Goal: Task Accomplishment & Management: Manage account settings

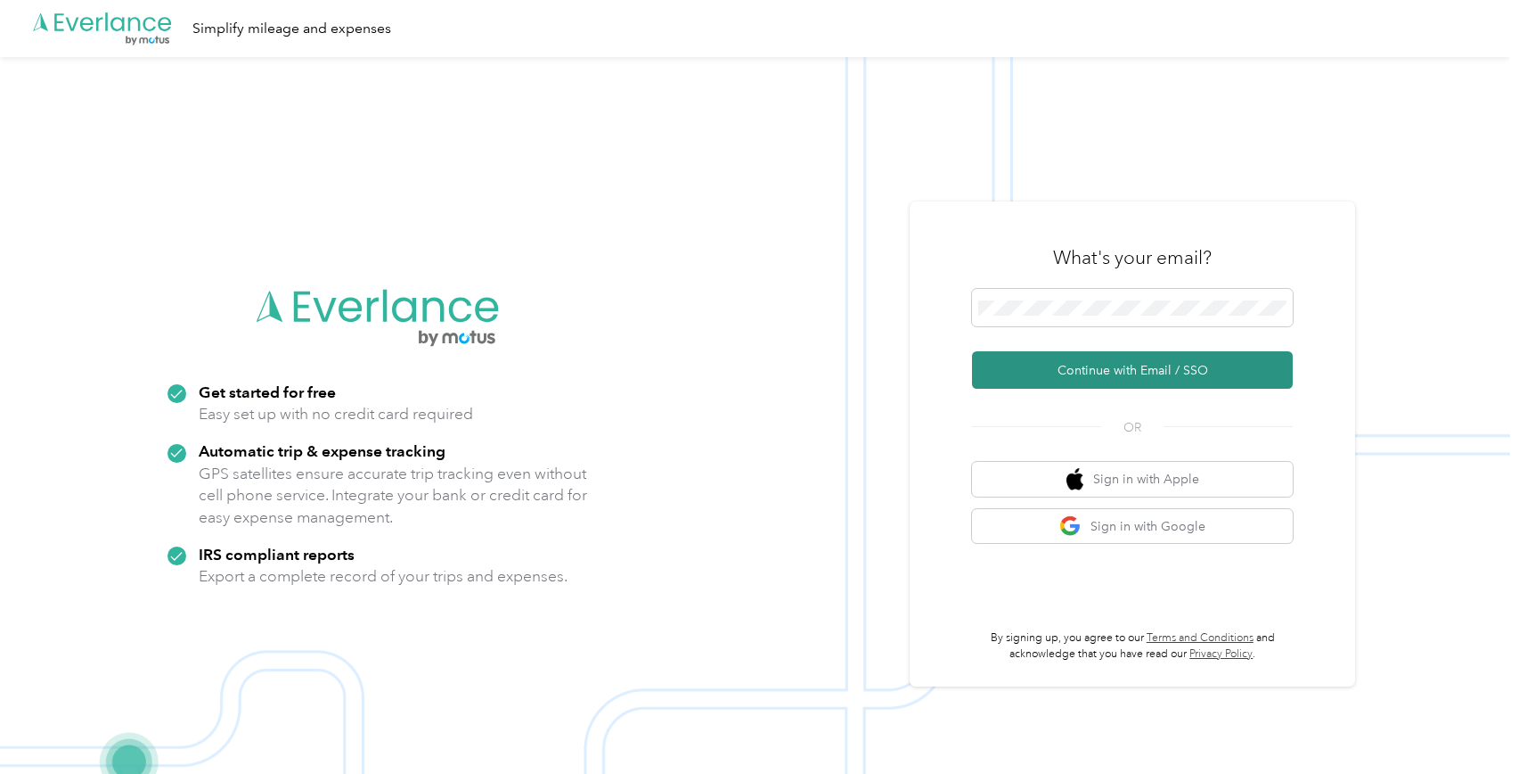
click at [1190, 367] on button "Continue with Email / SSO" at bounding box center [1132, 369] width 321 height 37
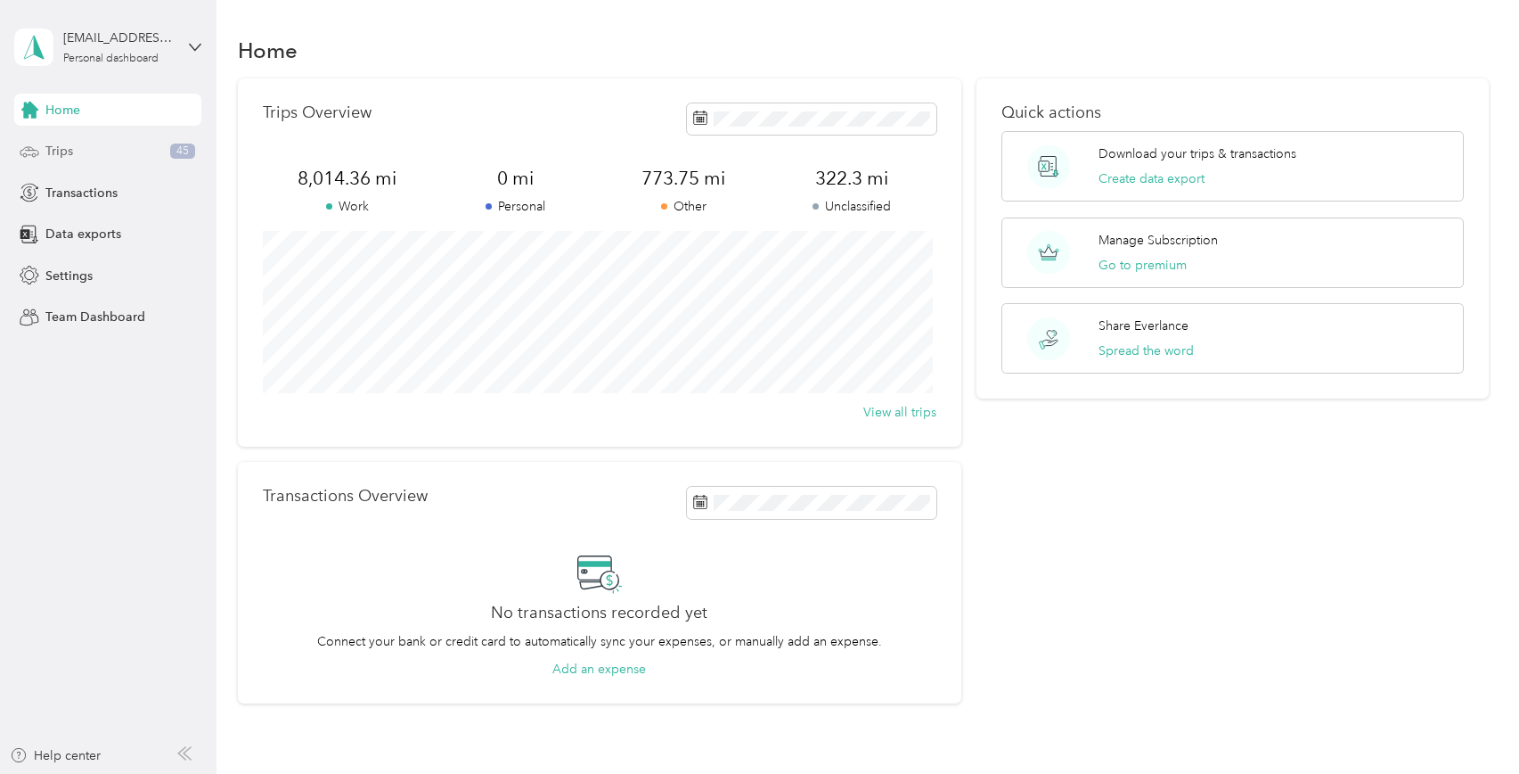
click at [63, 154] on span "Trips" at bounding box center [59, 151] width 28 height 19
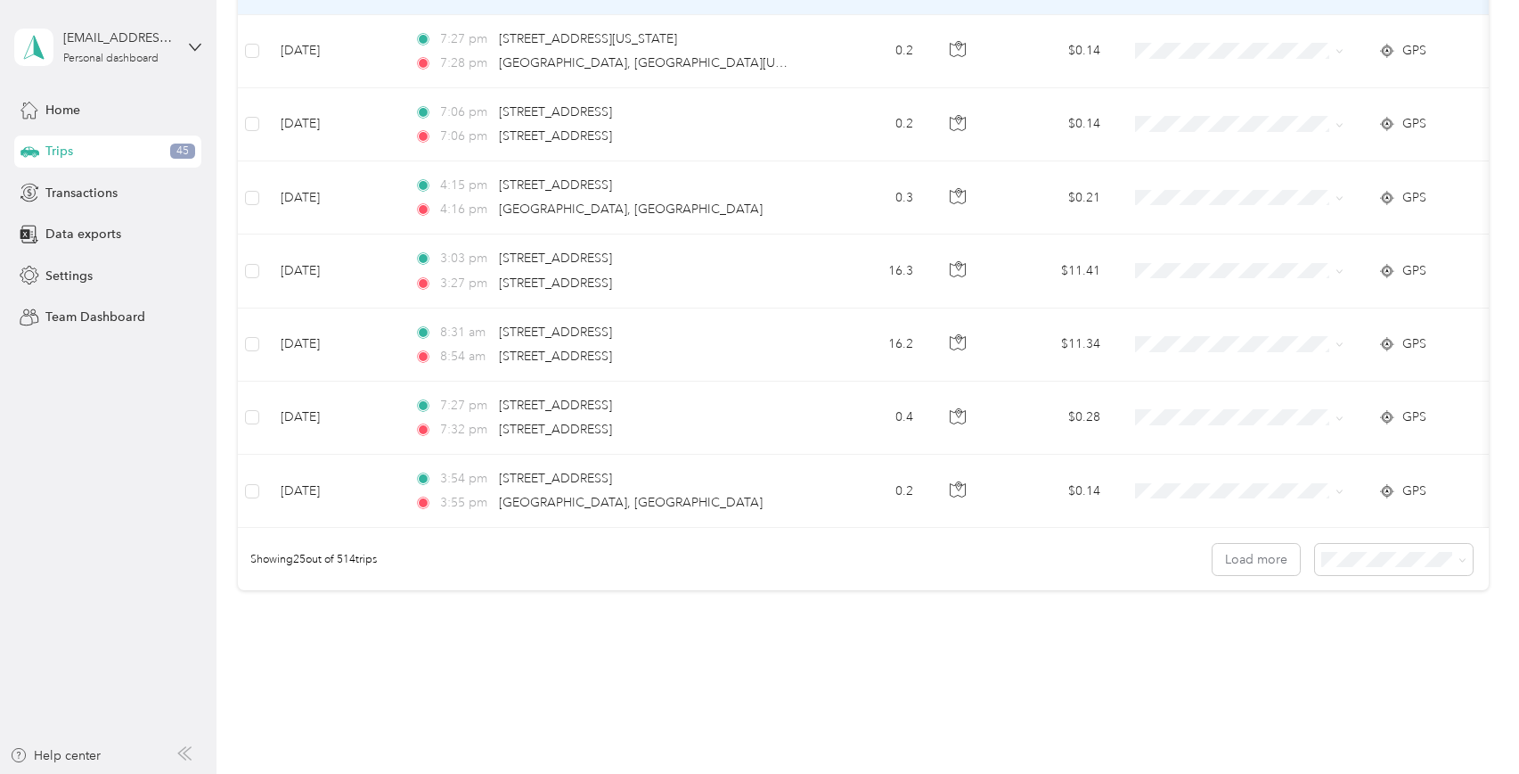
scroll to position [1682, 0]
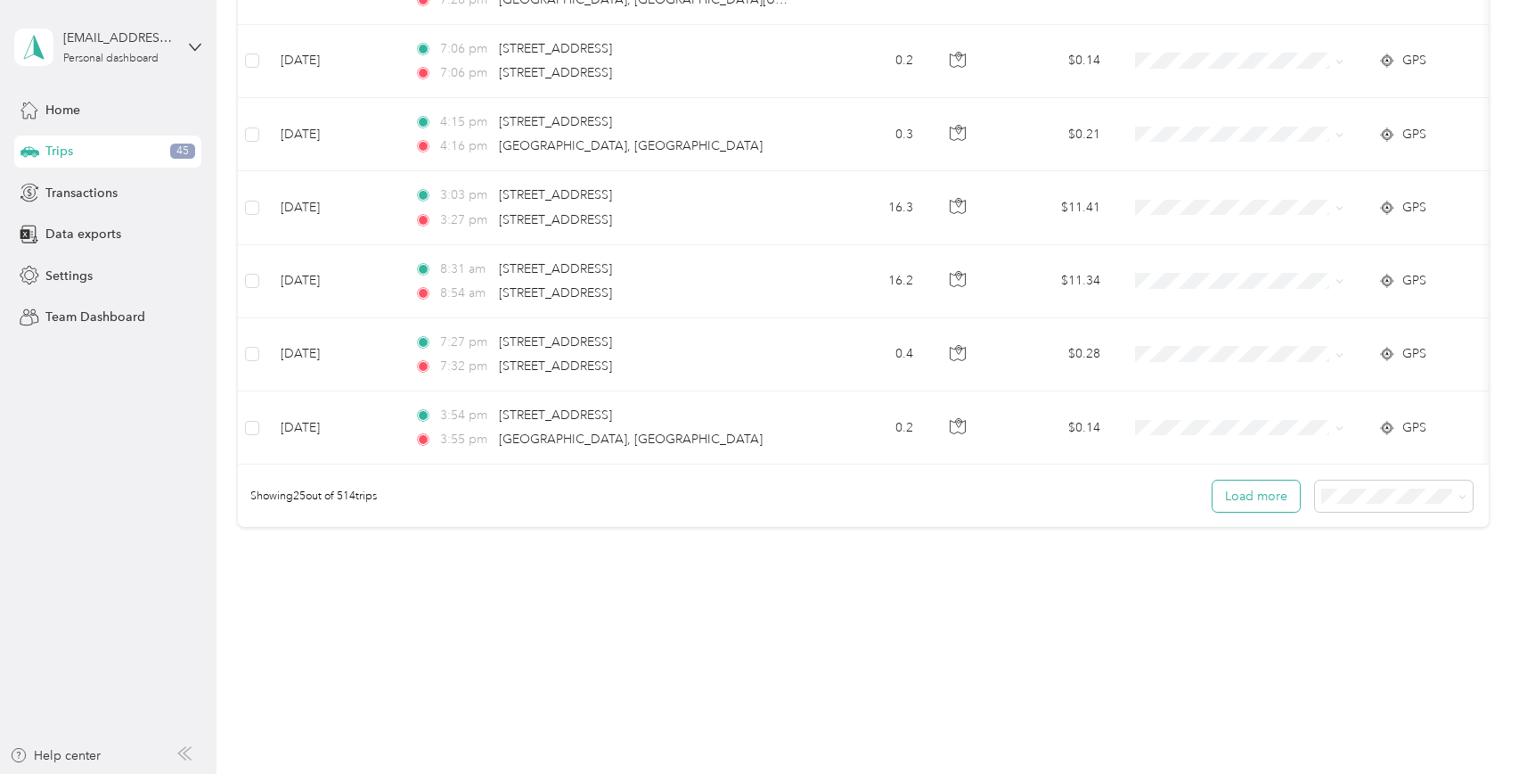
click at [1240, 498] on button "Load more" at bounding box center [1256, 495] width 87 height 31
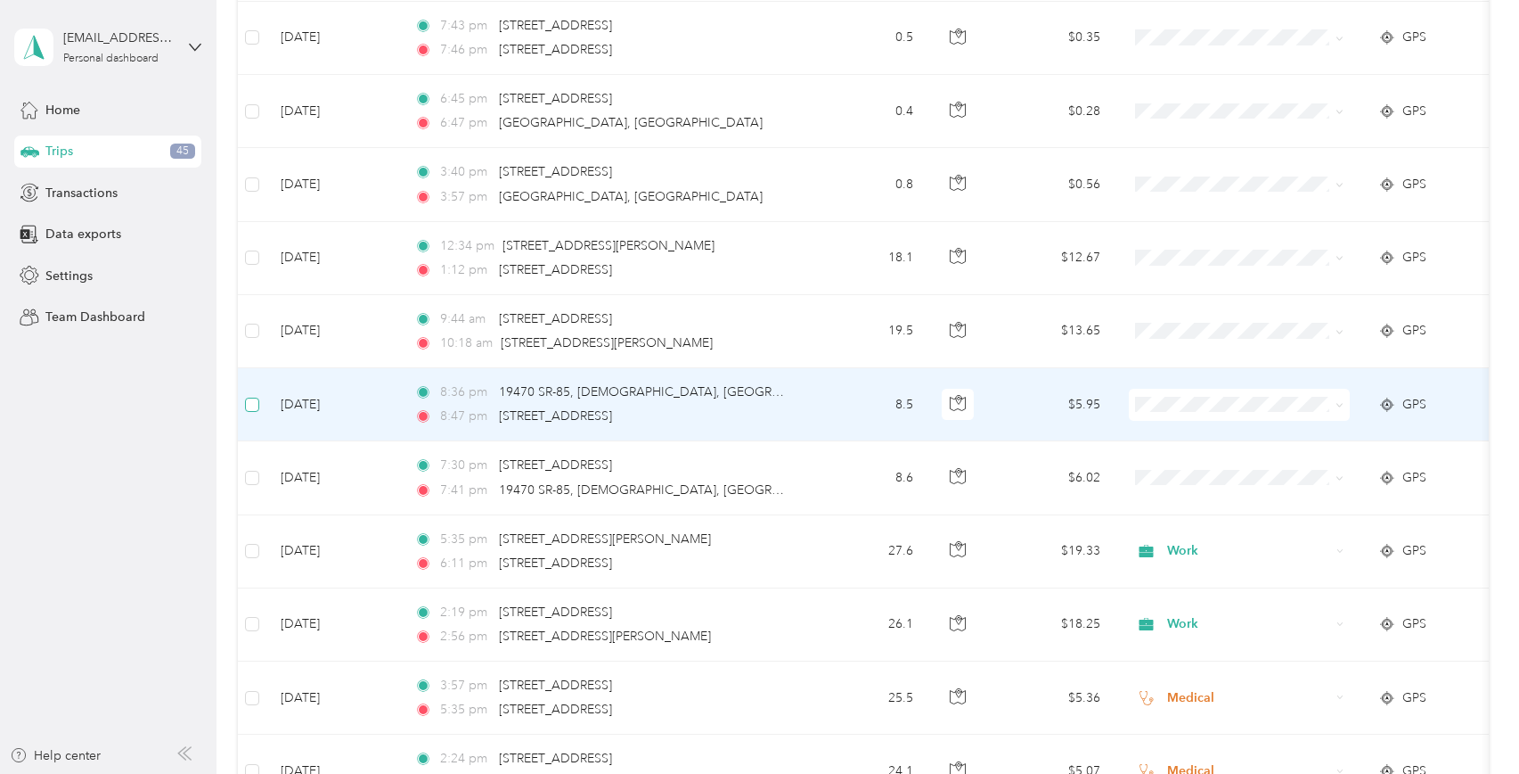
scroll to position [2573, 0]
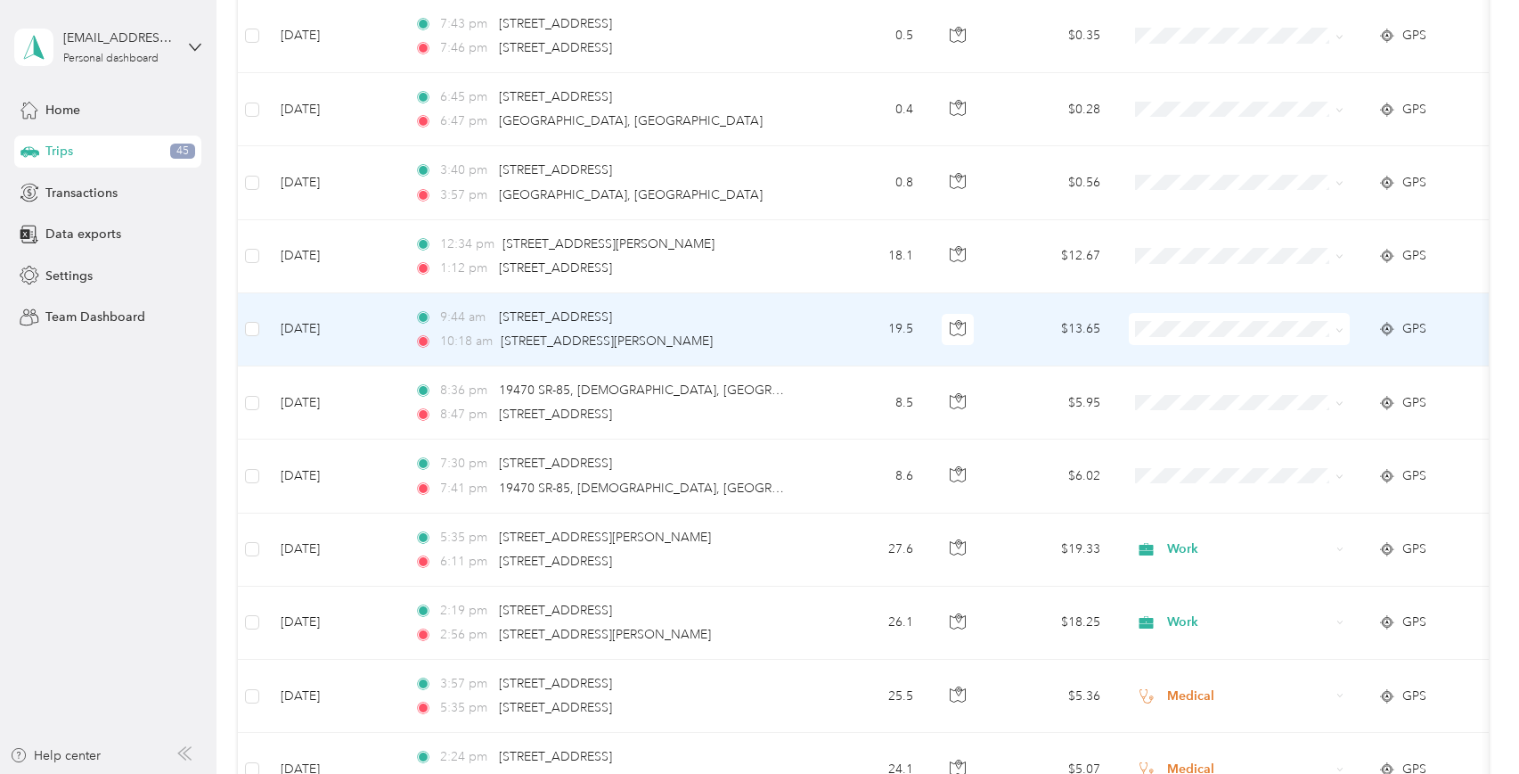
click at [309, 325] on td "Sep 27, 2025" at bounding box center [333, 329] width 134 height 73
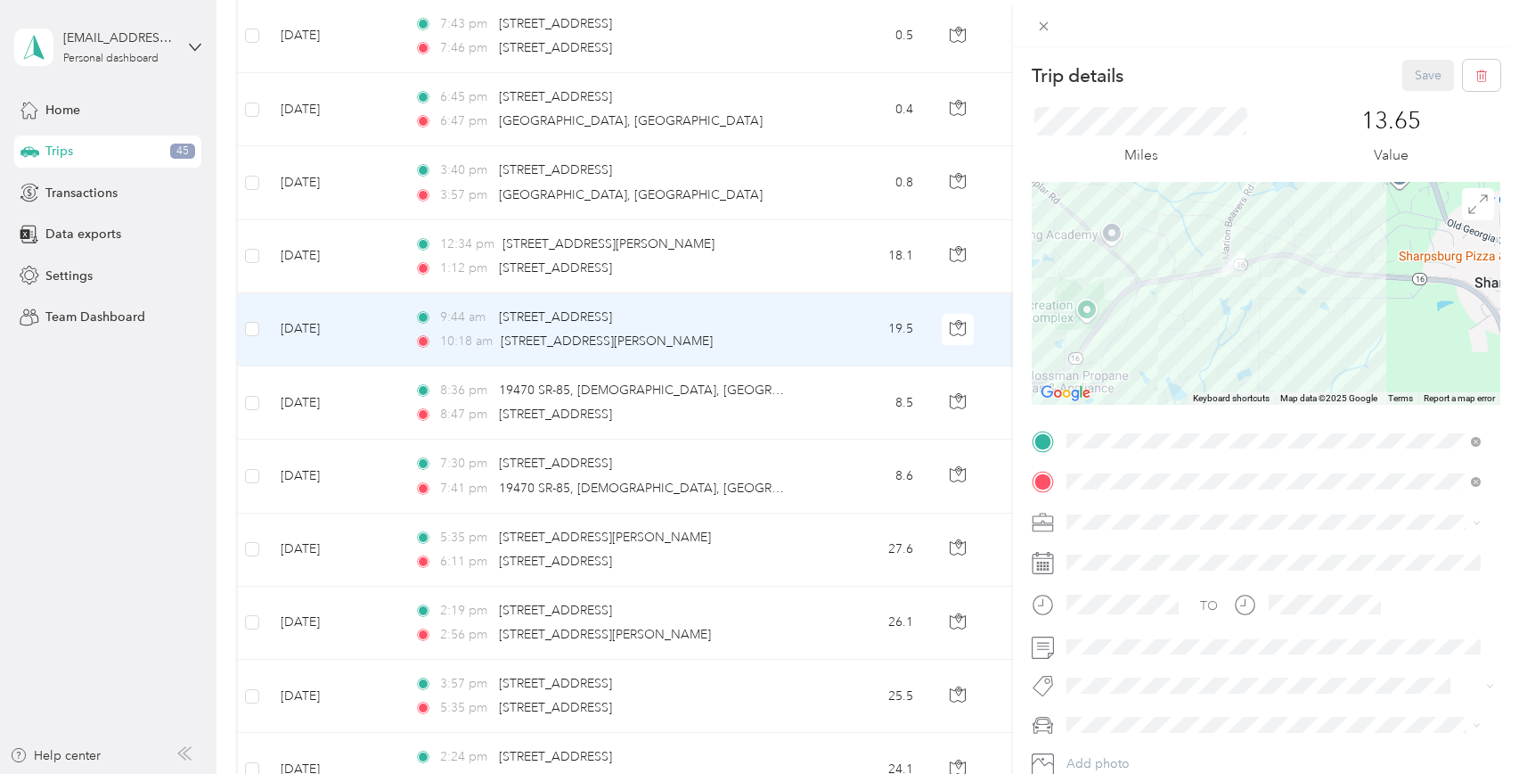
click at [317, 331] on div "Trip details Save This trip cannot be edited because it is either under review,…" at bounding box center [759, 387] width 1519 height 774
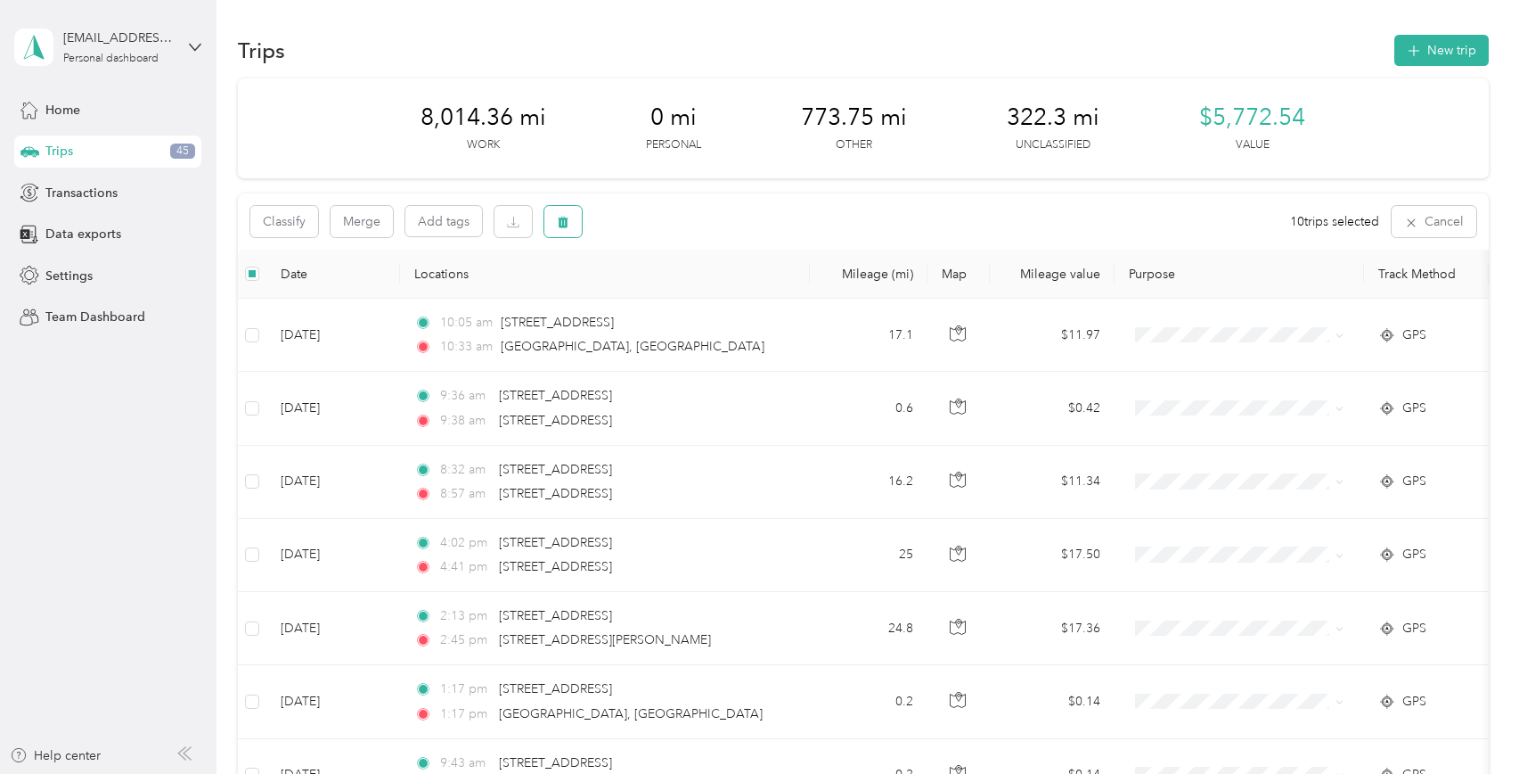
click at [561, 223] on icon "button" at bounding box center [564, 223] width 11 height 12
click at [693, 295] on button "Yes" at bounding box center [700, 296] width 35 height 29
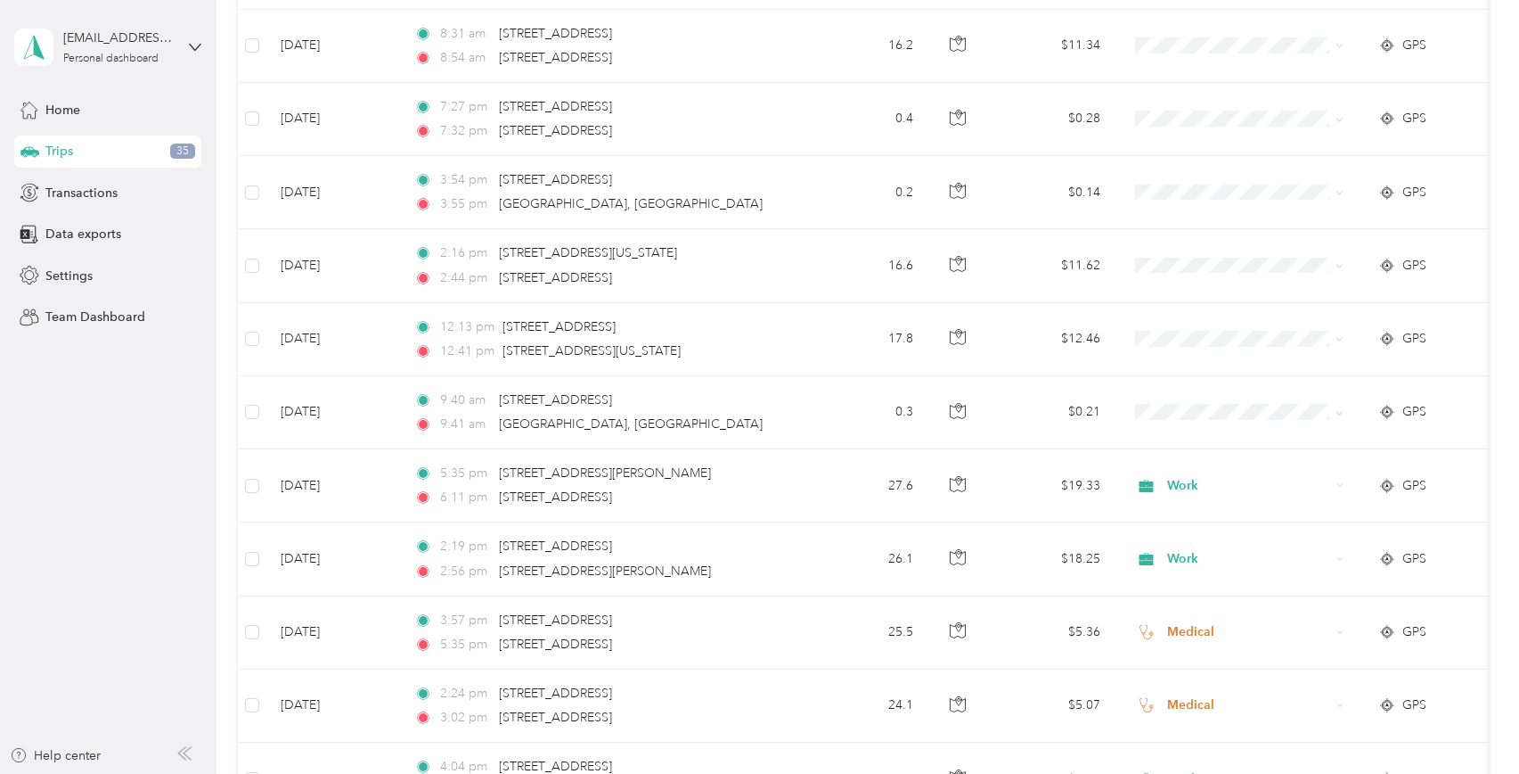
scroll to position [1961, 0]
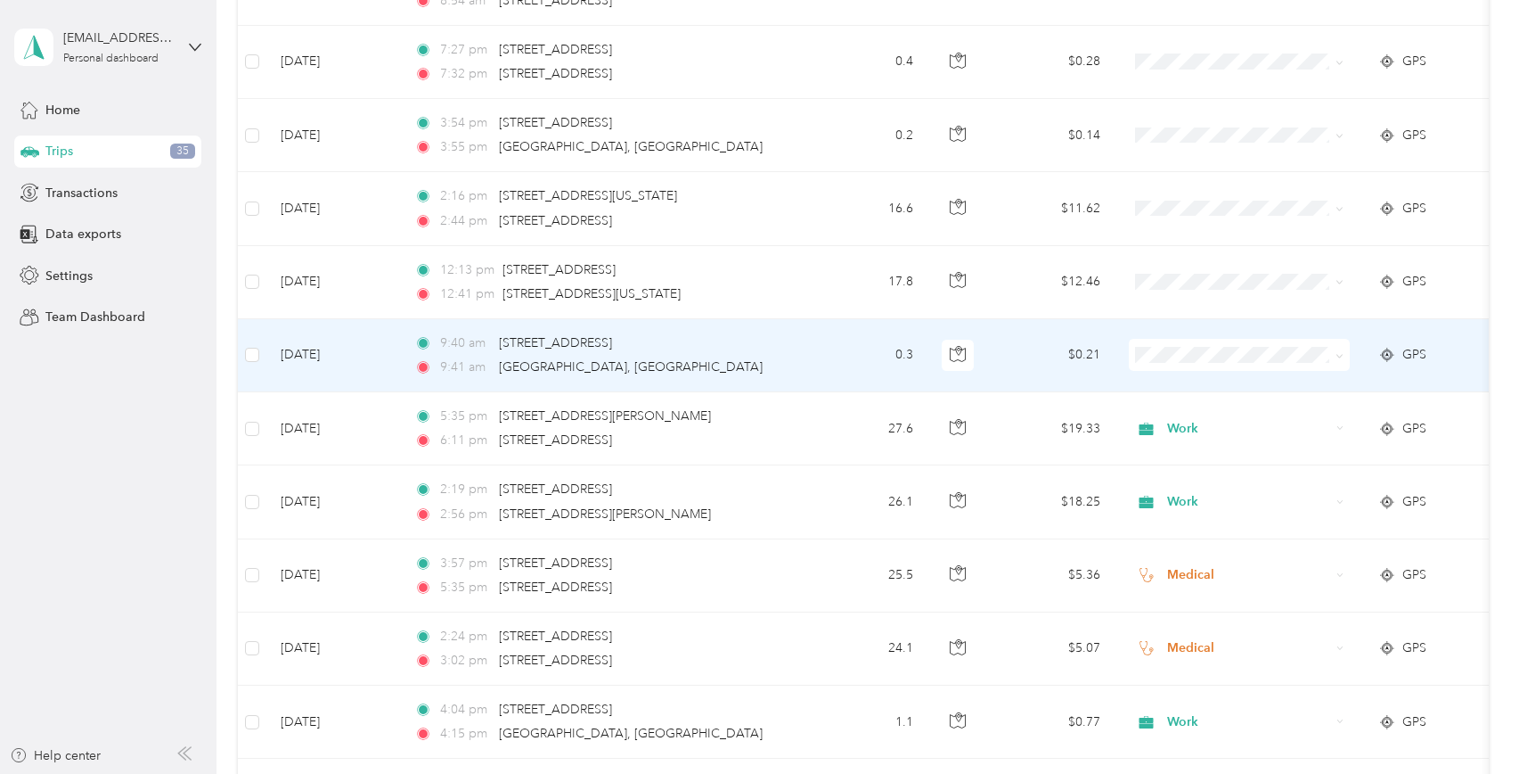
click at [337, 355] on td "Sep 29, 2025" at bounding box center [333, 355] width 134 height 73
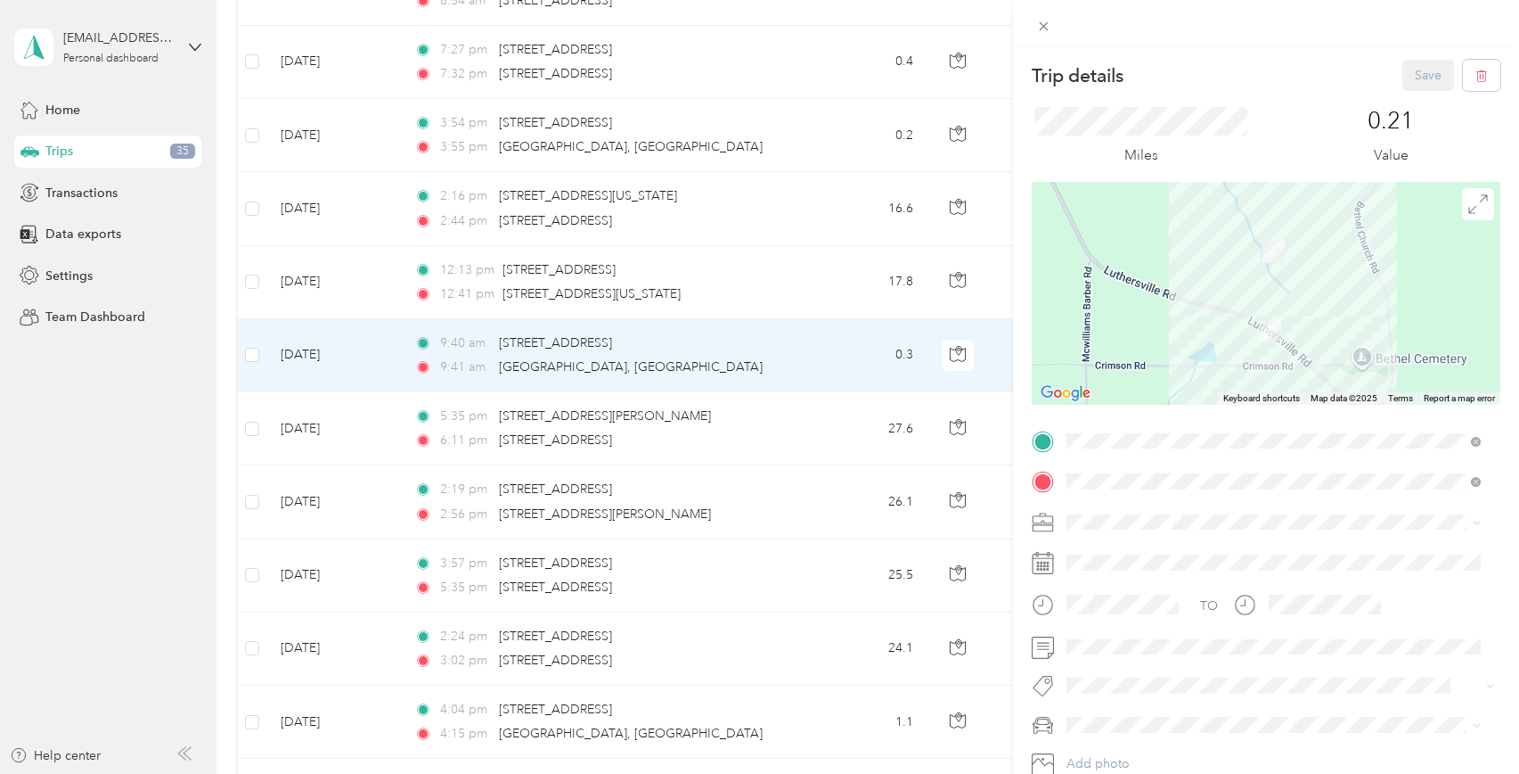
click at [337, 355] on div "Trip details Save This trip cannot be edited because it is either under review,…" at bounding box center [759, 387] width 1519 height 774
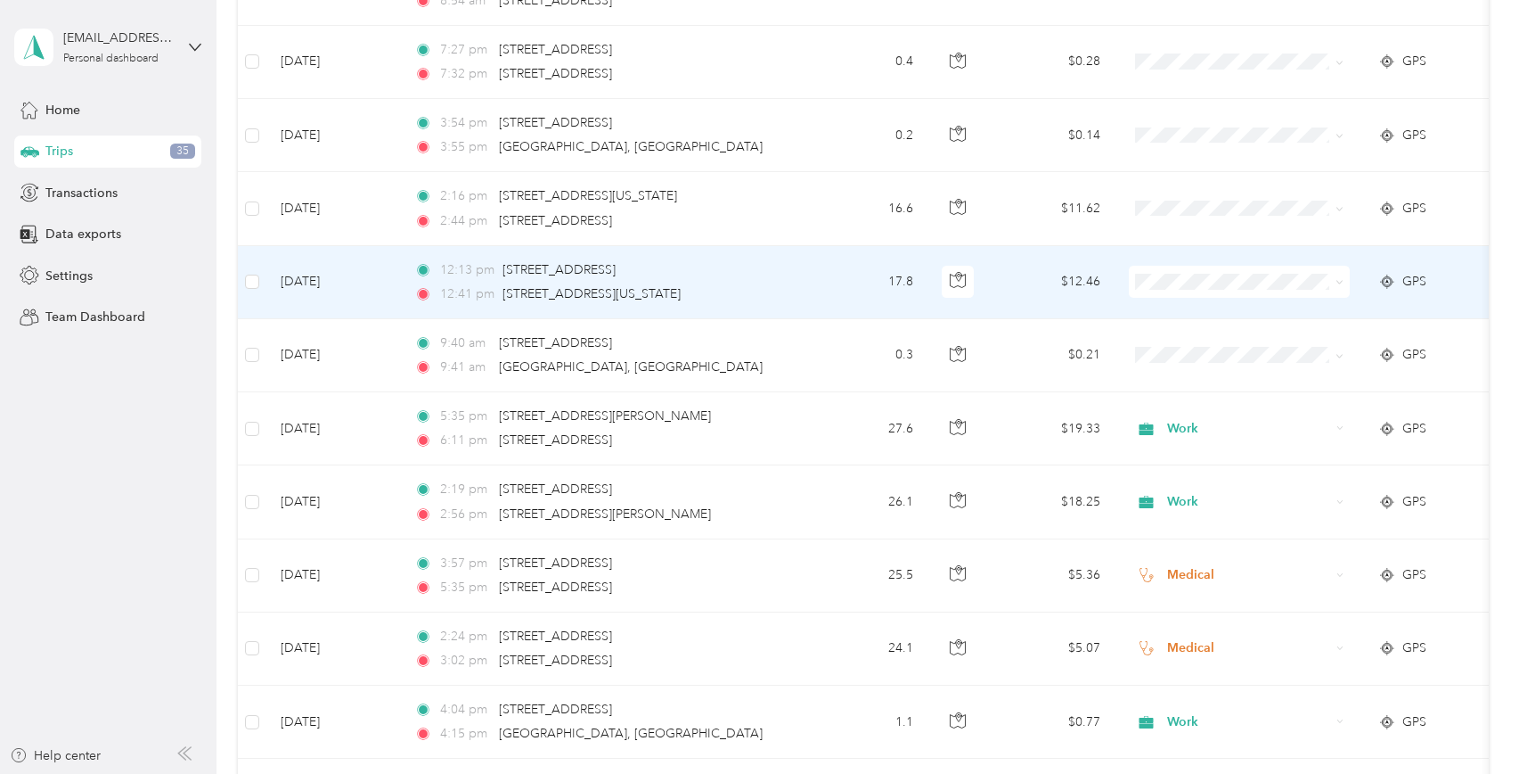
click at [331, 282] on td "Sep 29, 2025" at bounding box center [333, 282] width 134 height 73
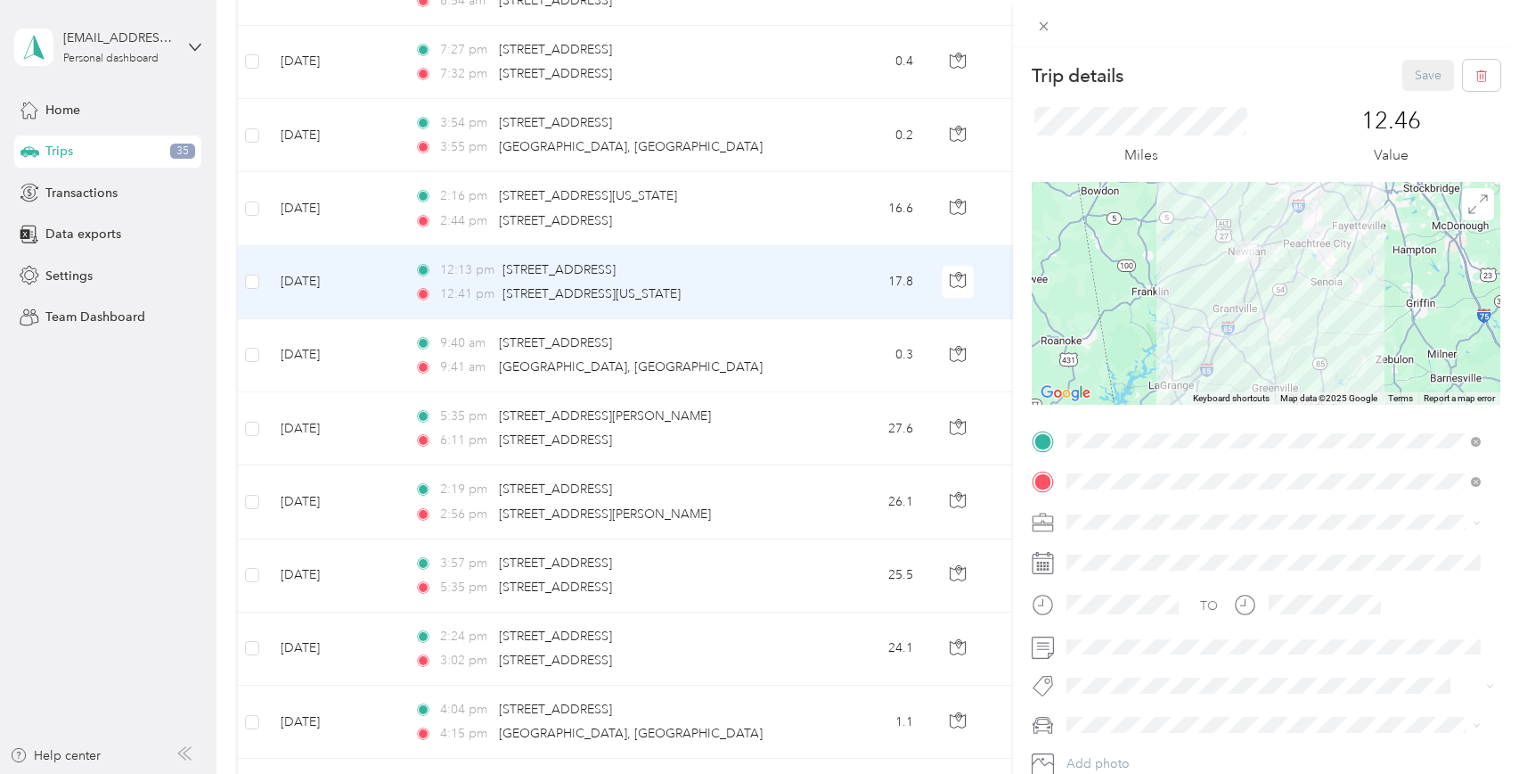
click at [1103, 673] on span "Medical" at bounding box center [1095, 670] width 44 height 15
click at [1124, 640] on li "Ford New F150" at bounding box center [1273, 626] width 427 height 31
click at [1413, 73] on button "Save" at bounding box center [1429, 75] width 52 height 31
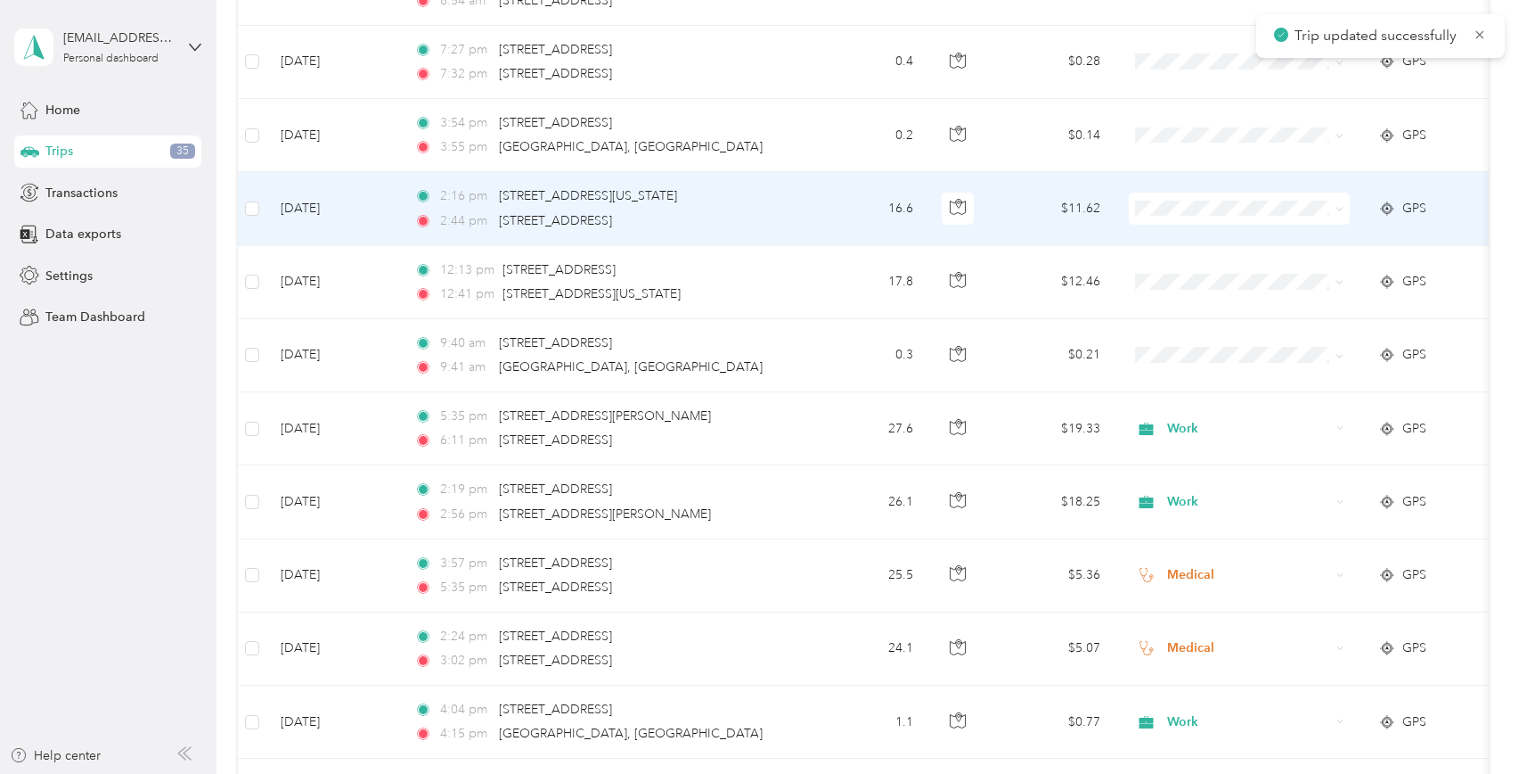
click at [327, 209] on td "Sep 29, 2025" at bounding box center [333, 208] width 134 height 73
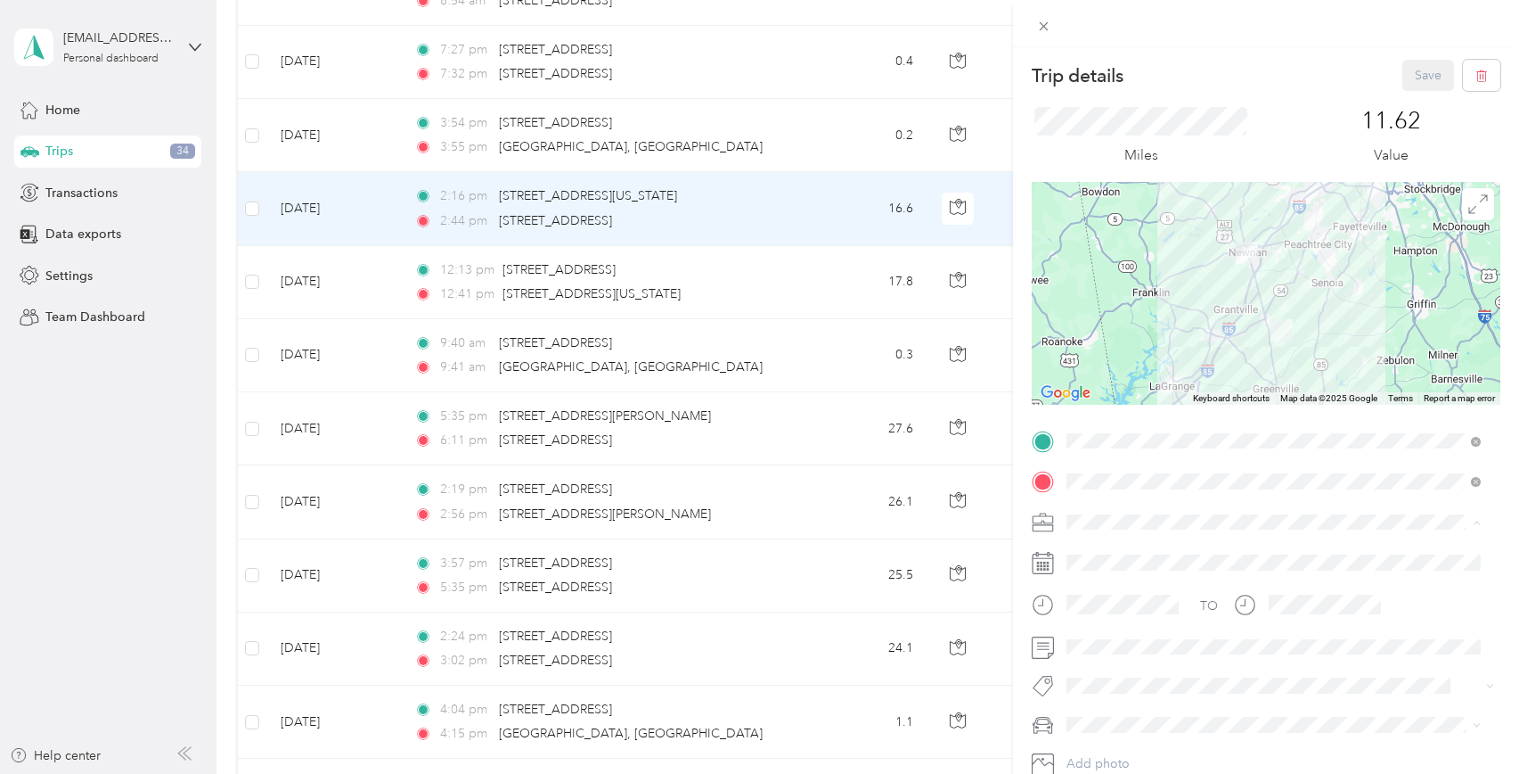
click at [1096, 676] on span "Medical" at bounding box center [1095, 677] width 44 height 15
click at [1125, 637] on li "Ford New F150" at bounding box center [1273, 630] width 427 height 31
click at [1406, 78] on button "Save" at bounding box center [1429, 75] width 52 height 31
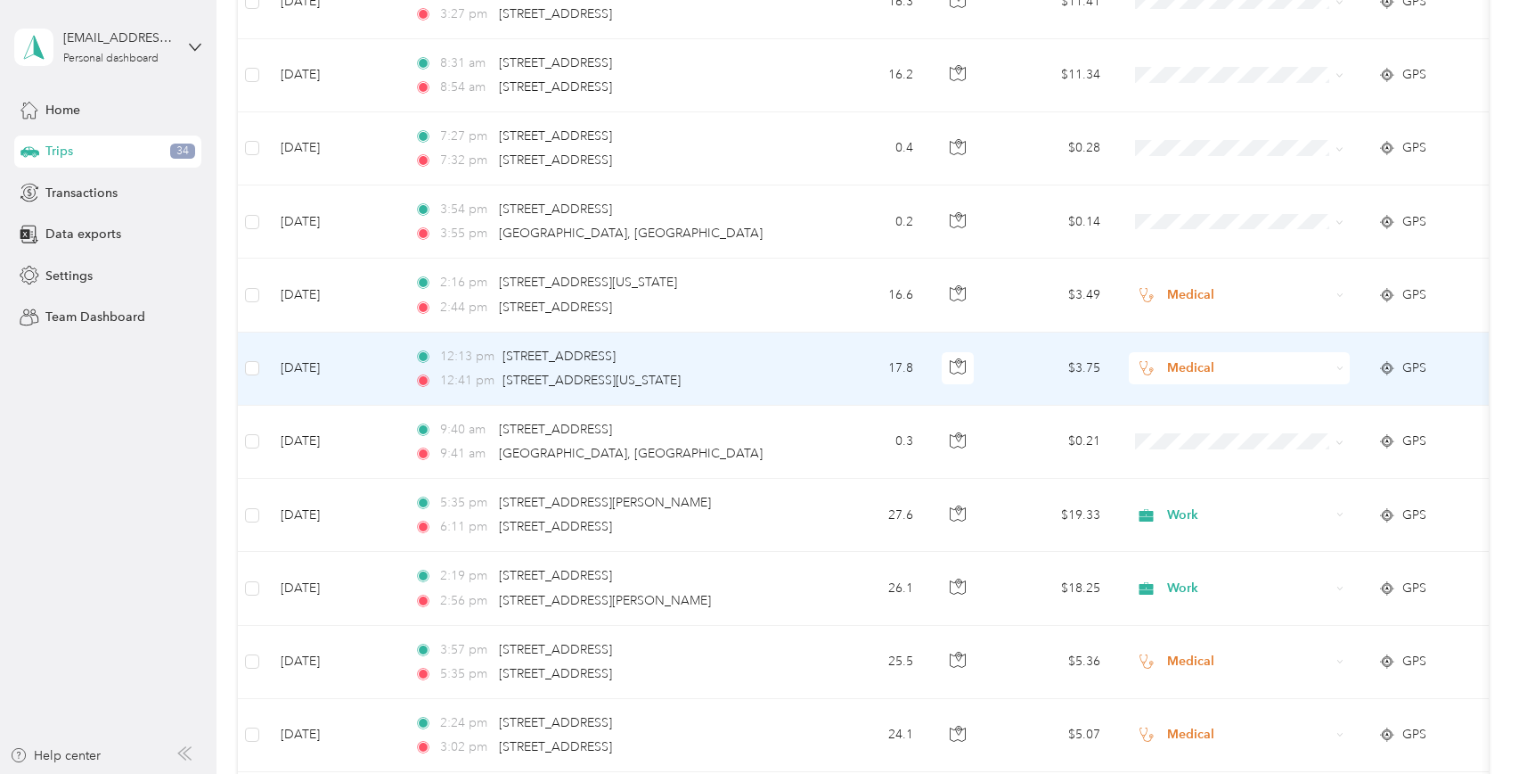
scroll to position [1871, 0]
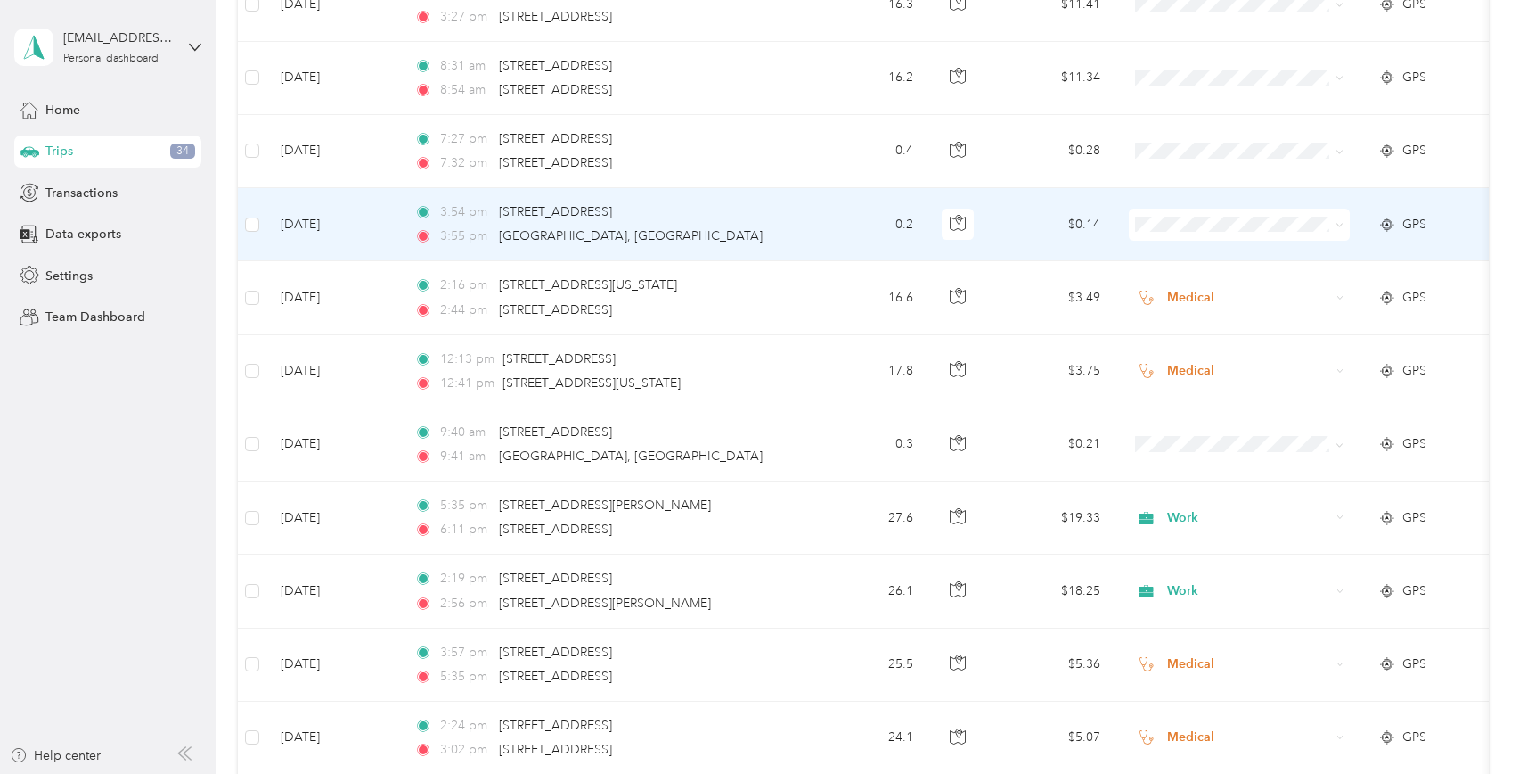
click at [333, 225] on td "Sep 29, 2025" at bounding box center [333, 224] width 134 height 73
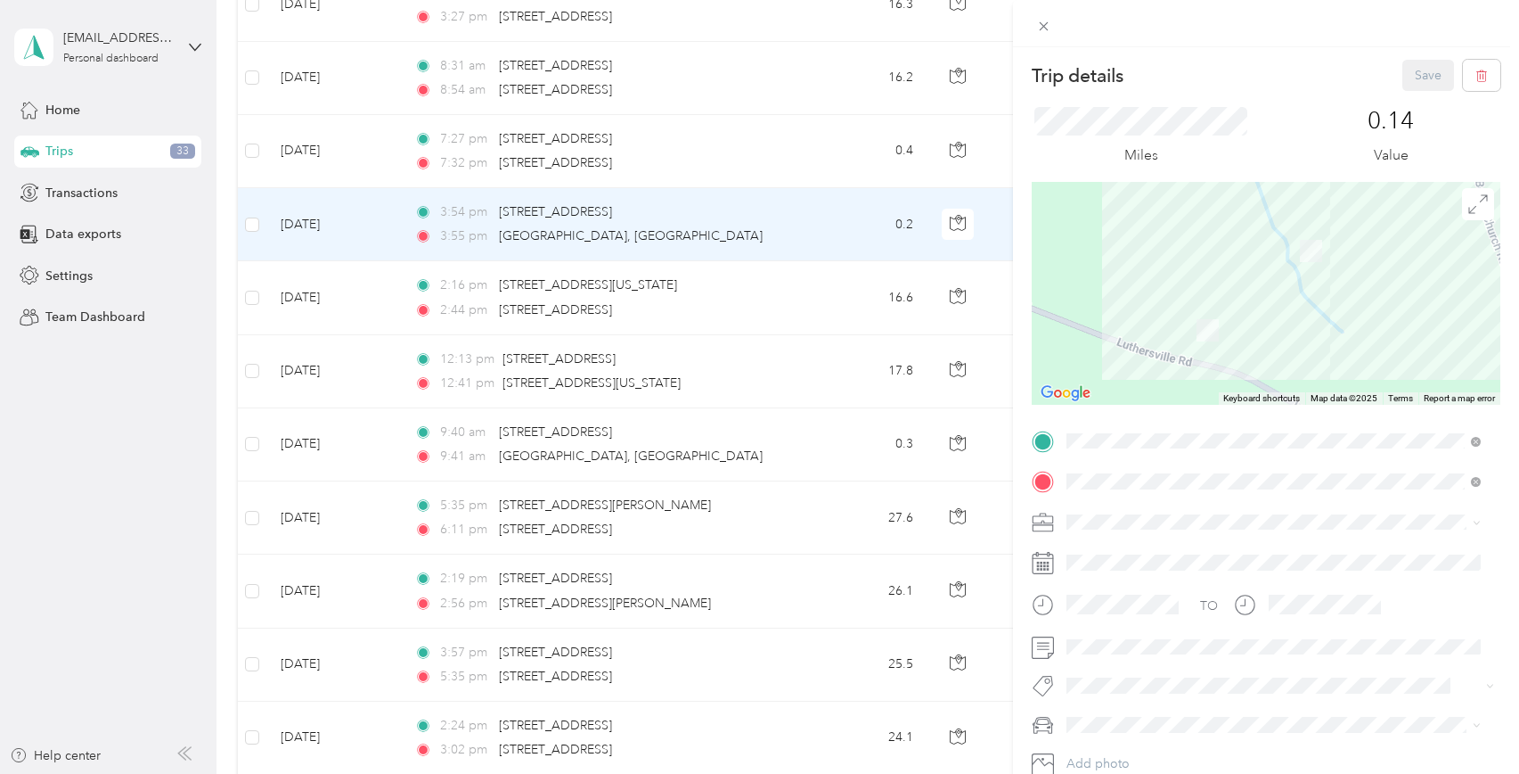
click at [333, 225] on div "Trip details Save This trip cannot be edited because it is either under review,…" at bounding box center [759, 387] width 1519 height 774
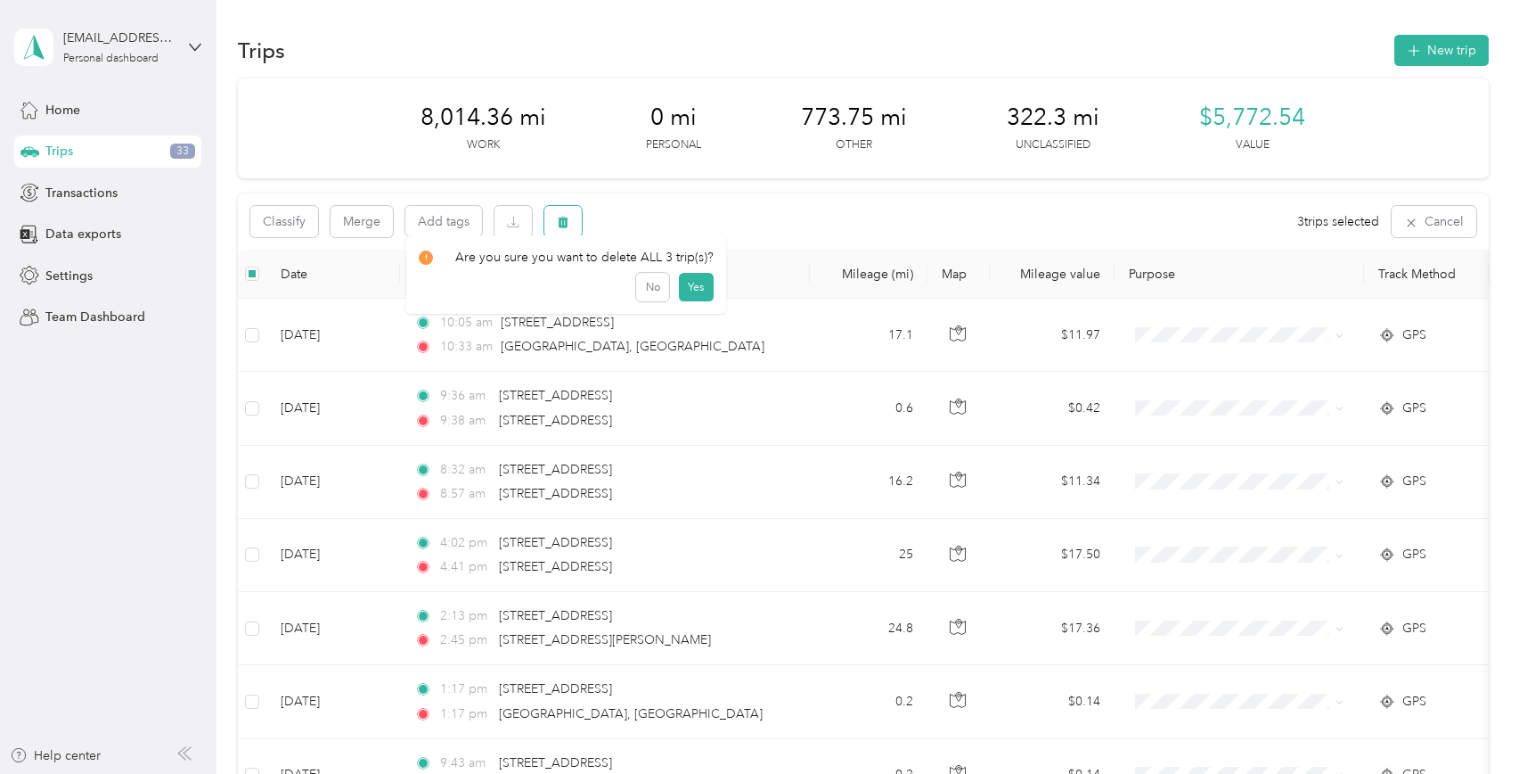
click at [569, 225] on icon "button" at bounding box center [563, 222] width 12 height 12
click at [694, 292] on button "Yes" at bounding box center [696, 296] width 35 height 29
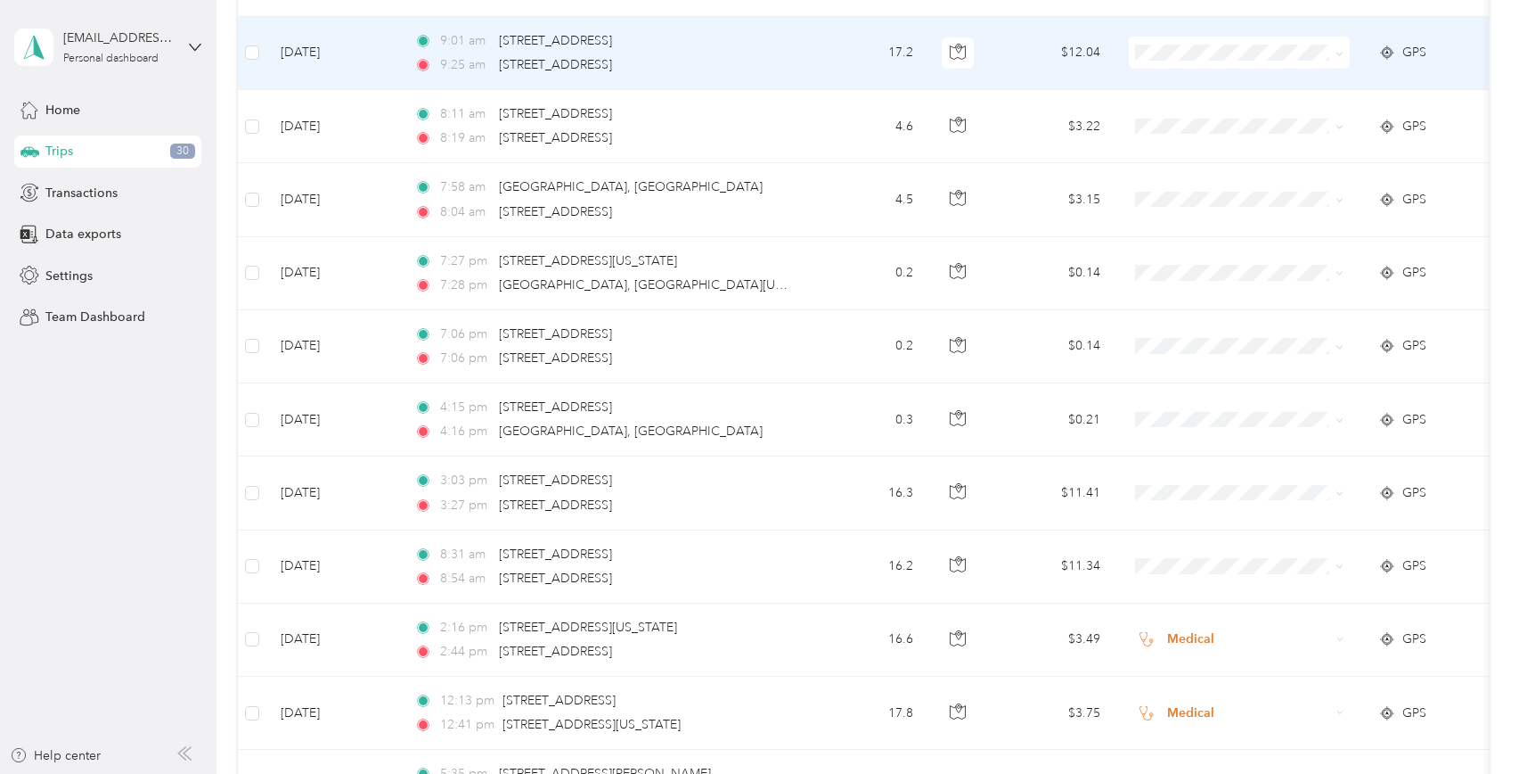
scroll to position [1426, 0]
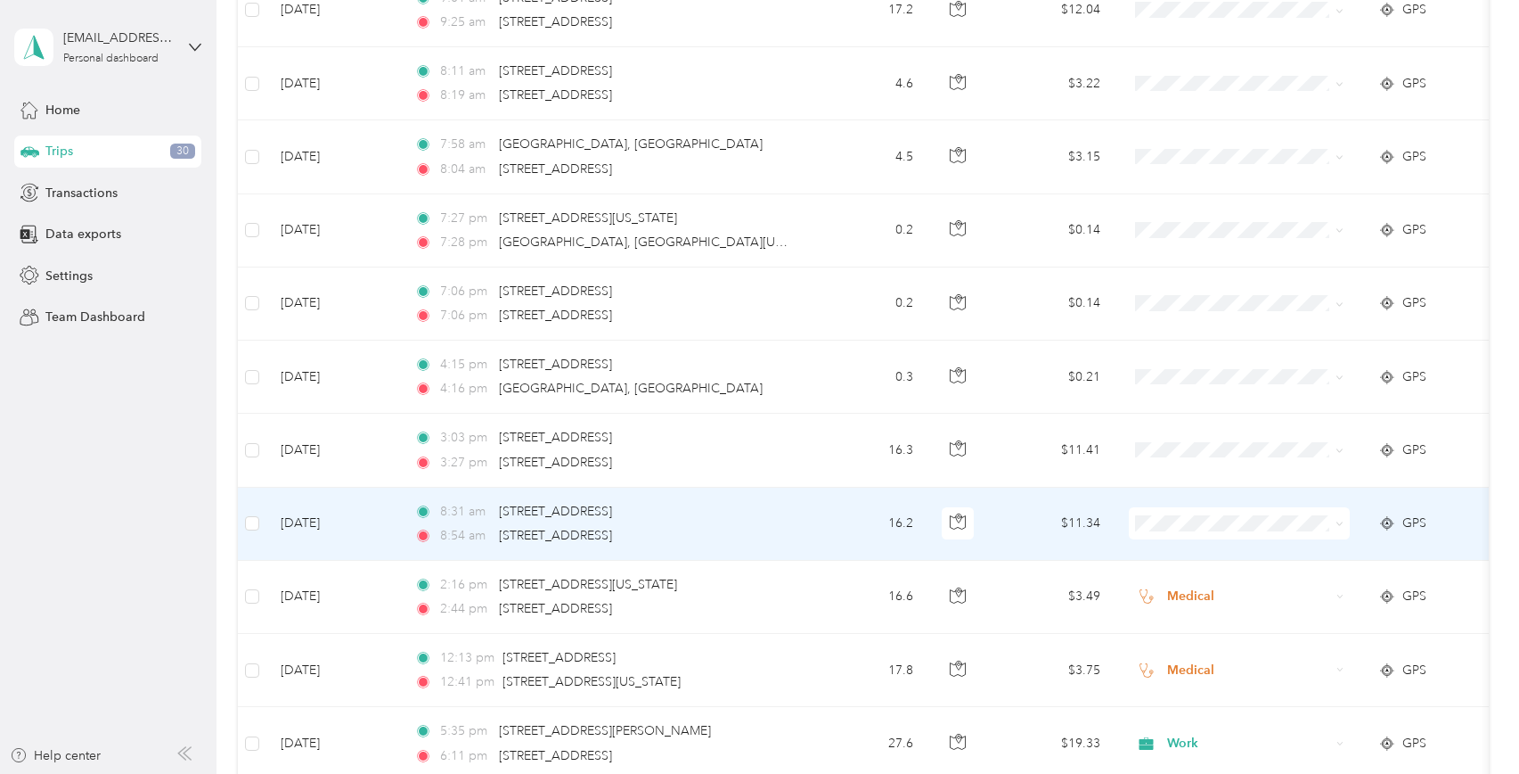
click at [309, 525] on td "Sep 30, 2025" at bounding box center [333, 523] width 134 height 73
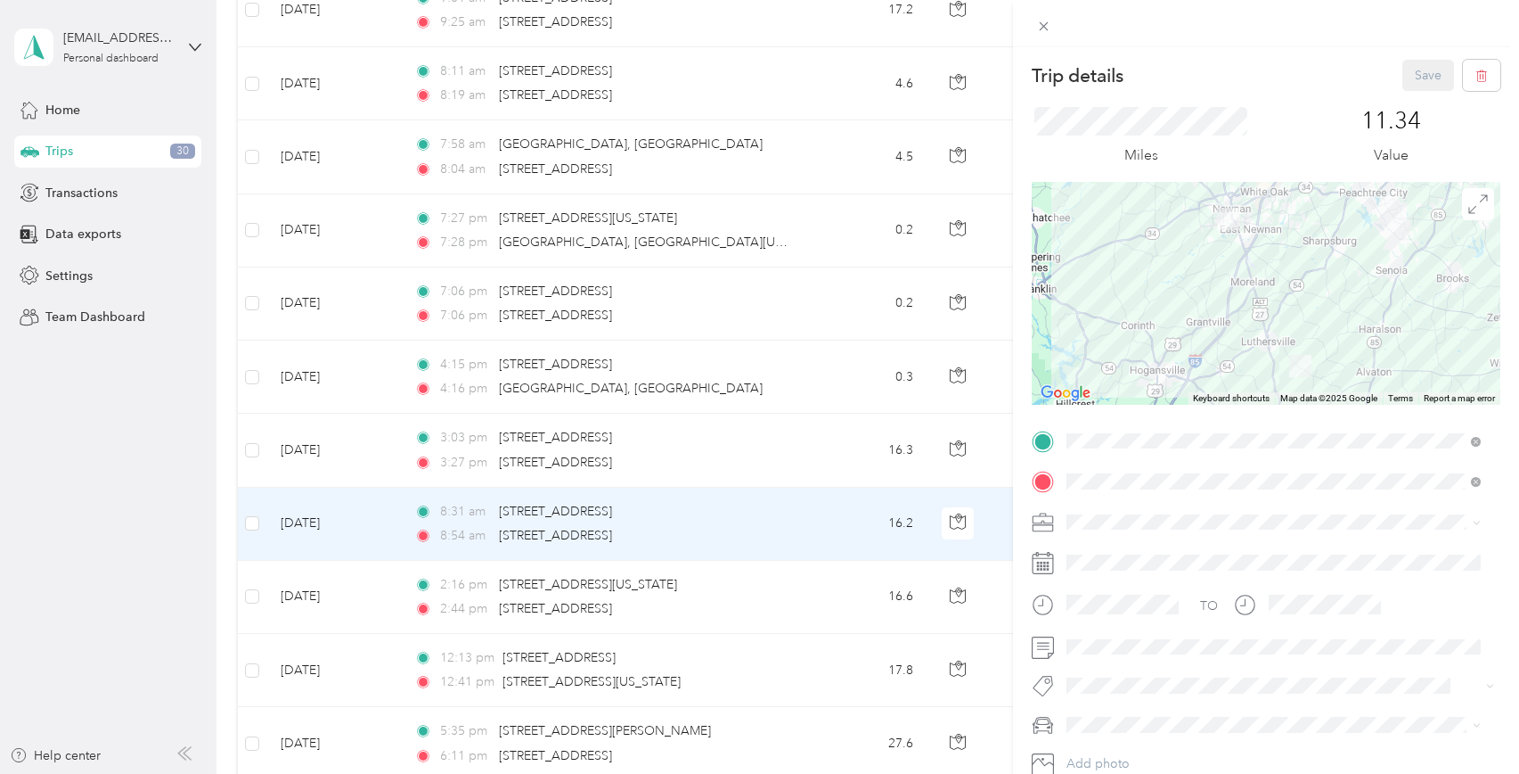
click at [1090, 548] on span "Work" at bounding box center [1088, 546] width 30 height 15
click at [1115, 631] on span "Ford New F150" at bounding box center [1117, 630] width 88 height 15
click at [1407, 66] on button "Save" at bounding box center [1429, 75] width 52 height 31
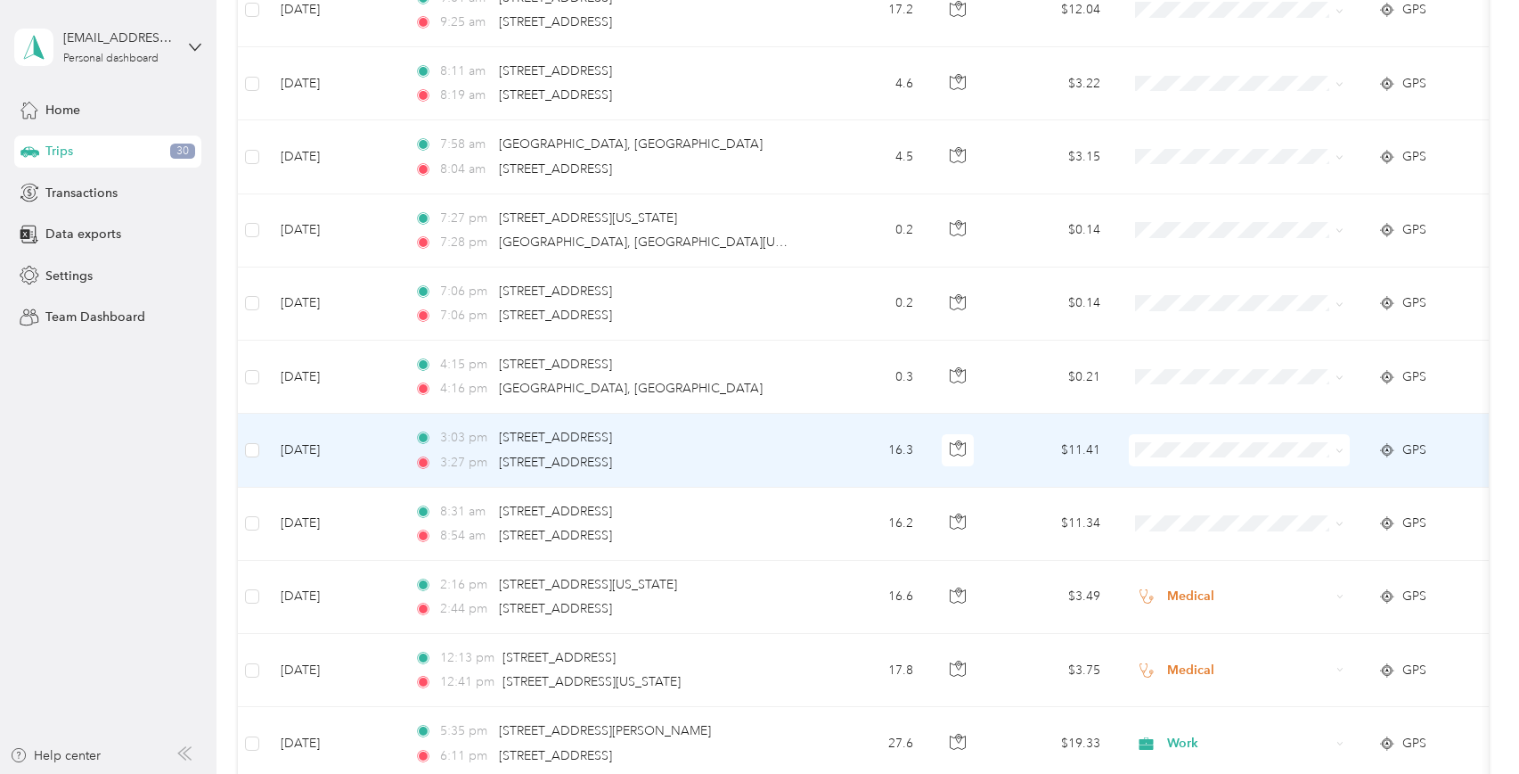
click at [332, 451] on td "Sep 30, 2025" at bounding box center [333, 449] width 134 height 73
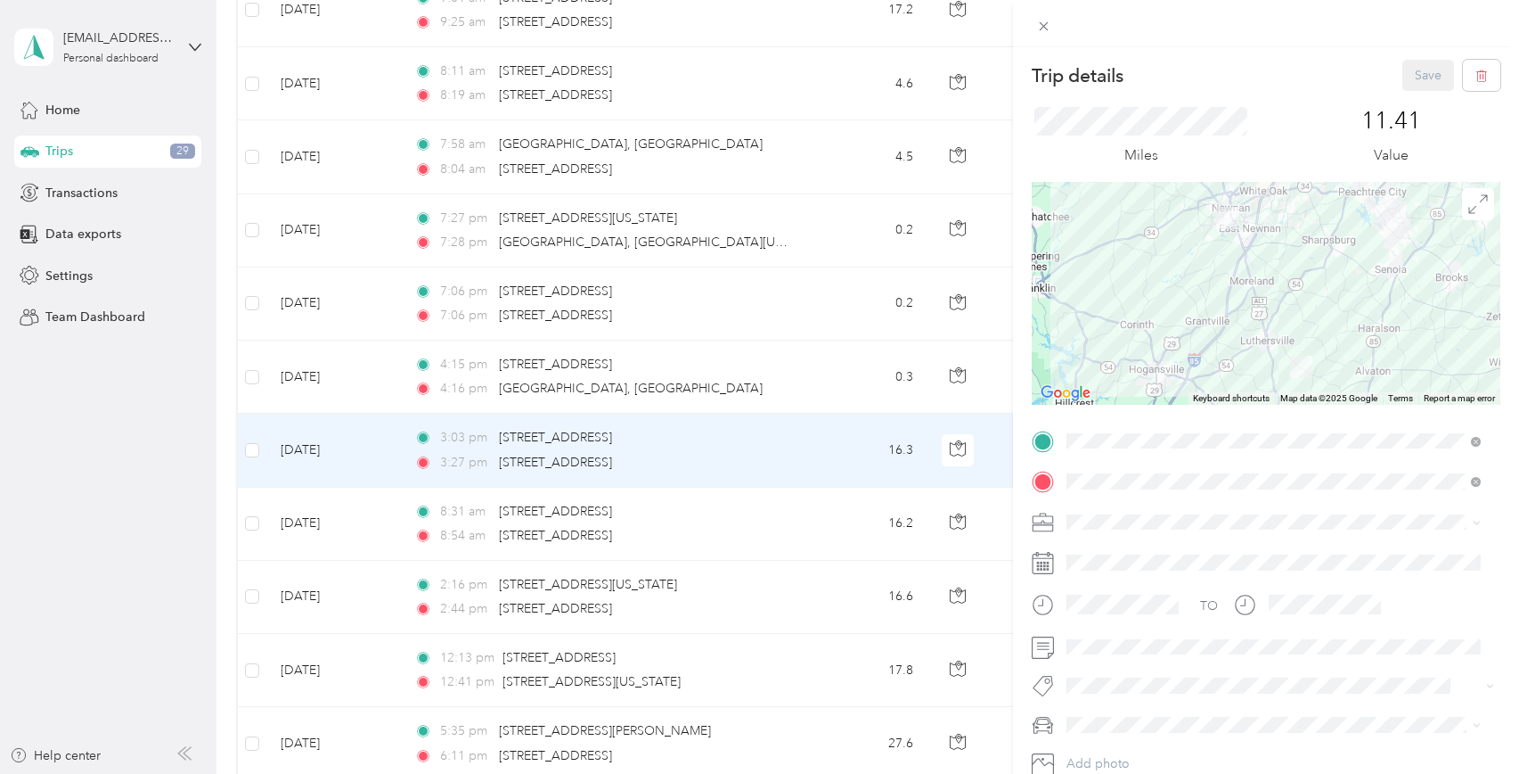
click at [1093, 553] on div "Work" at bounding box center [1274, 553] width 402 height 19
click at [1133, 639] on ol "Ford New F150 Toyota Highlander Ford Old F150" at bounding box center [1273, 662] width 427 height 94
click at [1415, 82] on button "Save" at bounding box center [1429, 75] width 52 height 31
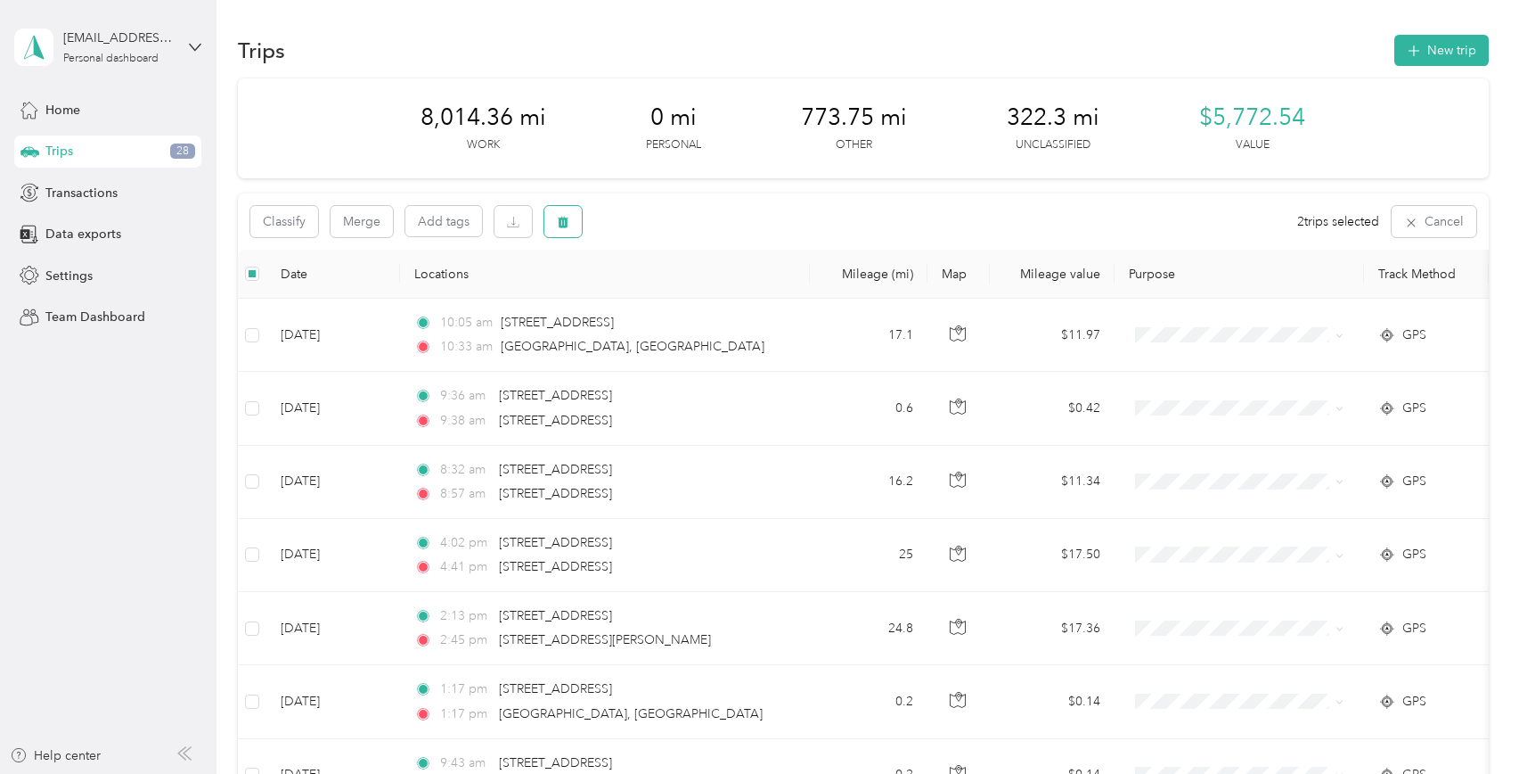
click at [561, 213] on button "button" at bounding box center [562, 221] width 37 height 31
click at [694, 299] on button "Yes" at bounding box center [696, 296] width 35 height 29
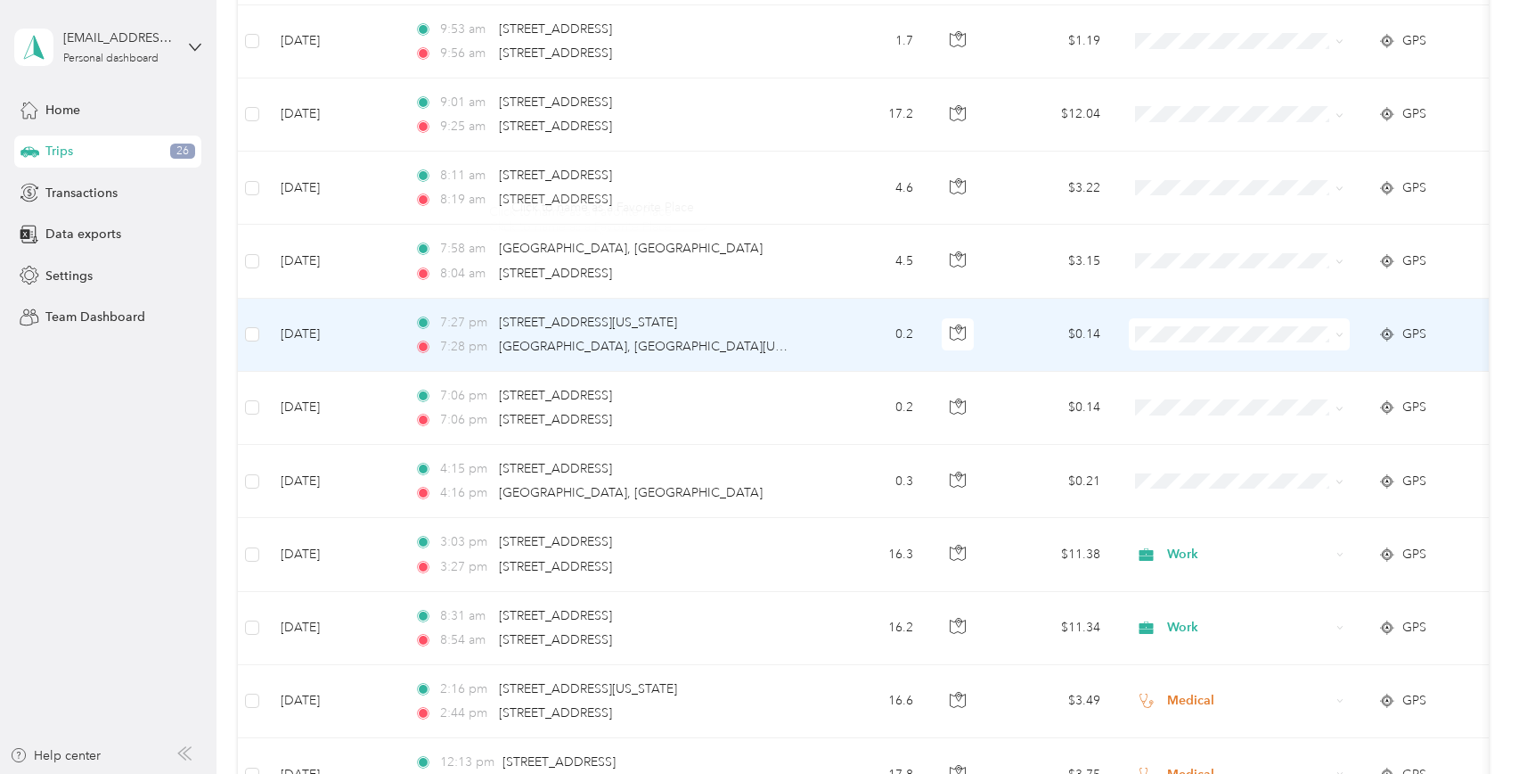
scroll to position [1337, 0]
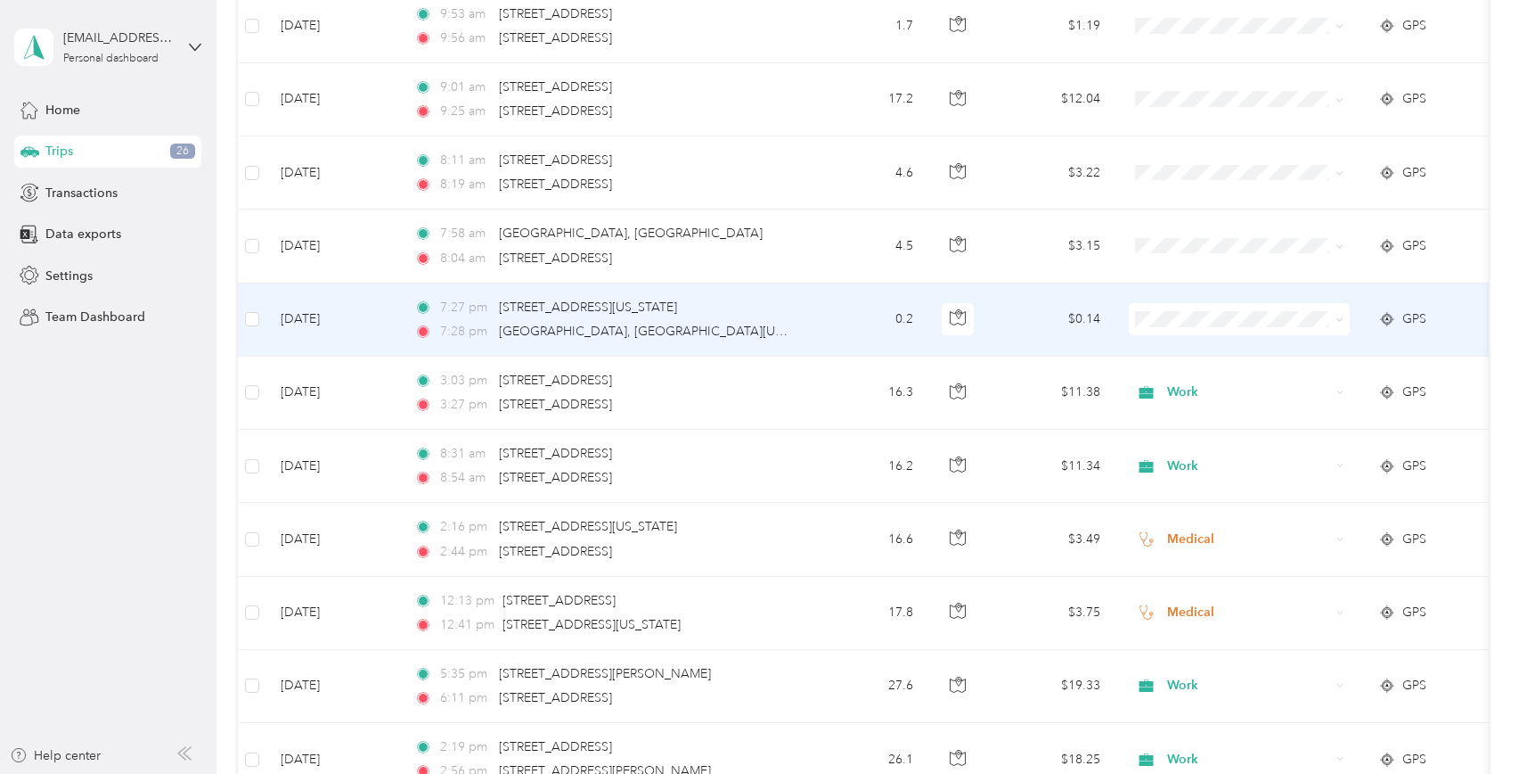
click at [328, 320] on td "Sep 30, 2025" at bounding box center [333, 319] width 134 height 73
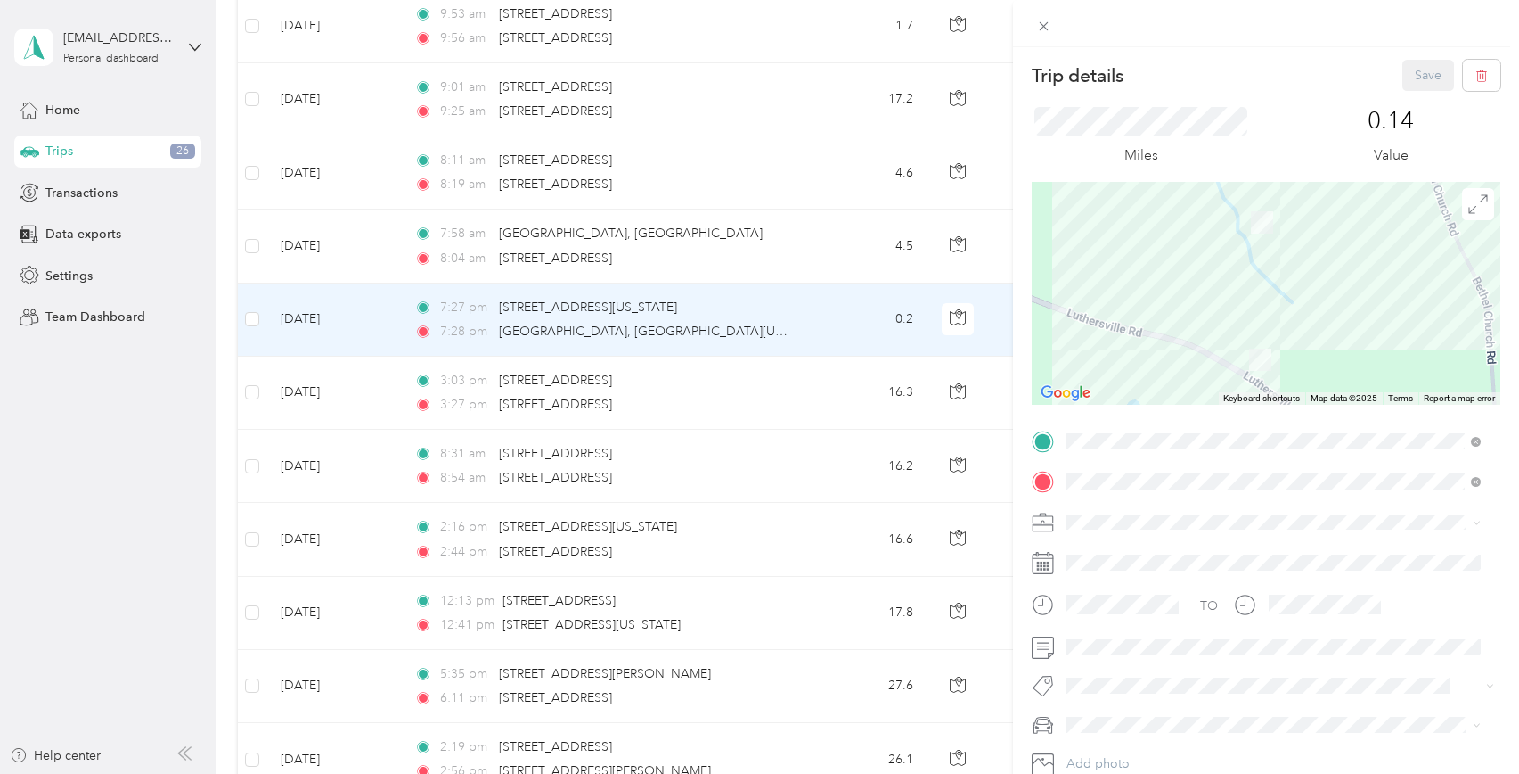
click at [328, 321] on div "Trip details Save This trip cannot be edited because it is either under review,…" at bounding box center [759, 387] width 1519 height 774
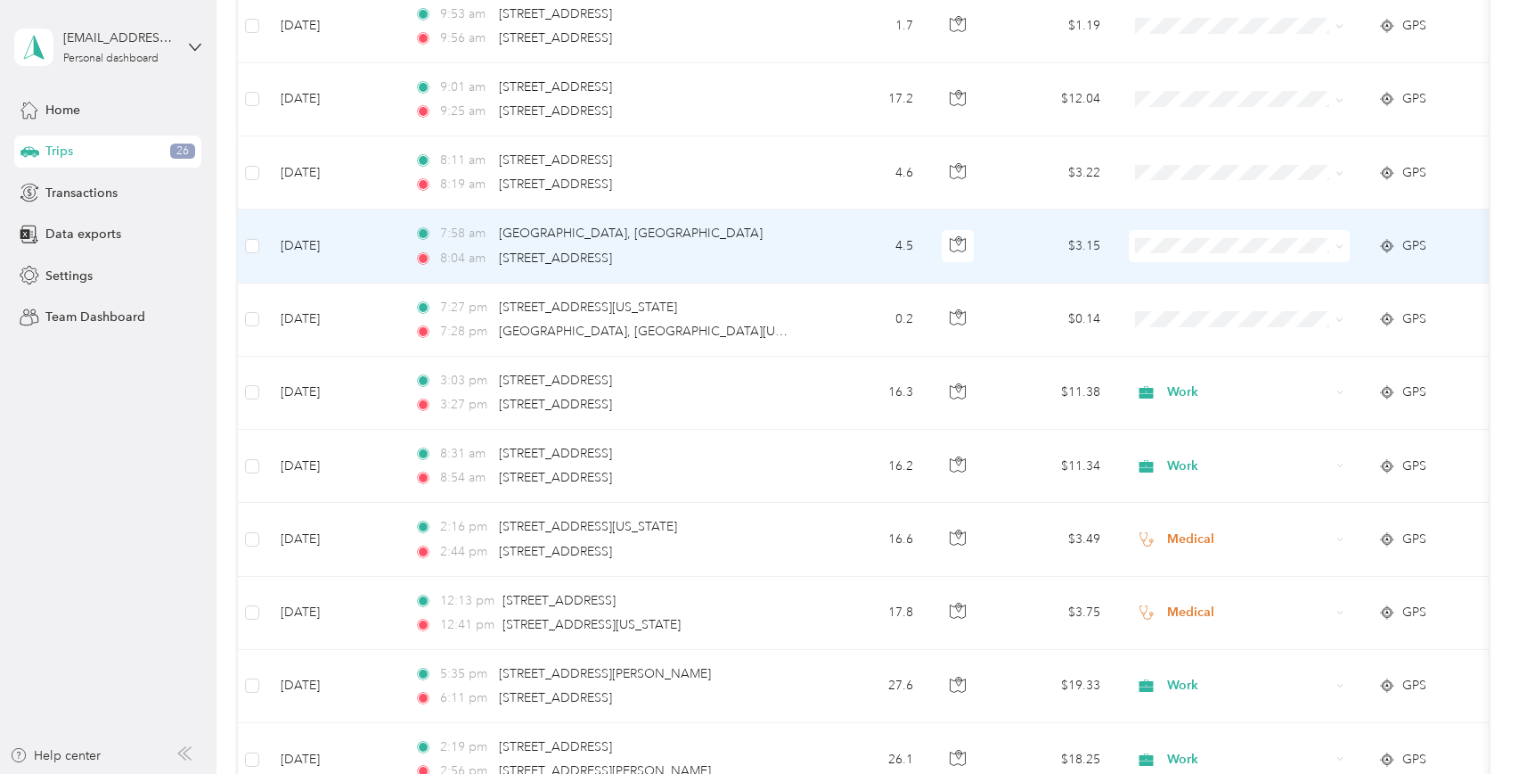
click at [326, 248] on td "Oct 1, 2025" at bounding box center [333, 245] width 134 height 73
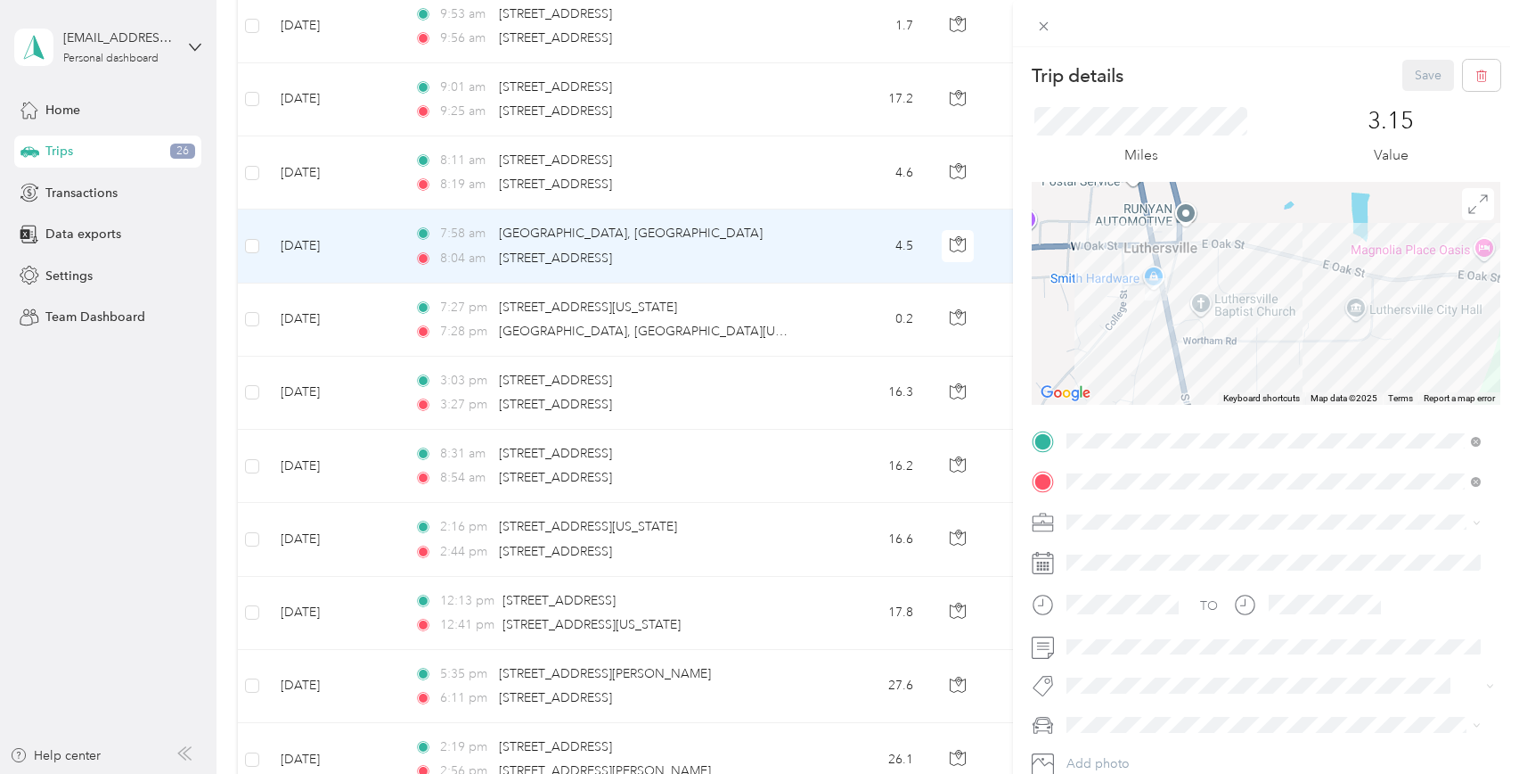
click at [333, 98] on div "Trip details Save This trip cannot be edited because it is either under review,…" at bounding box center [759, 387] width 1519 height 774
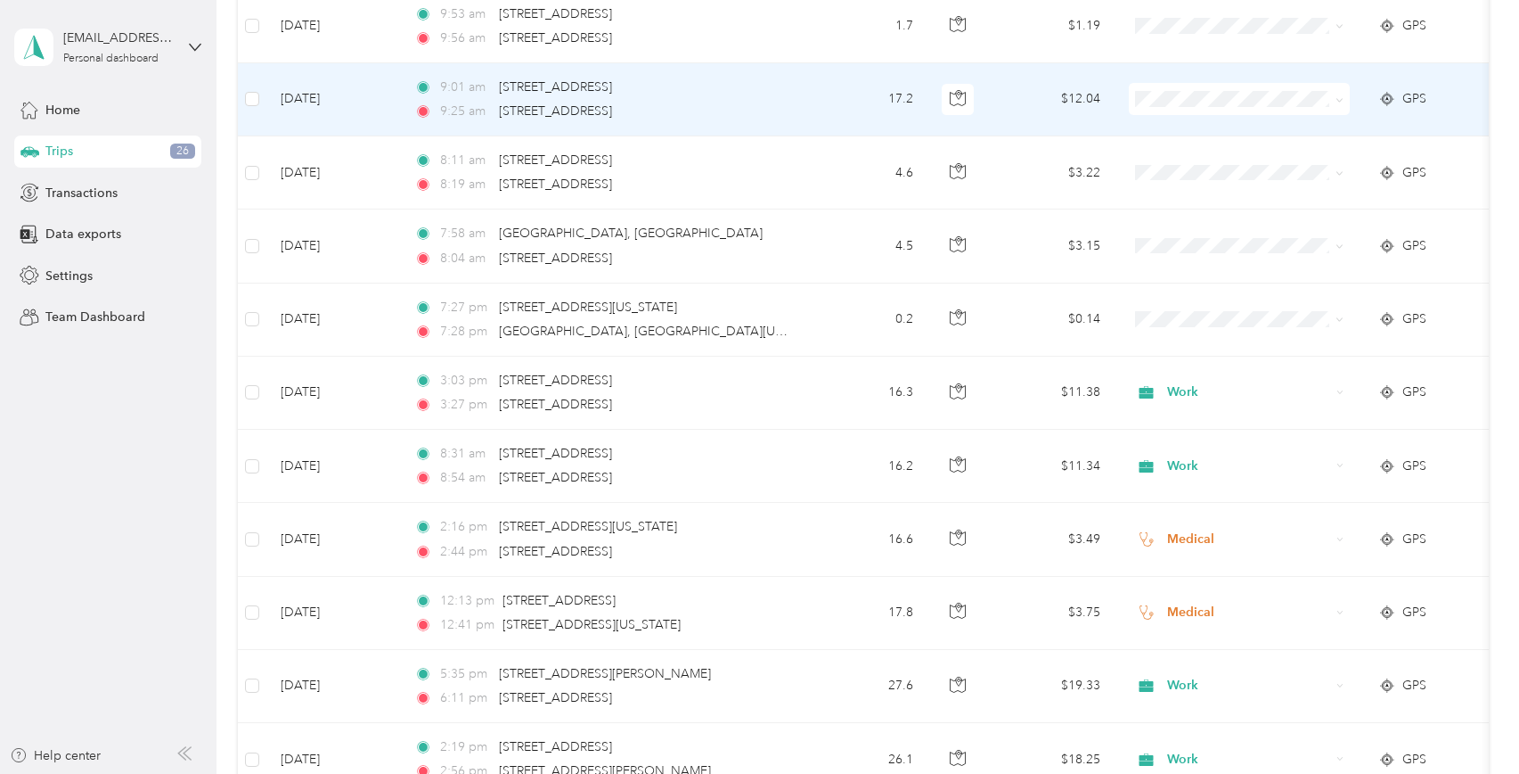
click at [340, 99] on td "Oct 1, 2025" at bounding box center [333, 99] width 134 height 73
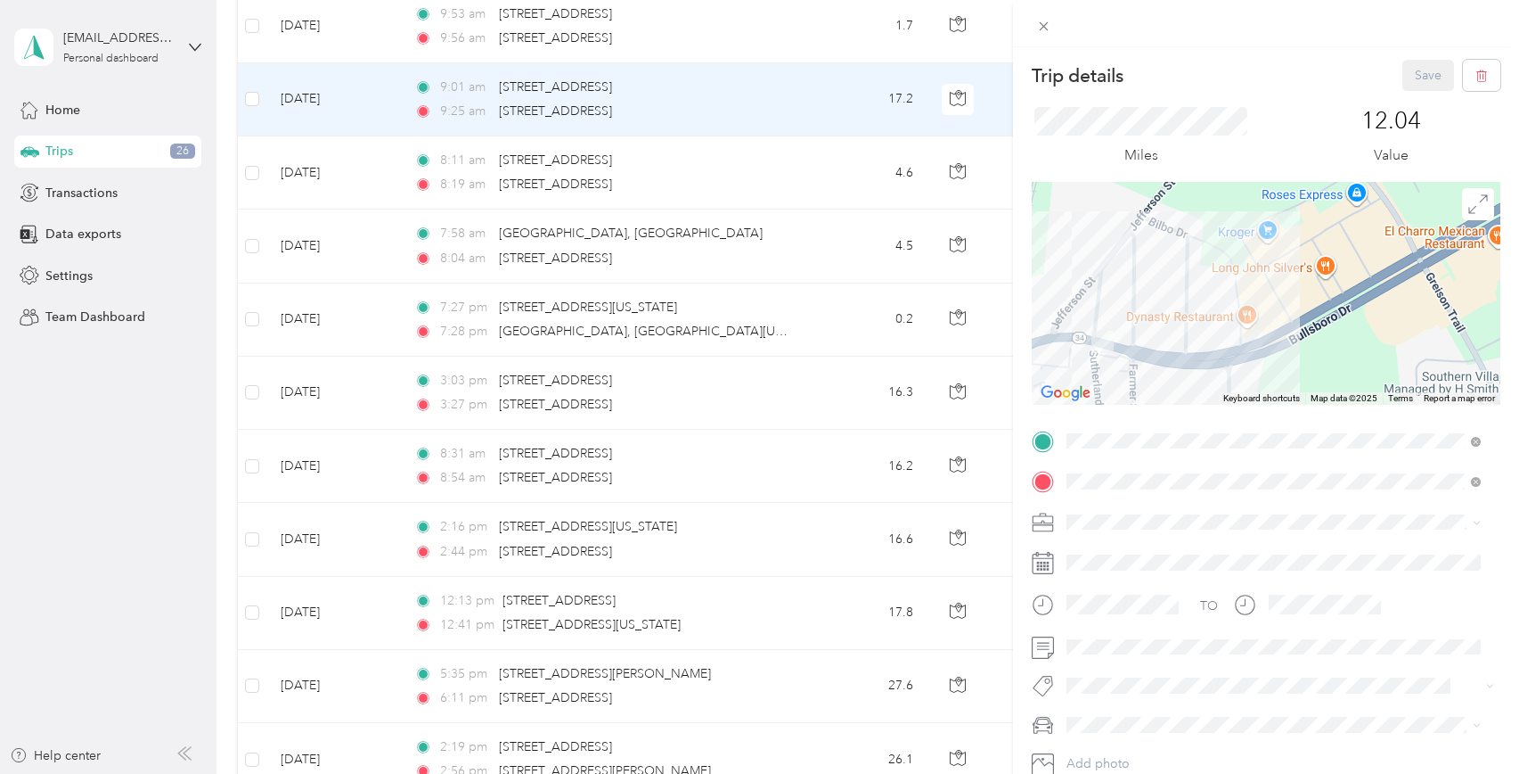
click at [317, 104] on div "Trip details Save This trip cannot be edited because it is either under review,…" at bounding box center [759, 387] width 1519 height 774
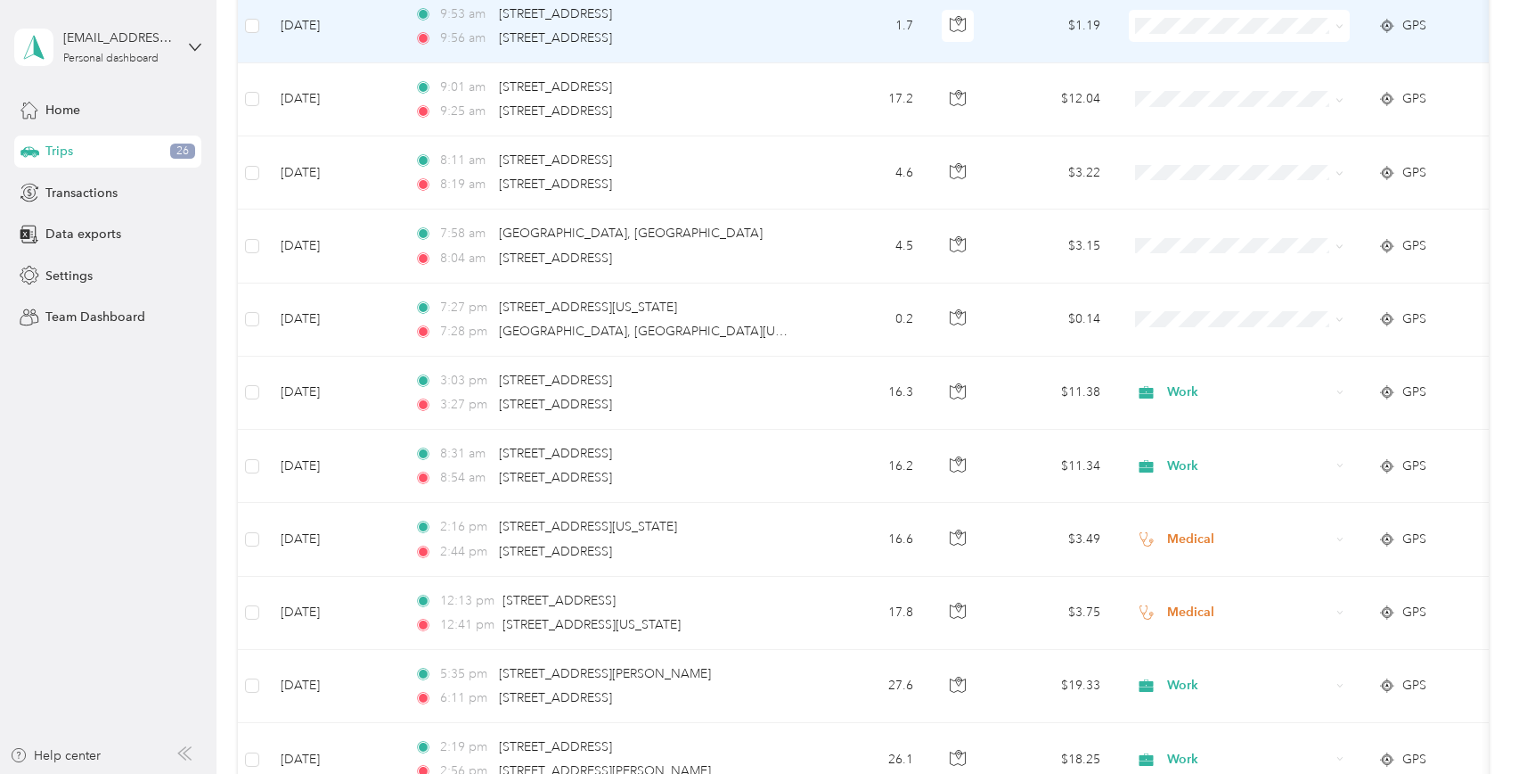
click at [328, 23] on td "Oct 1, 2025" at bounding box center [333, 26] width 134 height 73
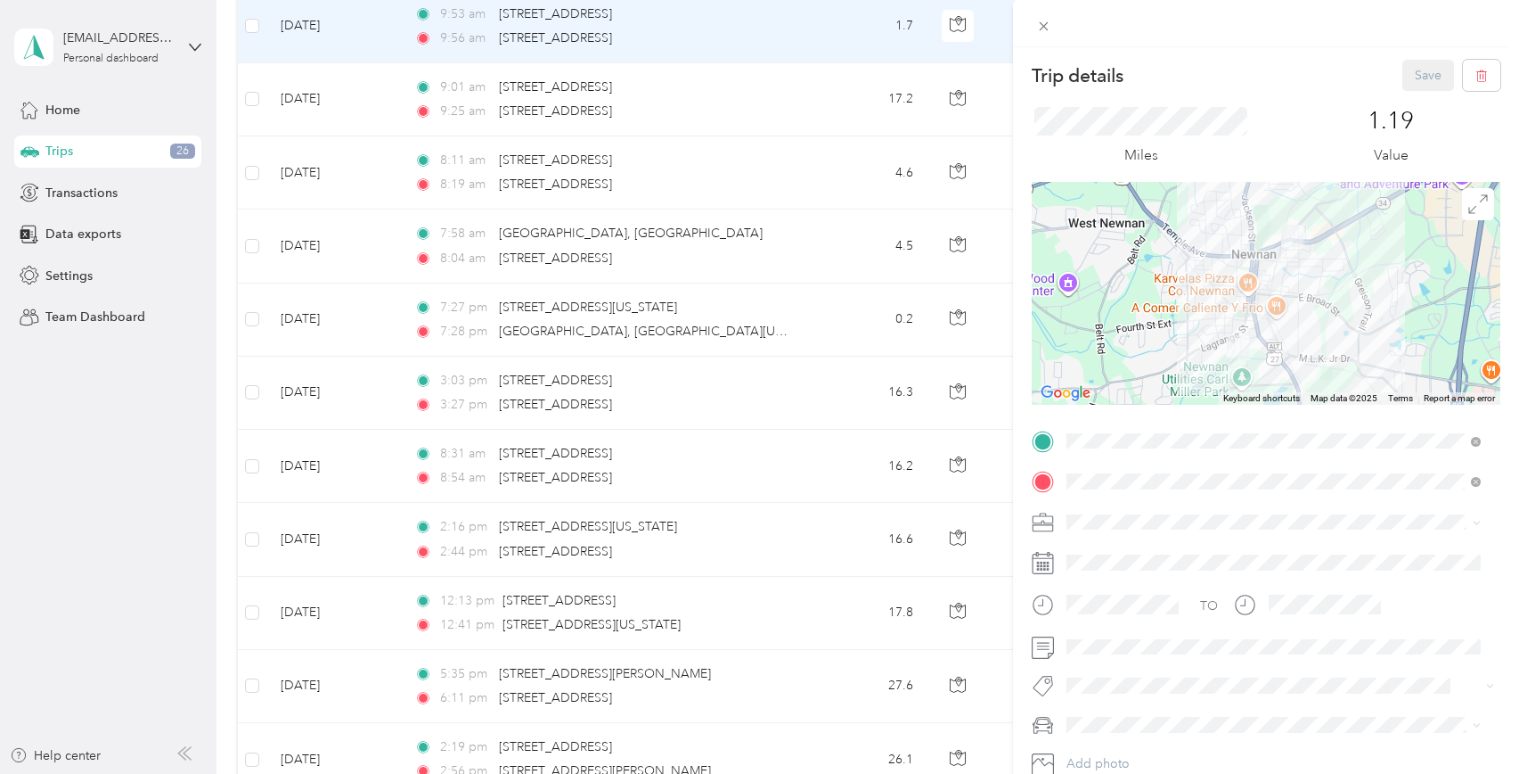
click at [1093, 546] on span "Work" at bounding box center [1088, 551] width 30 height 15
click at [1135, 641] on ol "Ford New F150 Toyota Highlander Ford Old F150" at bounding box center [1273, 662] width 427 height 94
click at [1422, 78] on button "Save" at bounding box center [1429, 75] width 52 height 31
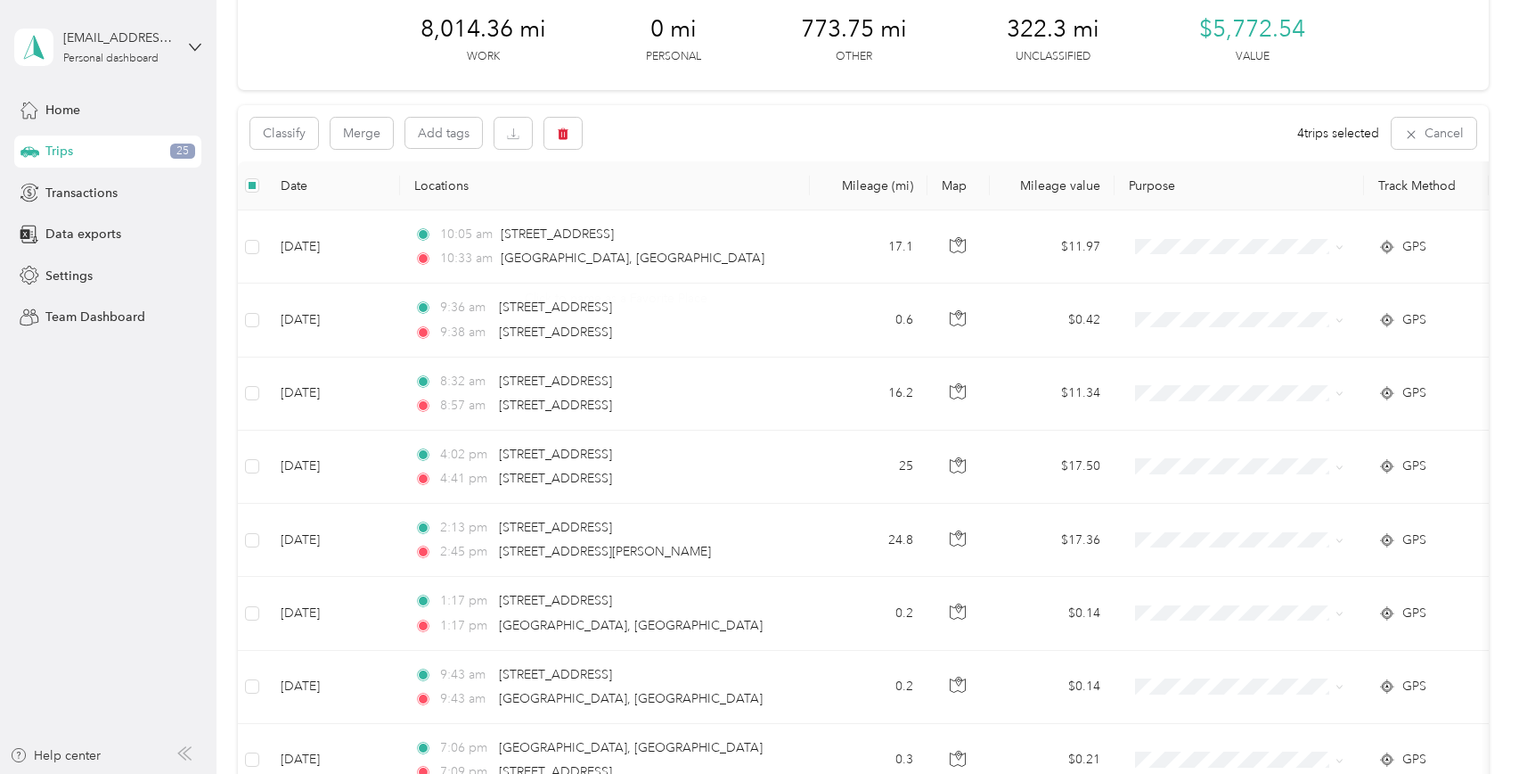
scroll to position [87, 0]
click at [568, 139] on icon "button" at bounding box center [564, 135] width 11 height 12
click at [690, 205] on button "Yes" at bounding box center [696, 208] width 35 height 29
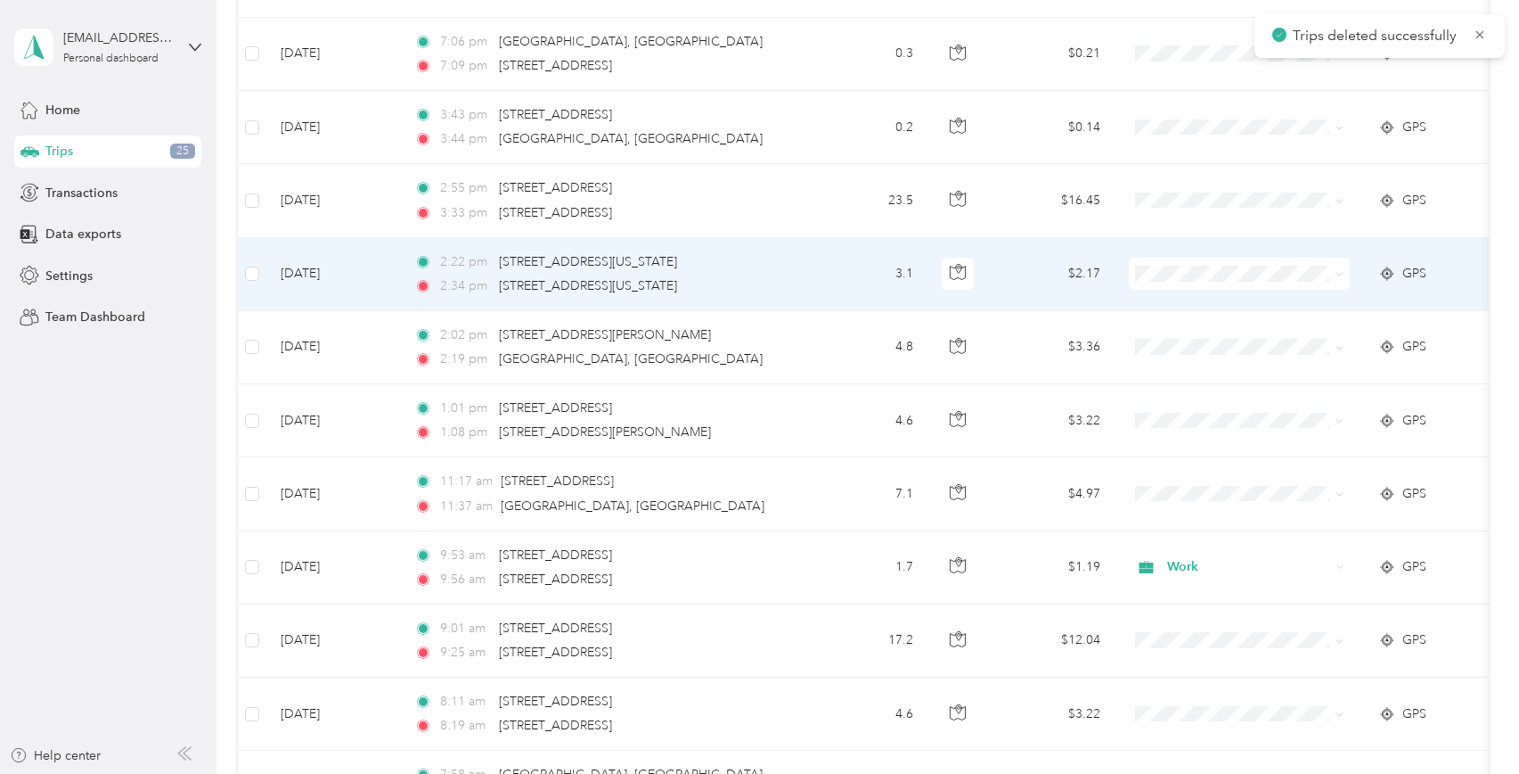
scroll to position [800, 0]
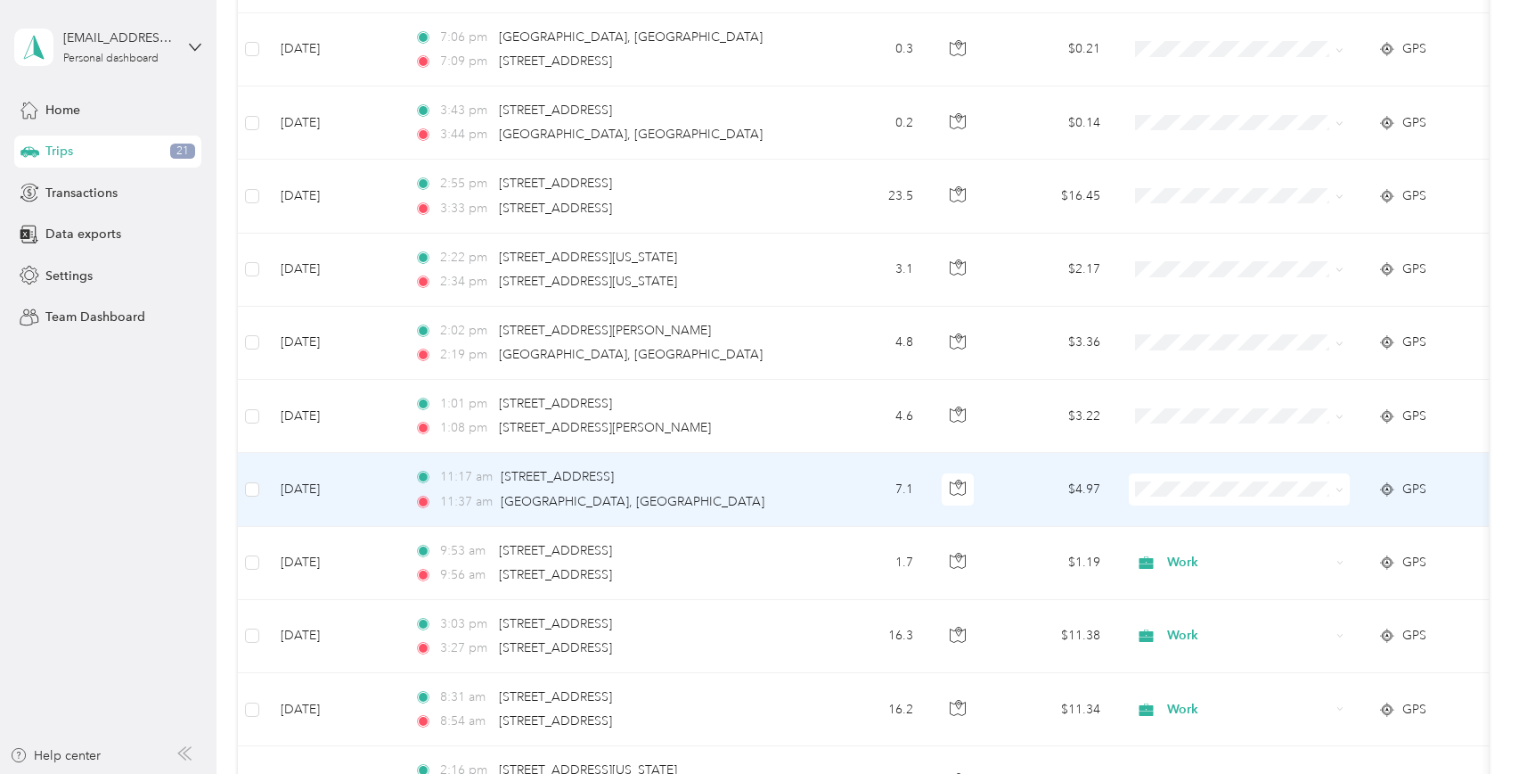
click at [330, 496] on td "Oct 1, 2025" at bounding box center [333, 489] width 134 height 73
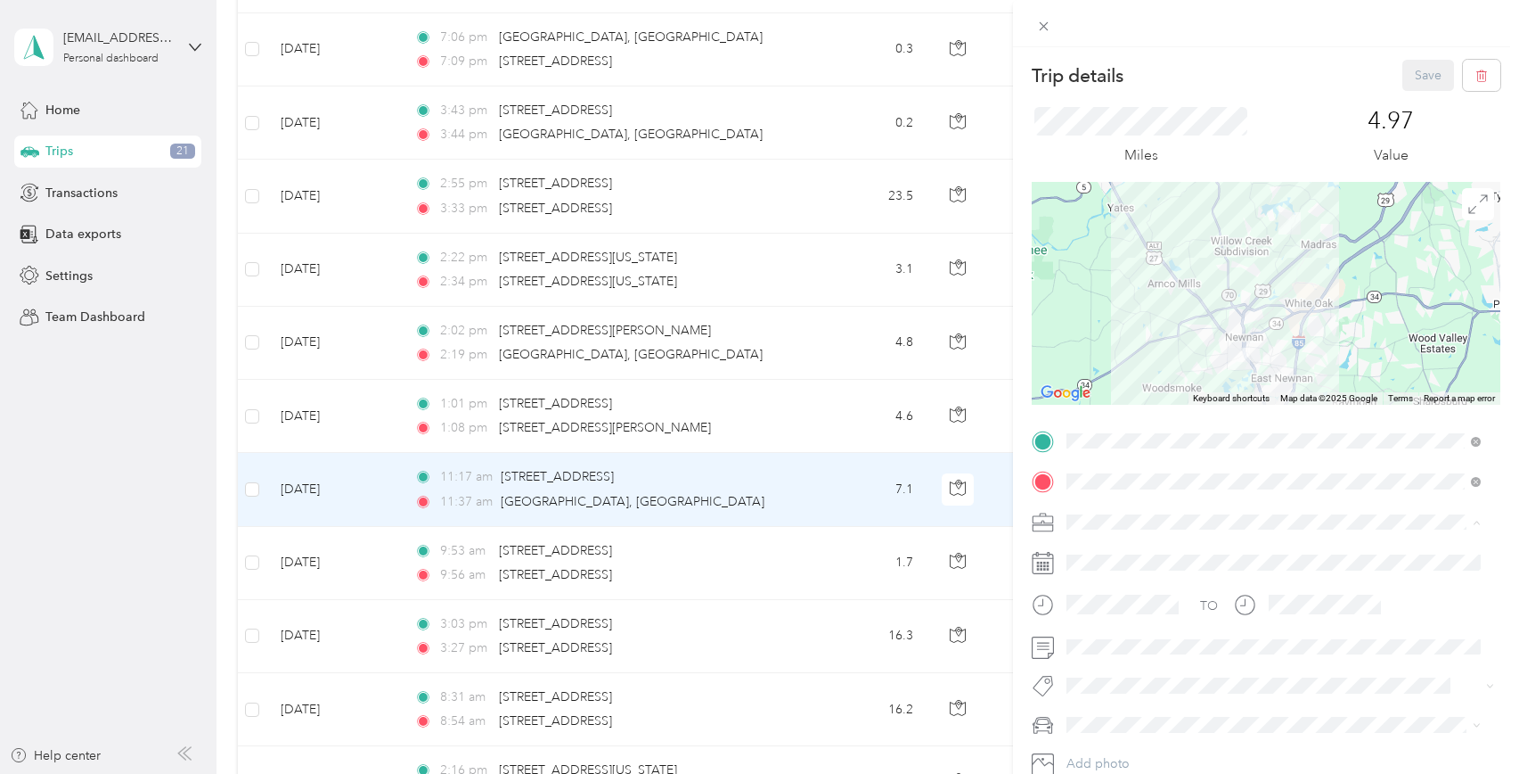
click at [1089, 556] on li "Work" at bounding box center [1273, 552] width 427 height 31
click at [1139, 635] on li "Ford New F150" at bounding box center [1273, 624] width 427 height 31
click at [1416, 75] on button "Save" at bounding box center [1429, 75] width 52 height 31
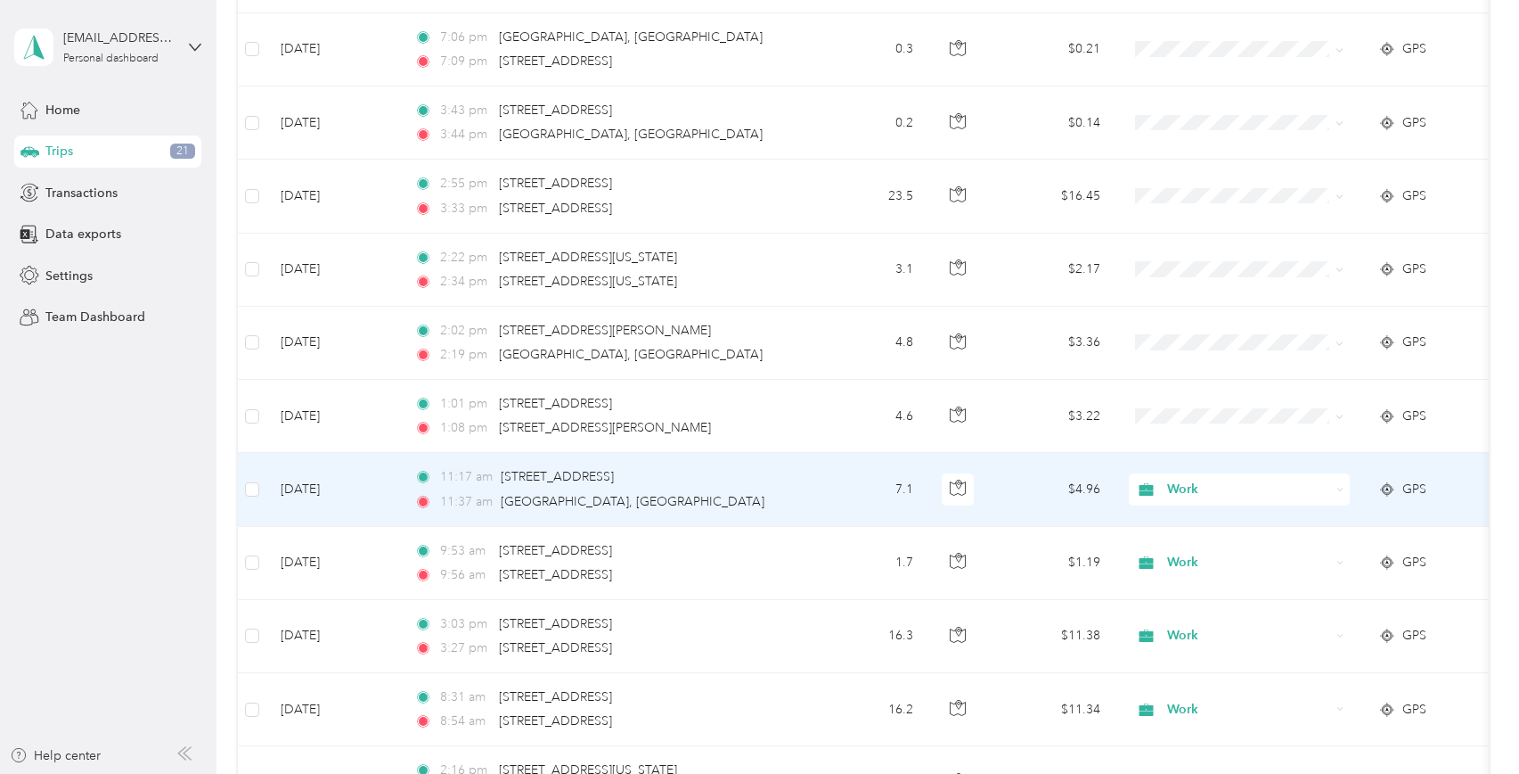
click at [340, 488] on td "Oct 1, 2025" at bounding box center [333, 489] width 134 height 73
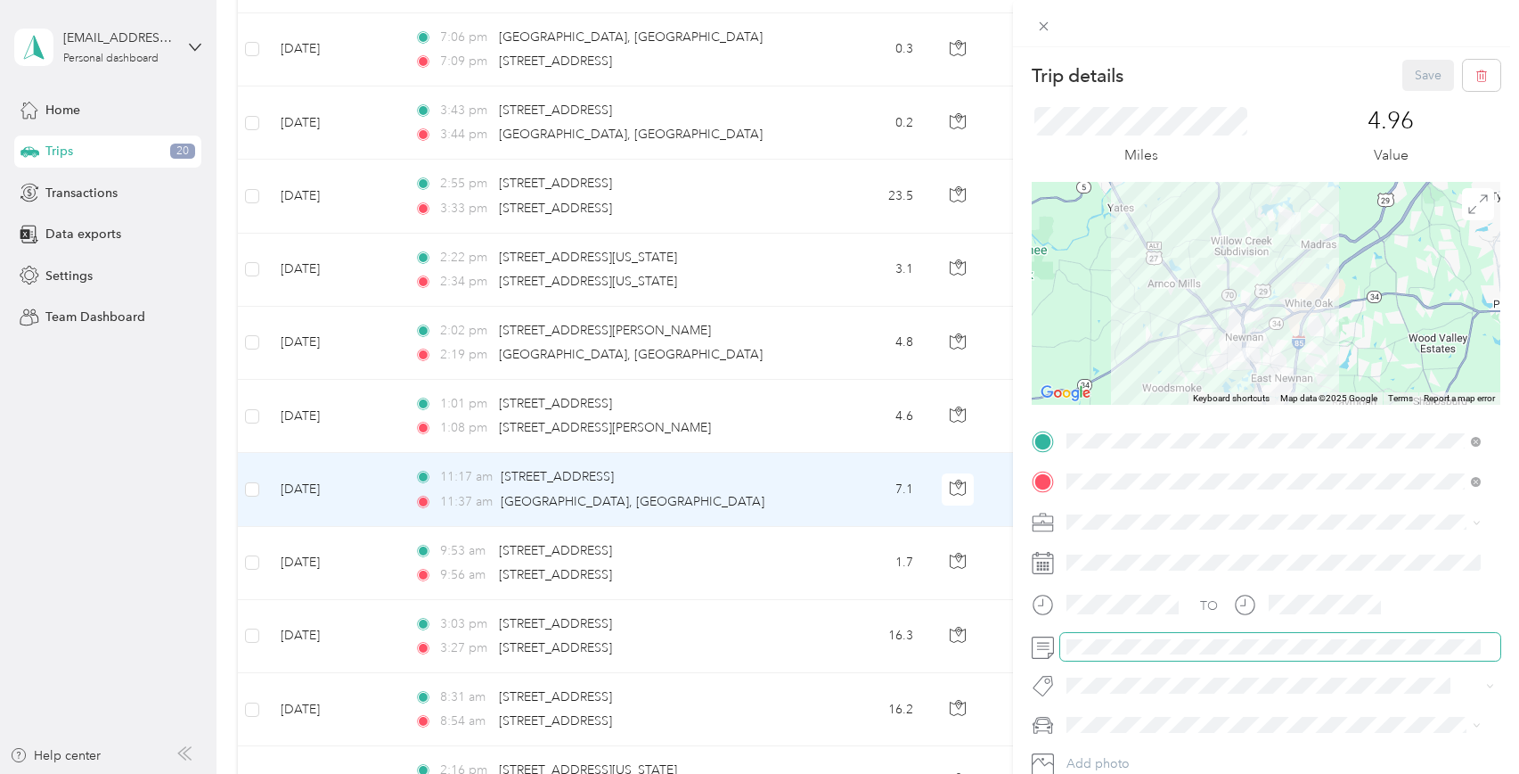
click at [962, 675] on div "Trip details Save This trip cannot be edited because it is either under review,…" at bounding box center [759, 387] width 1519 height 774
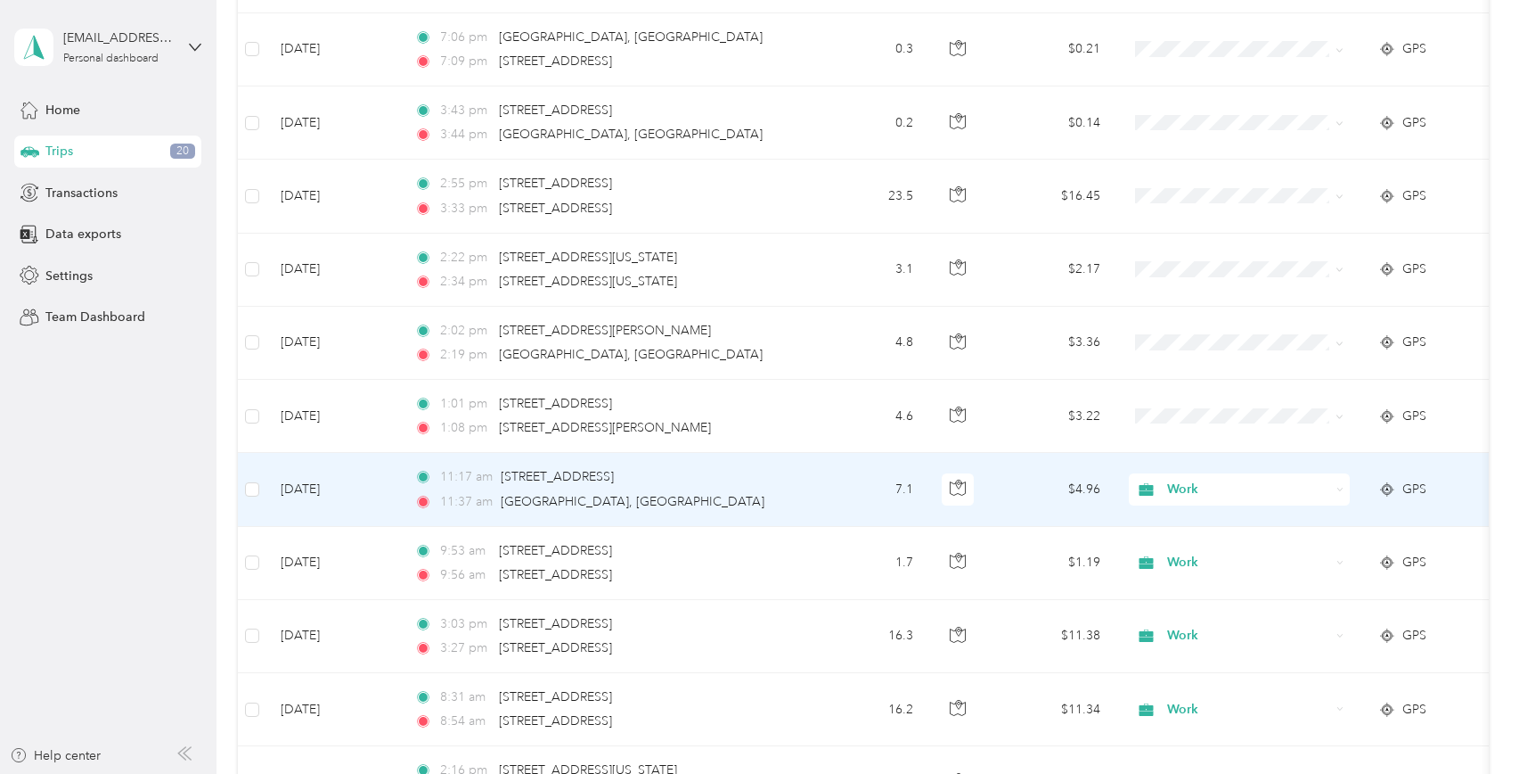
click at [343, 486] on td "Oct 1, 2025" at bounding box center [333, 489] width 134 height 73
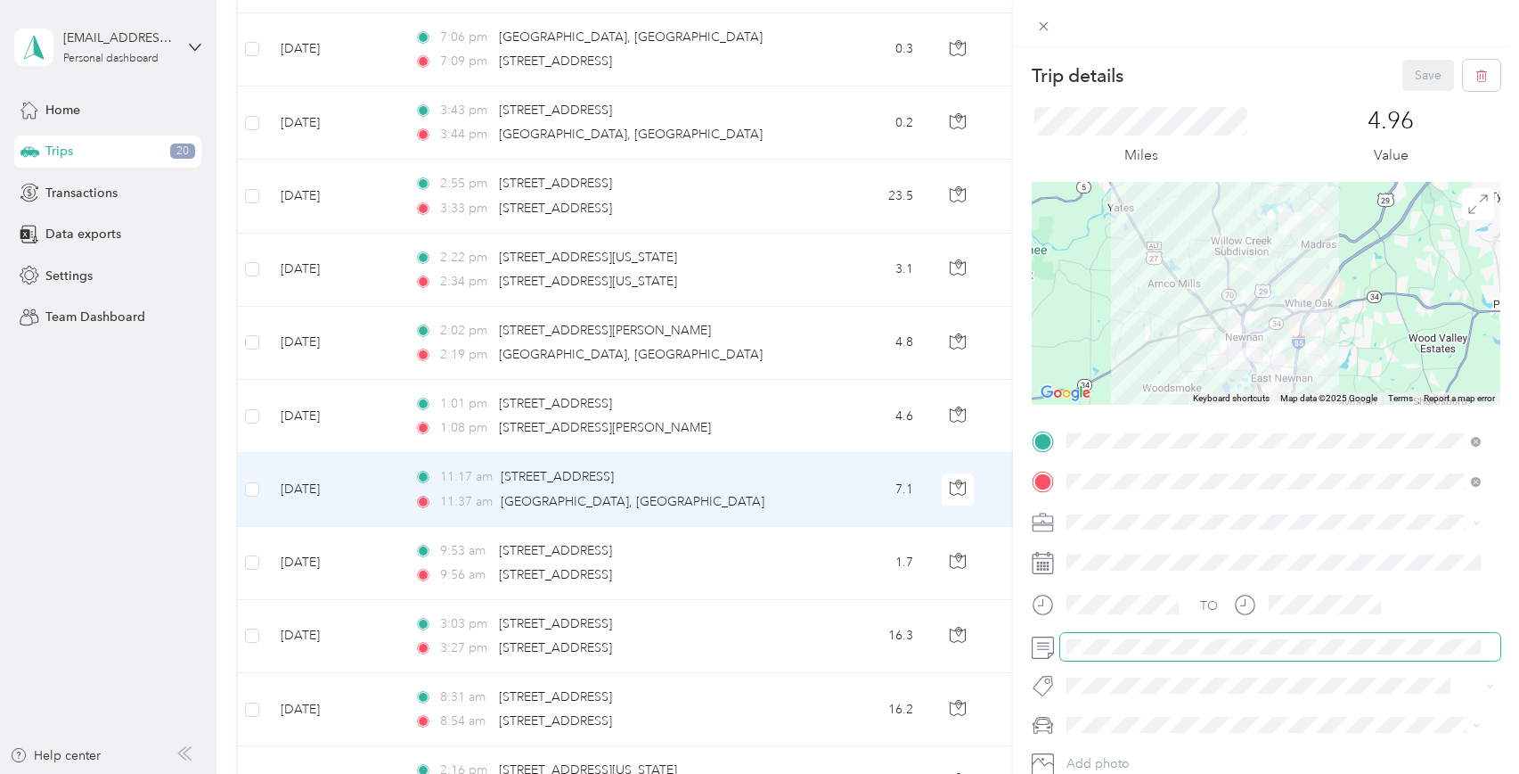
click at [1049, 651] on div at bounding box center [1266, 647] width 469 height 29
click at [1409, 86] on button "Save" at bounding box center [1429, 75] width 52 height 31
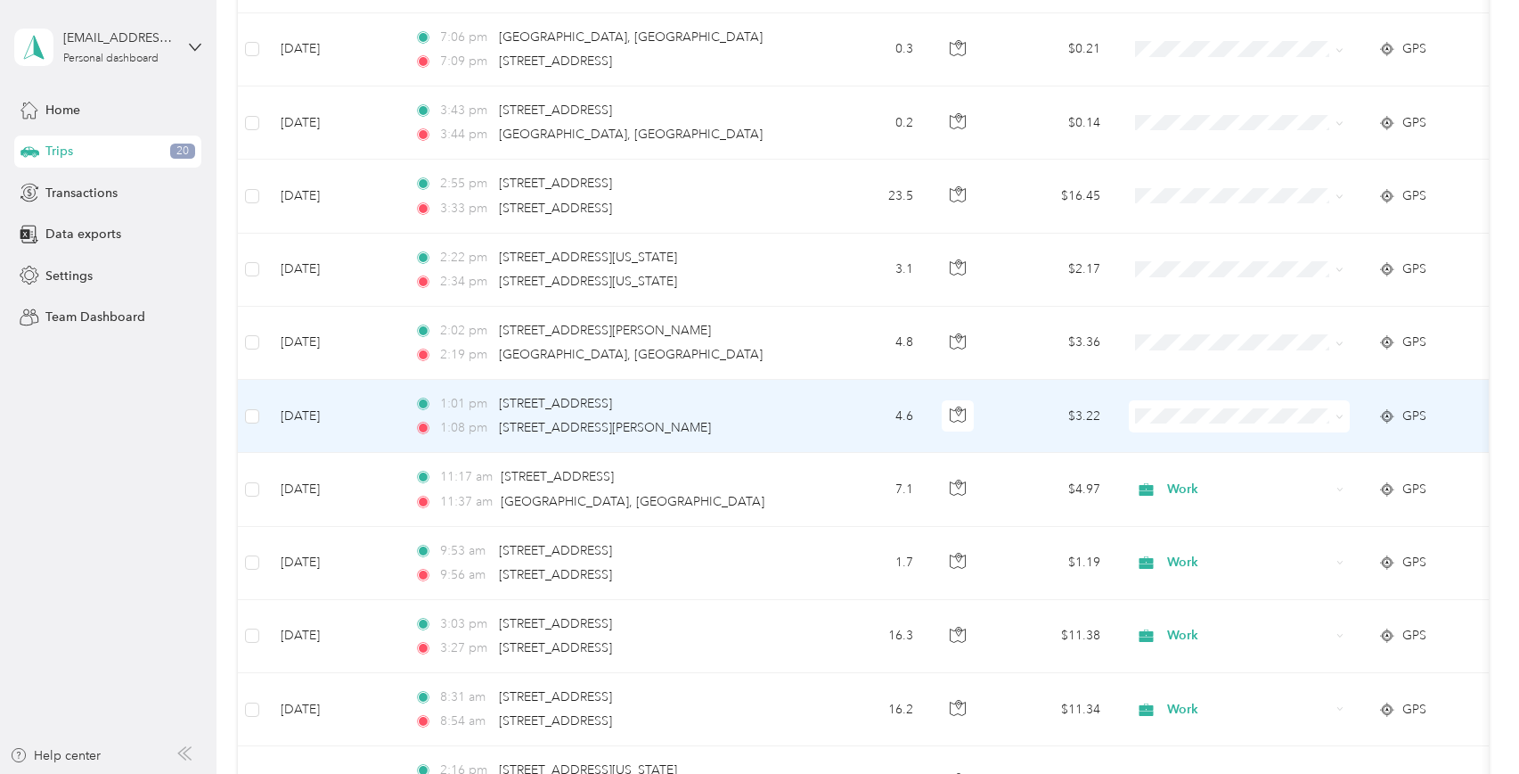
click at [330, 413] on td "Oct 1, 2025" at bounding box center [333, 416] width 134 height 73
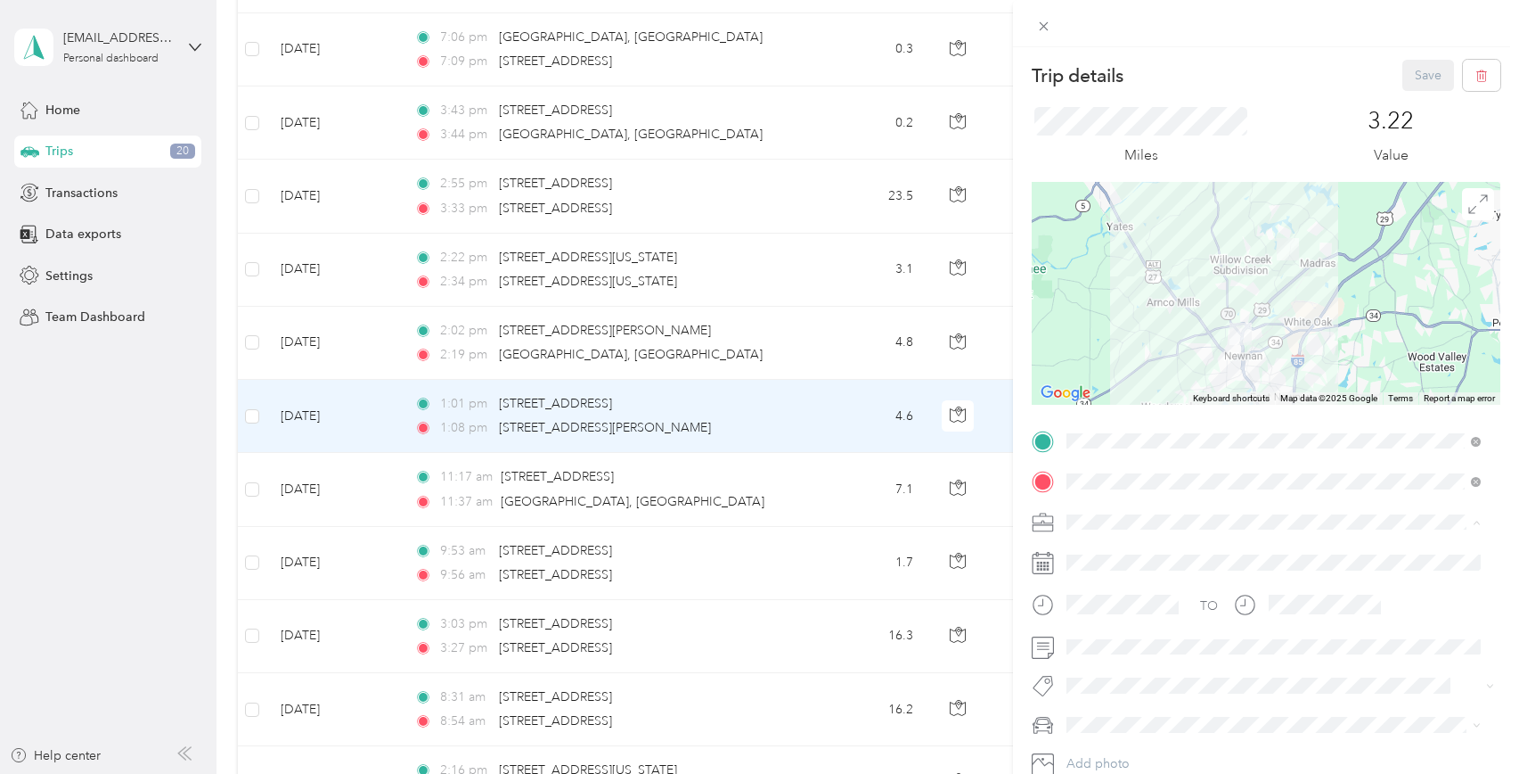
click at [1095, 550] on span "Work" at bounding box center [1088, 552] width 30 height 15
click at [1130, 632] on span "Ford New F150" at bounding box center [1117, 630] width 88 height 15
click at [1412, 78] on button "Save" at bounding box center [1429, 75] width 52 height 31
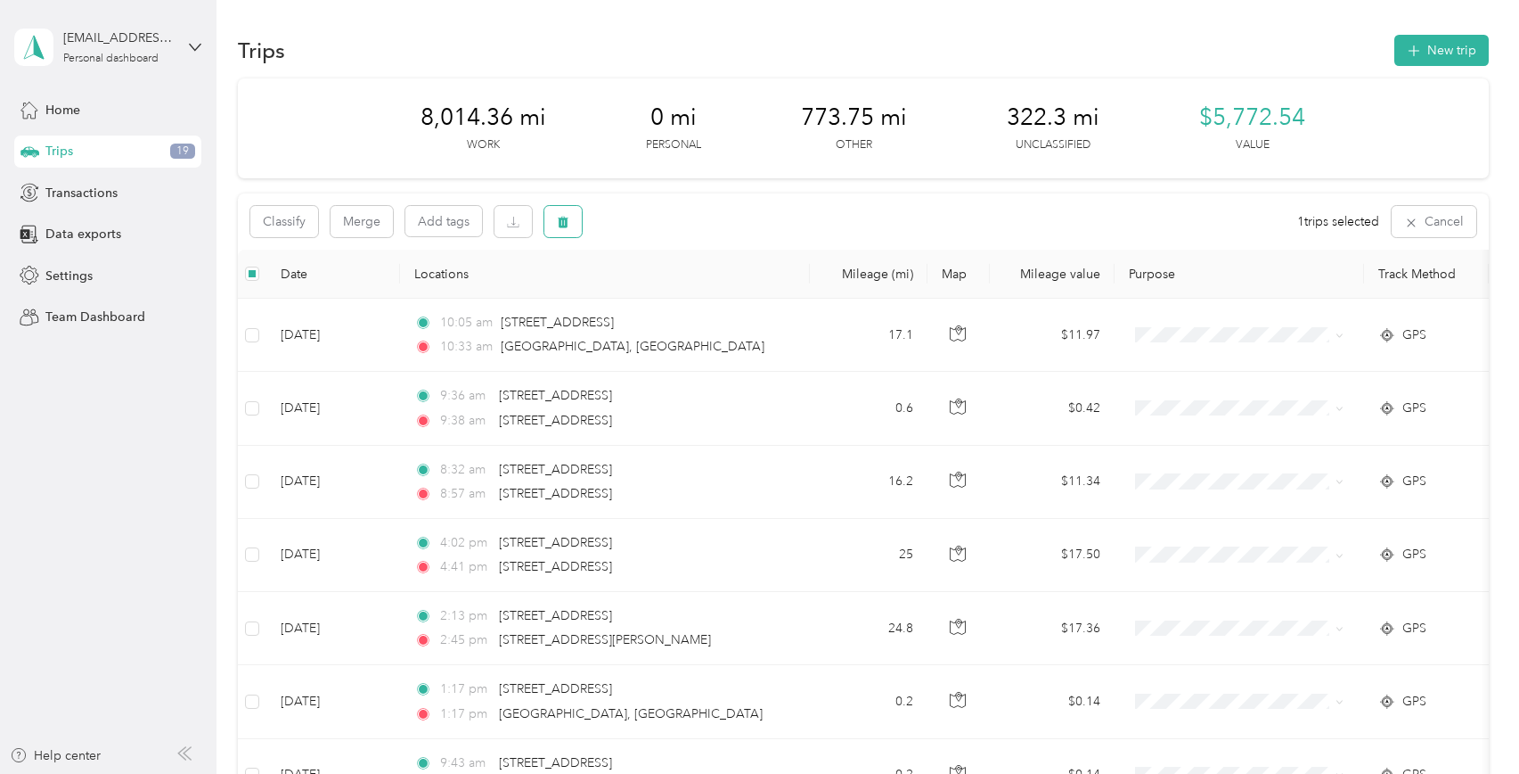
click at [557, 222] on icon "button" at bounding box center [563, 222] width 12 height 12
click at [645, 299] on button "No" at bounding box center [652, 296] width 33 height 29
click at [367, 224] on button "Merge" at bounding box center [362, 221] width 62 height 31
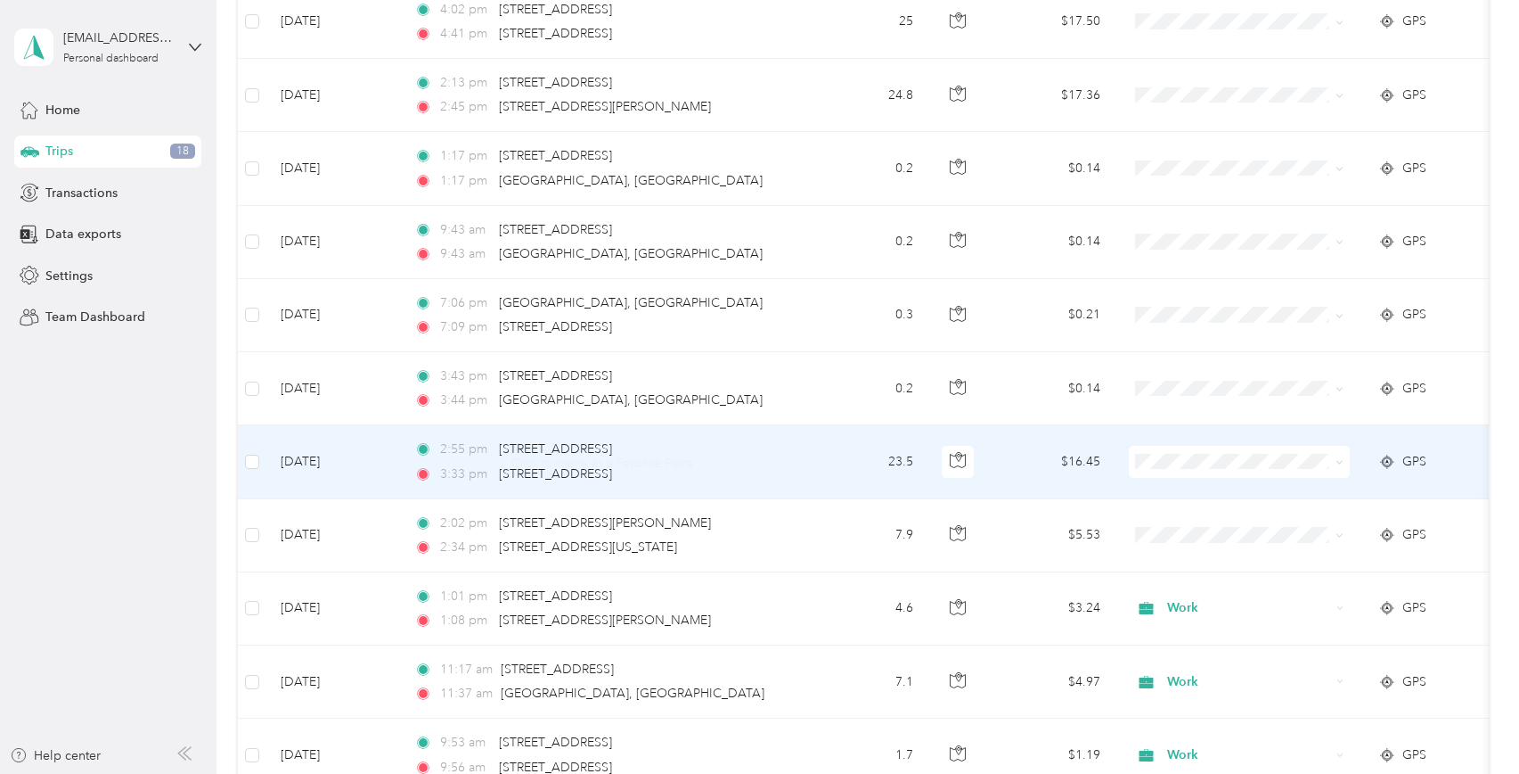
scroll to position [624, 0]
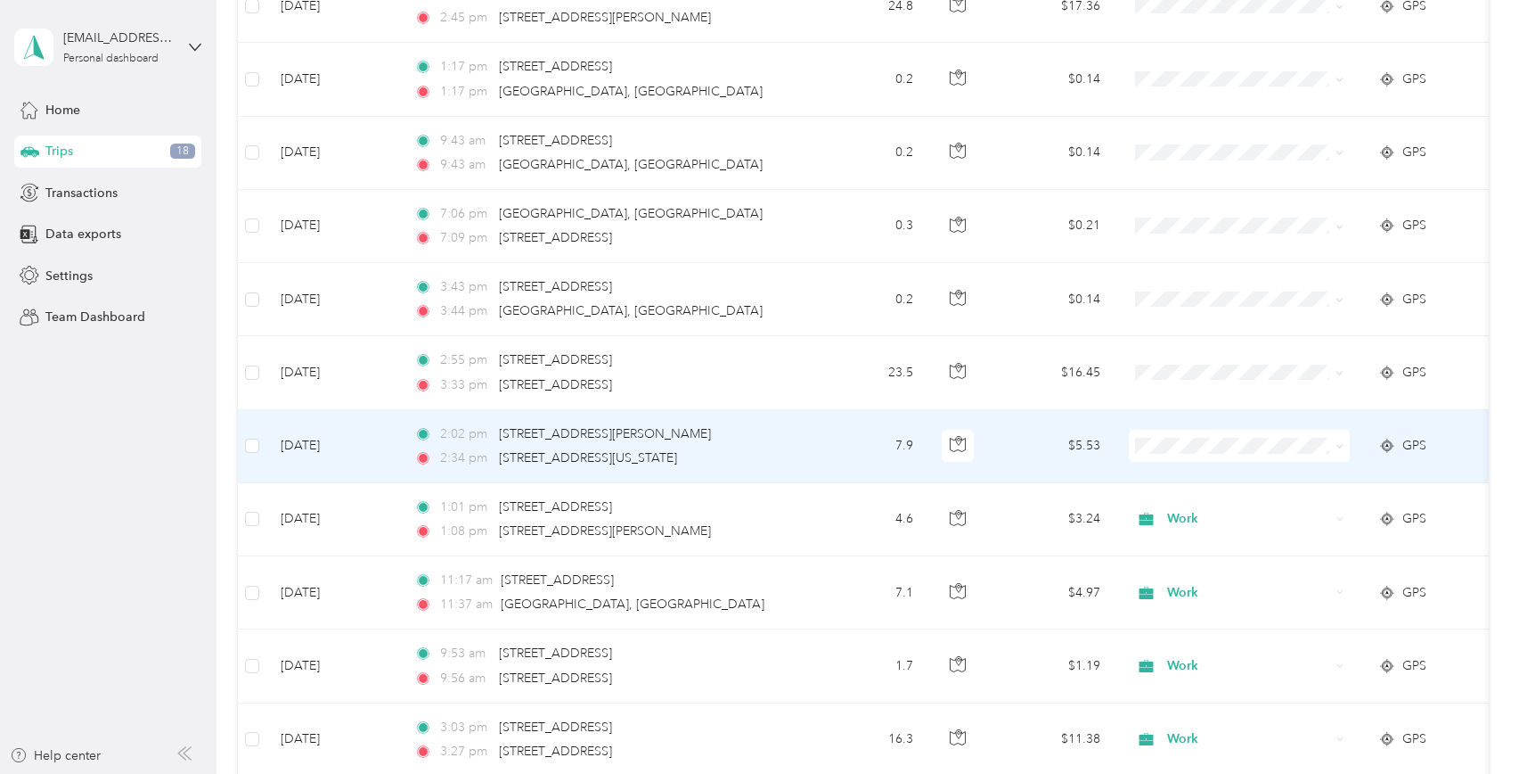
click at [324, 445] on td "Oct 1, 2025" at bounding box center [333, 446] width 134 height 73
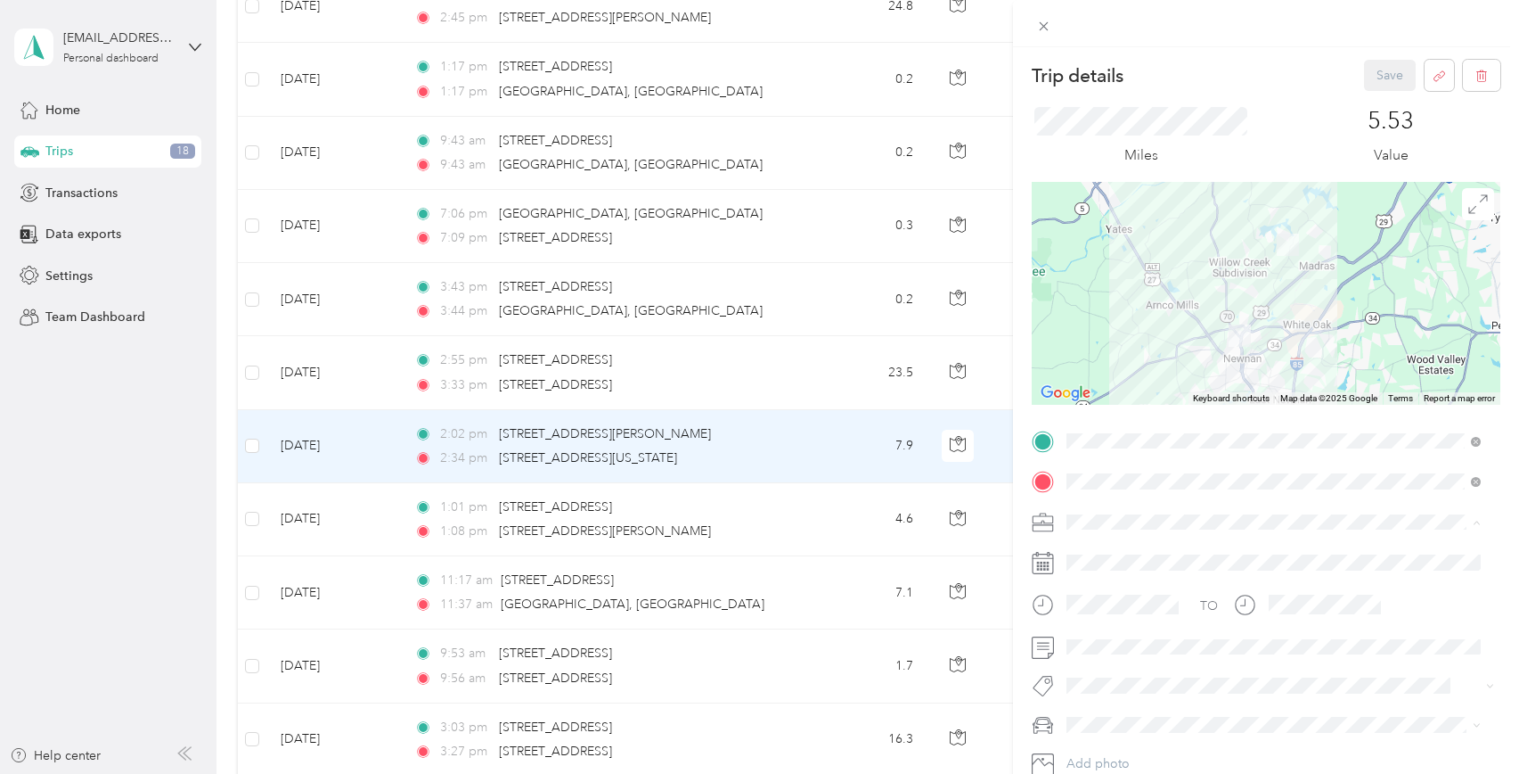
click at [1103, 556] on li "Work" at bounding box center [1273, 552] width 427 height 31
click at [1130, 635] on span "Ford New F150" at bounding box center [1117, 630] width 88 height 15
click at [1380, 72] on button "Save" at bounding box center [1390, 75] width 52 height 31
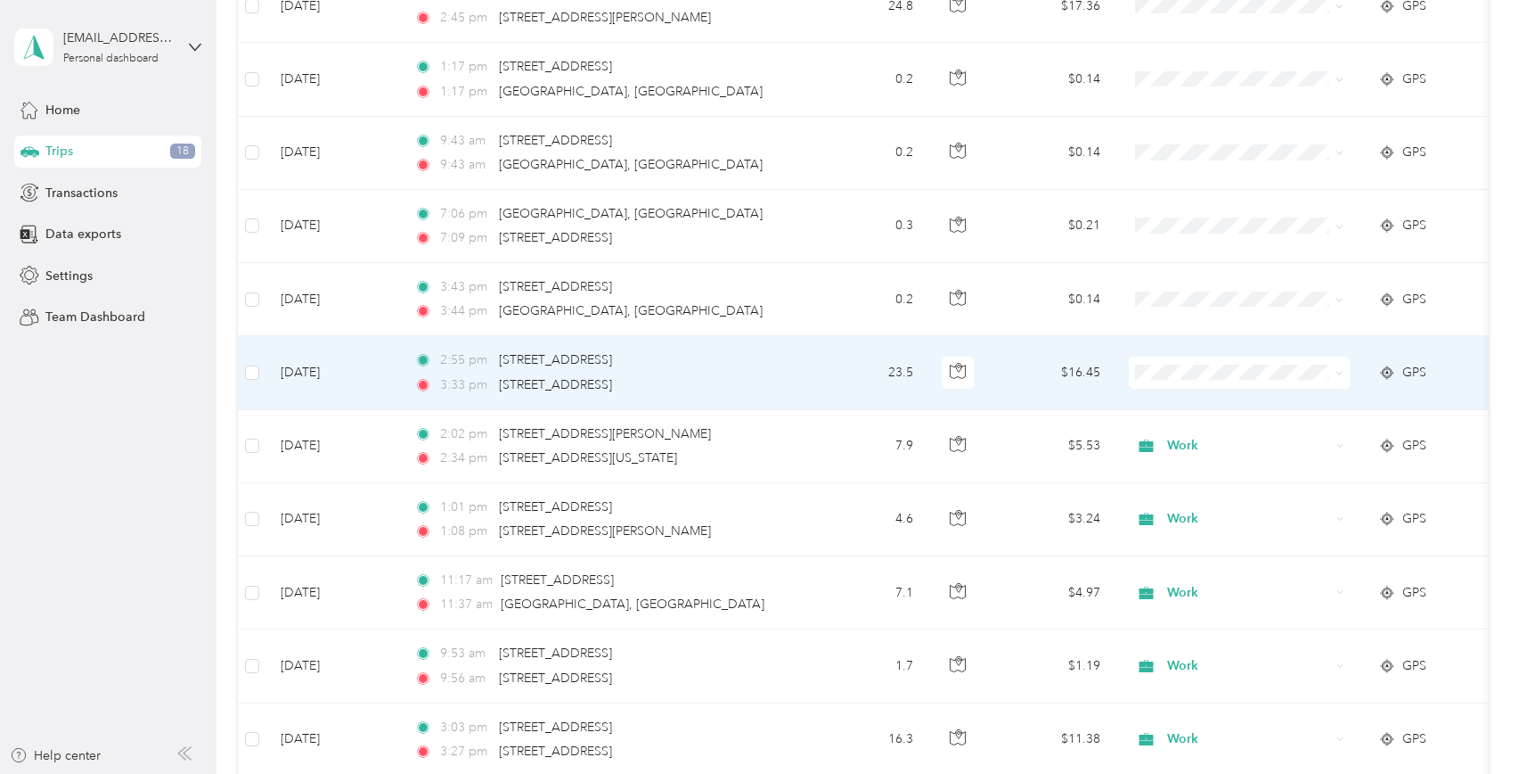
click at [330, 373] on td "Oct 1, 2025" at bounding box center [333, 372] width 134 height 73
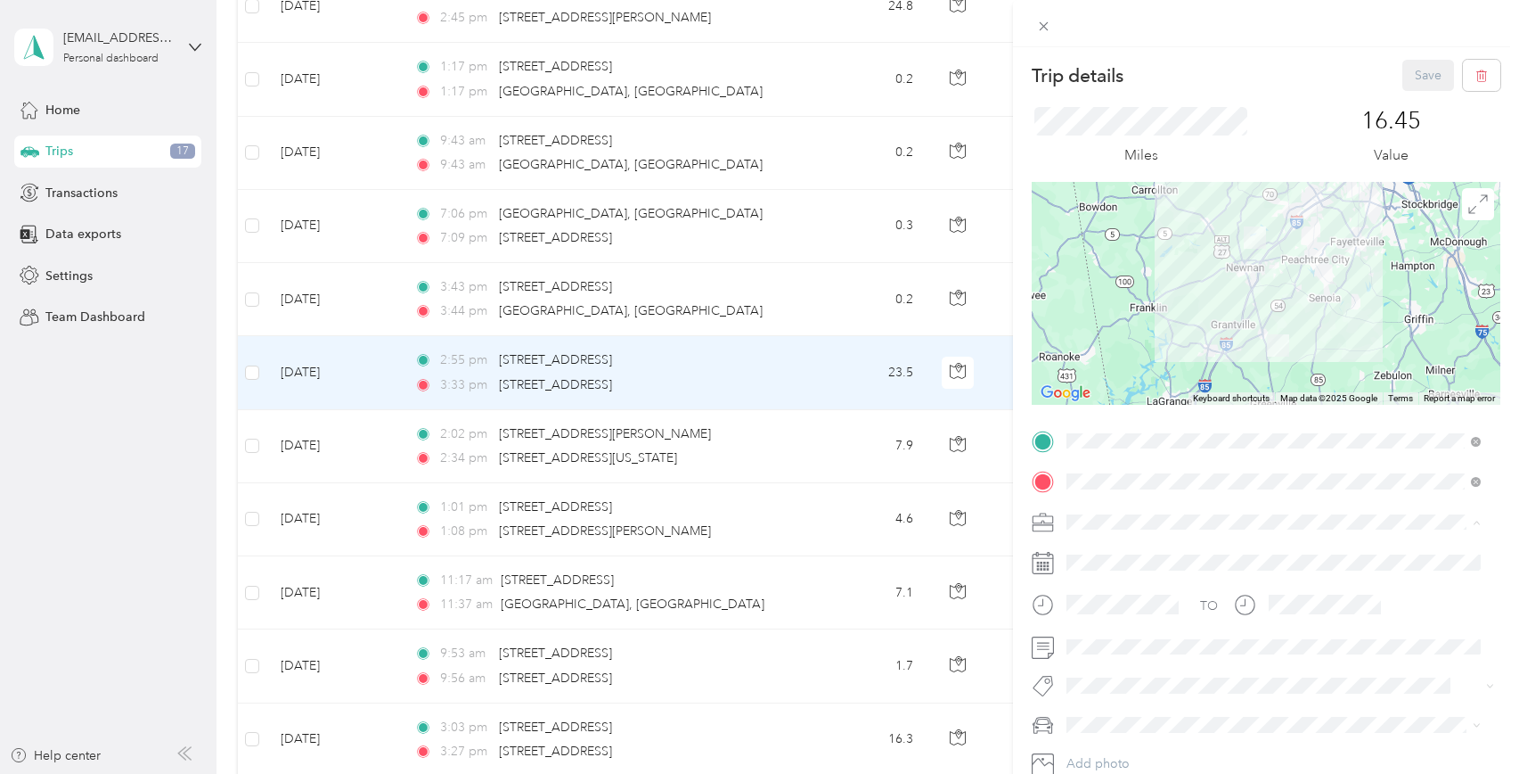
click at [1118, 557] on li "Work" at bounding box center [1273, 552] width 427 height 31
click at [1141, 625] on span "Ford New F150" at bounding box center [1117, 630] width 88 height 15
click at [1416, 81] on button "Save" at bounding box center [1429, 75] width 52 height 31
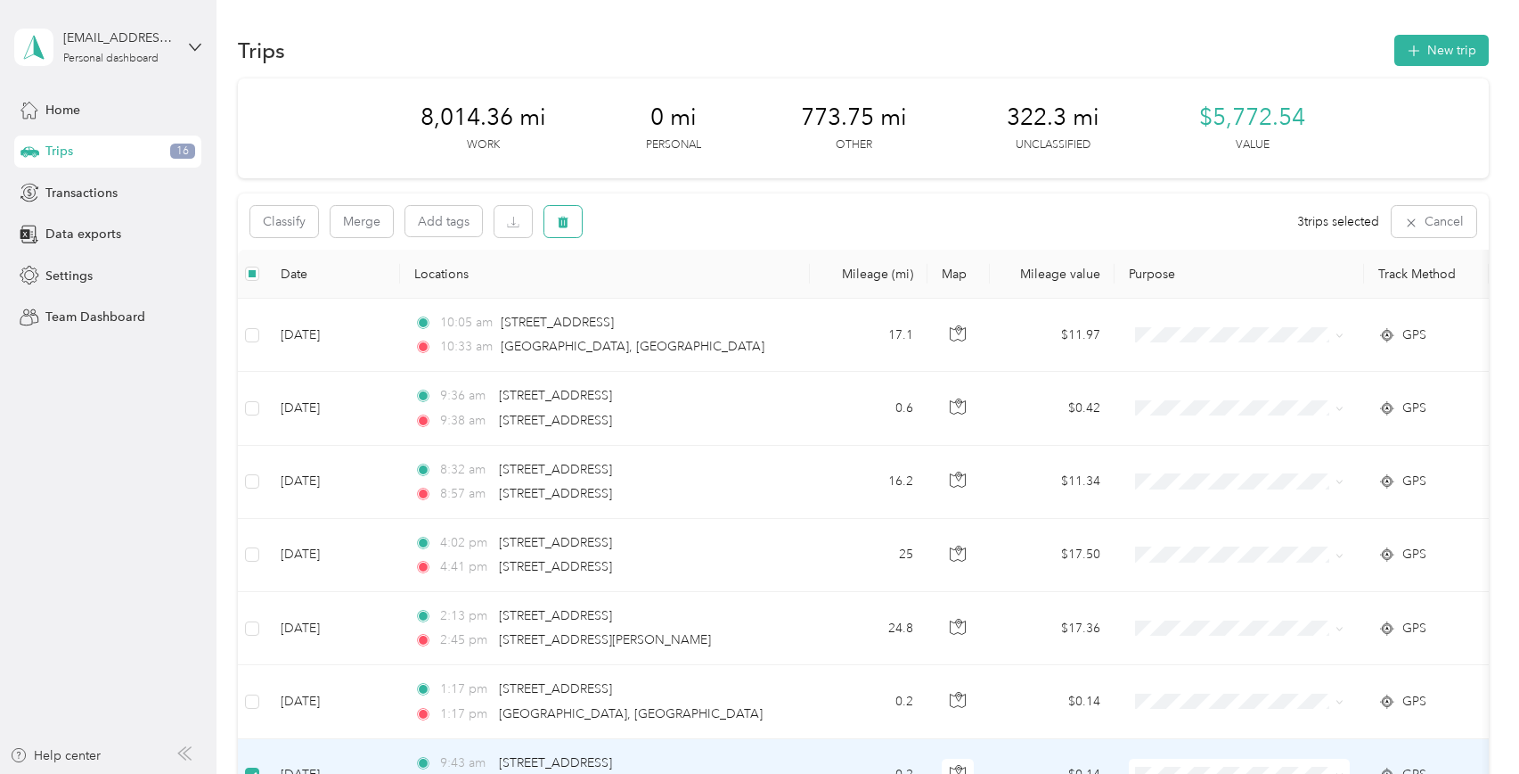
click at [567, 224] on icon "button" at bounding box center [564, 223] width 11 height 12
click at [691, 295] on button "Yes" at bounding box center [696, 296] width 35 height 29
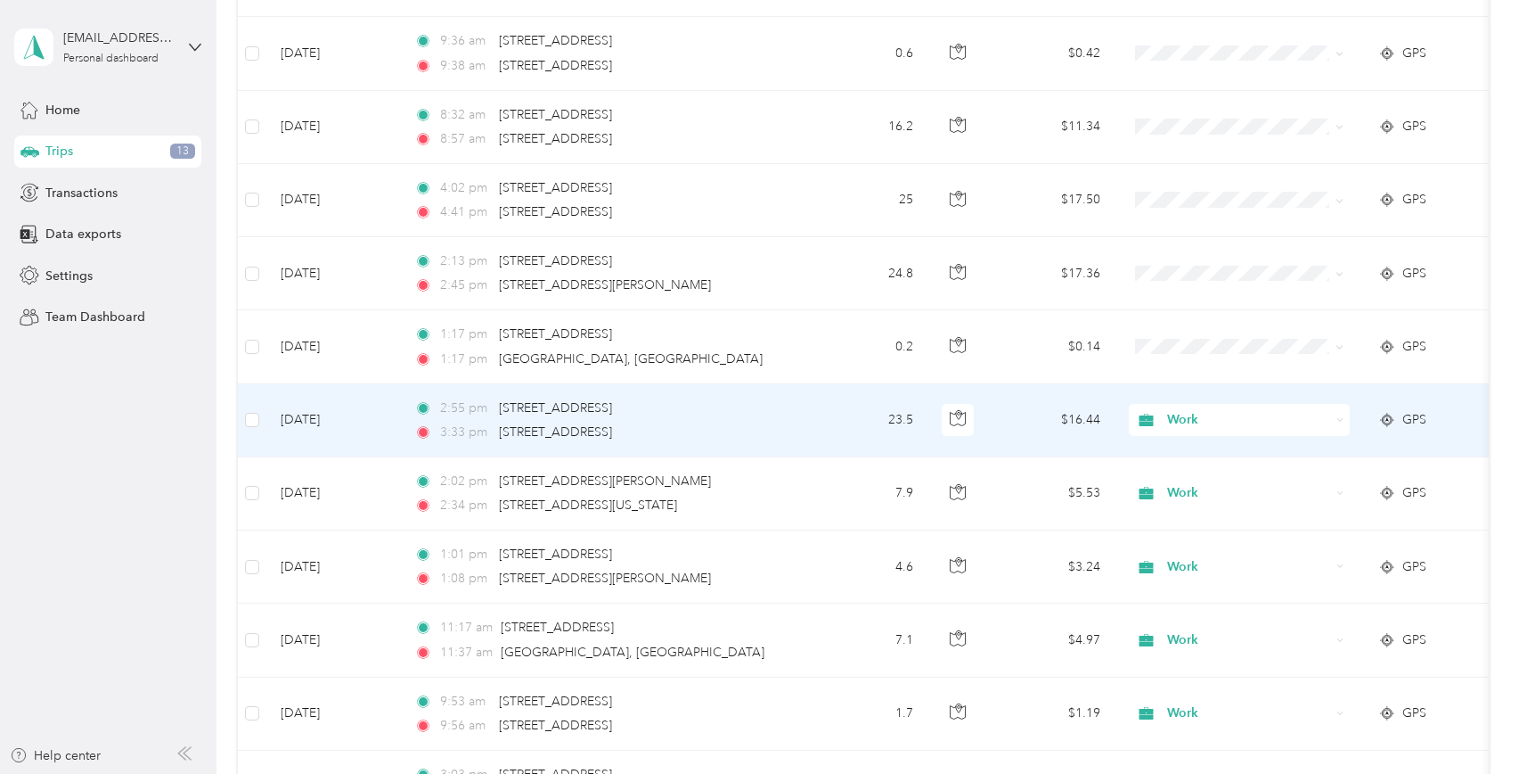
scroll to position [267, 0]
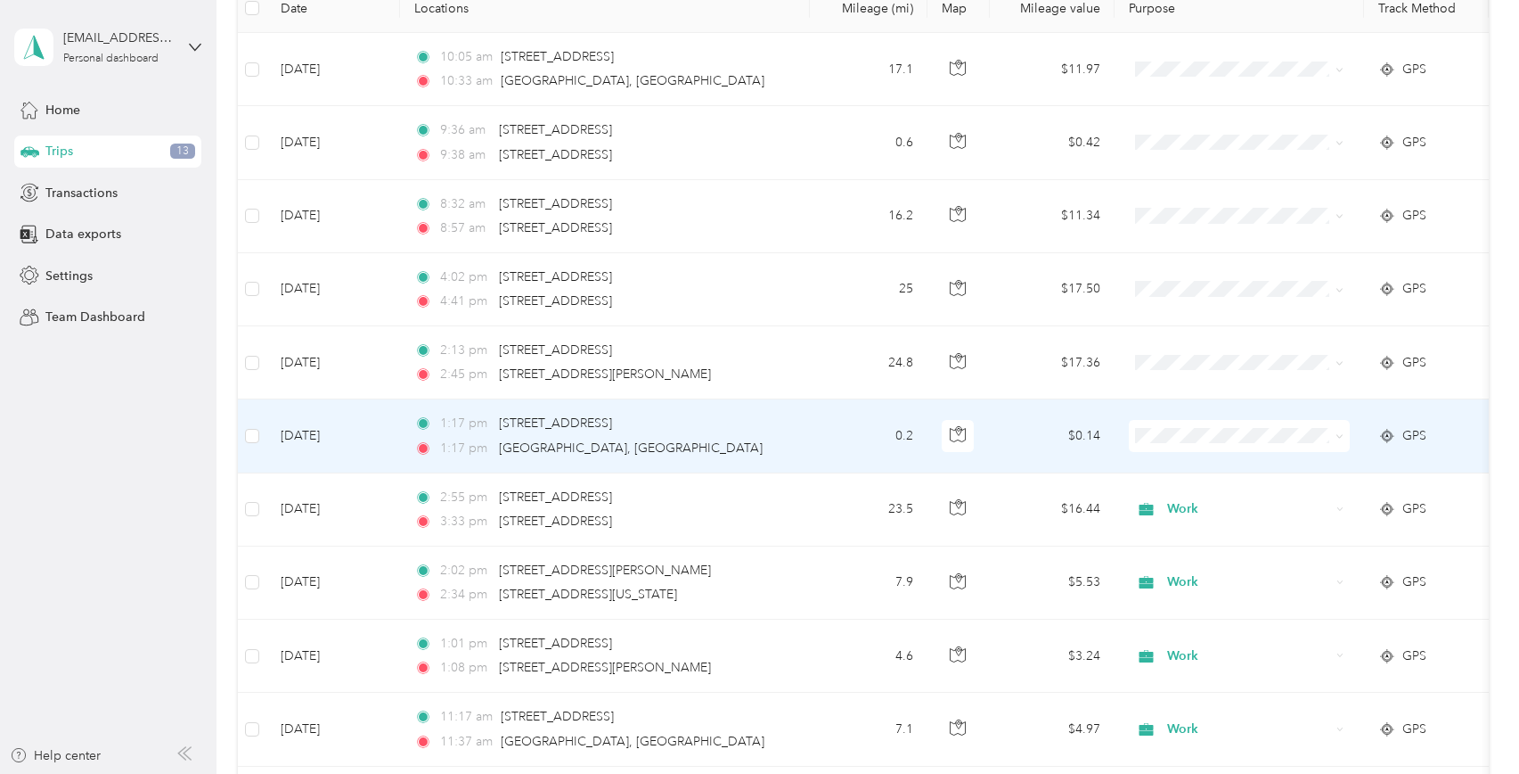
click at [306, 438] on td "Oct 2, 2025" at bounding box center [333, 435] width 134 height 73
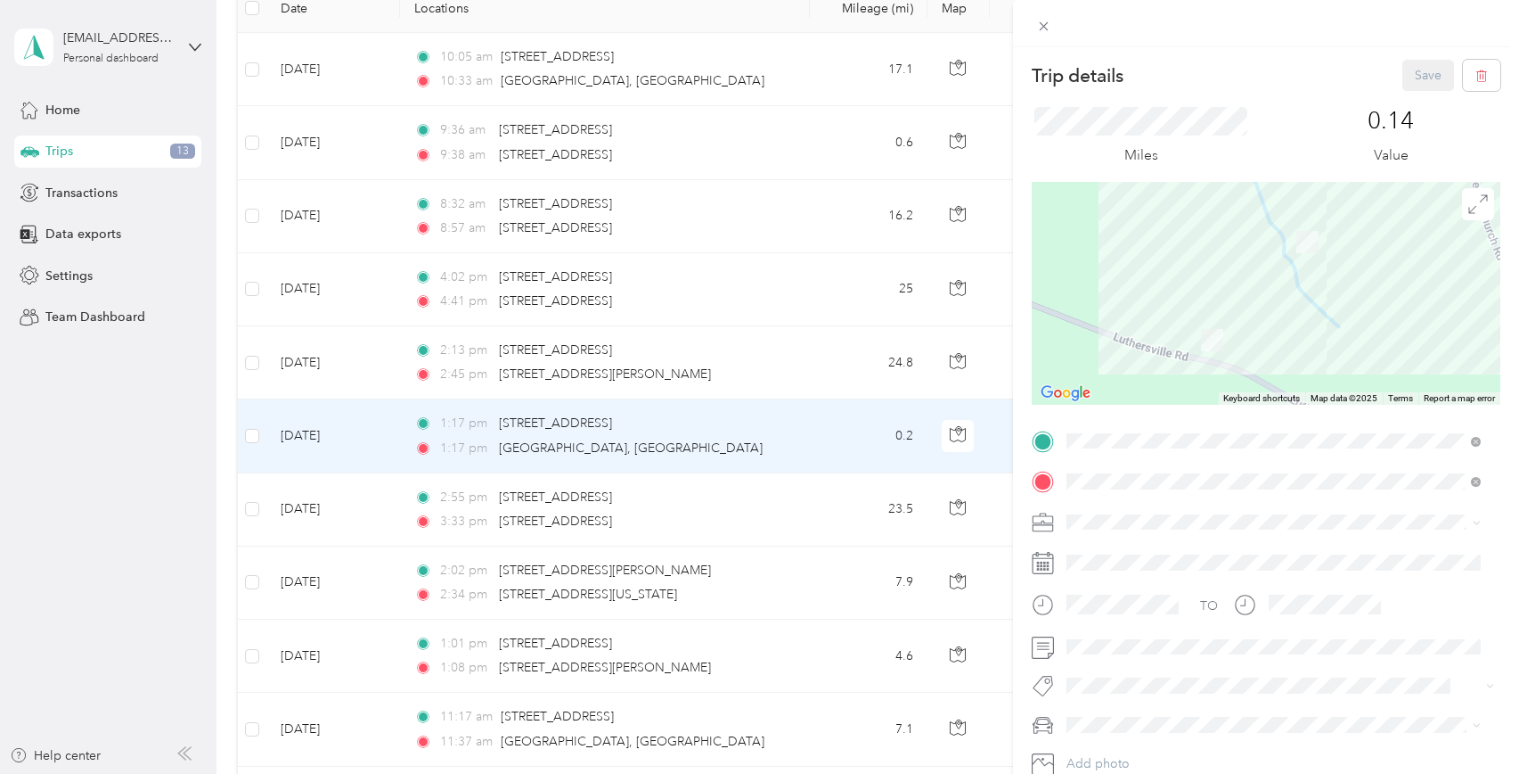
click at [306, 438] on div "Trip details Save This trip cannot be edited because it is either under review,…" at bounding box center [759, 387] width 1519 height 774
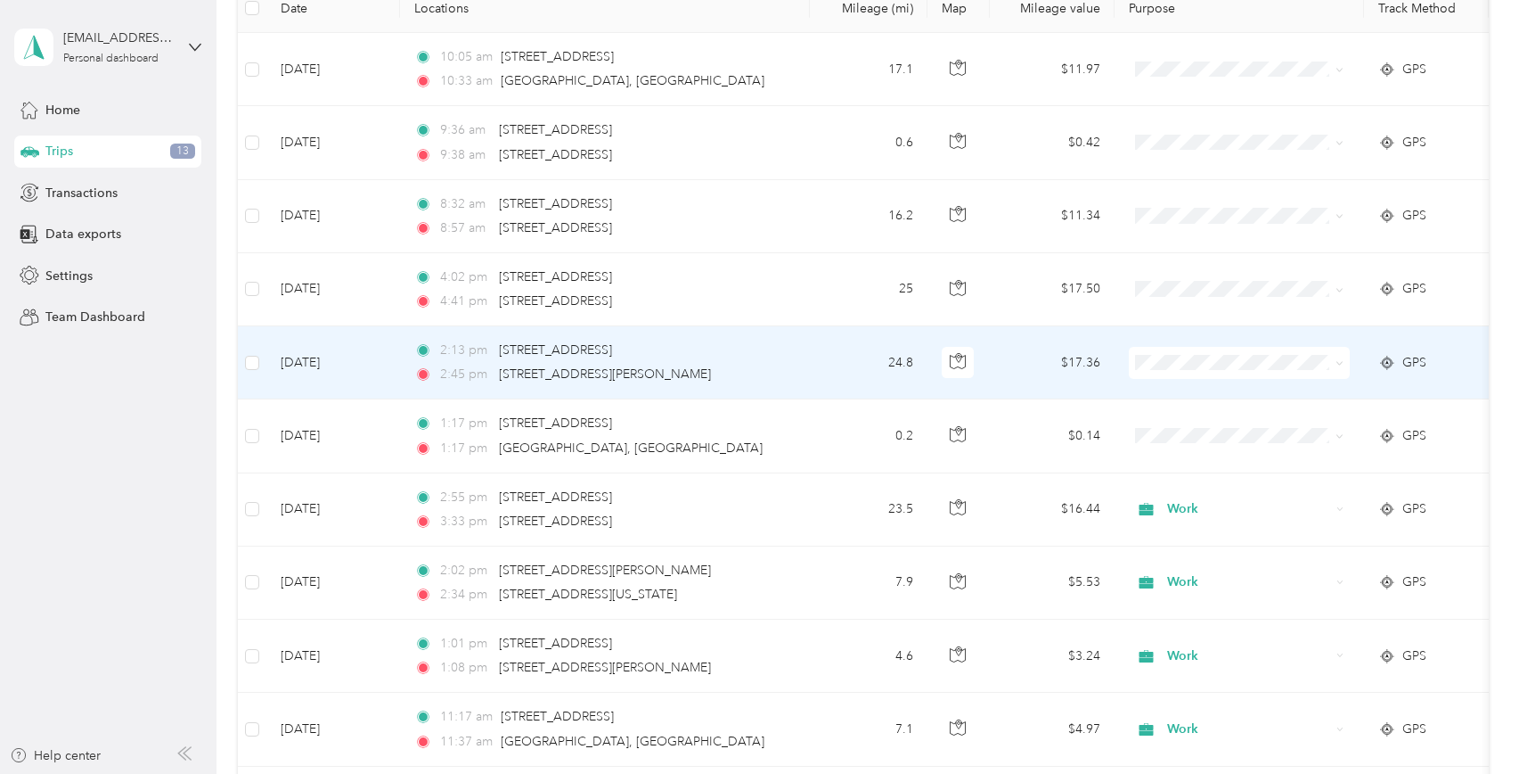
click at [303, 364] on td "Oct 2, 2025" at bounding box center [333, 362] width 134 height 73
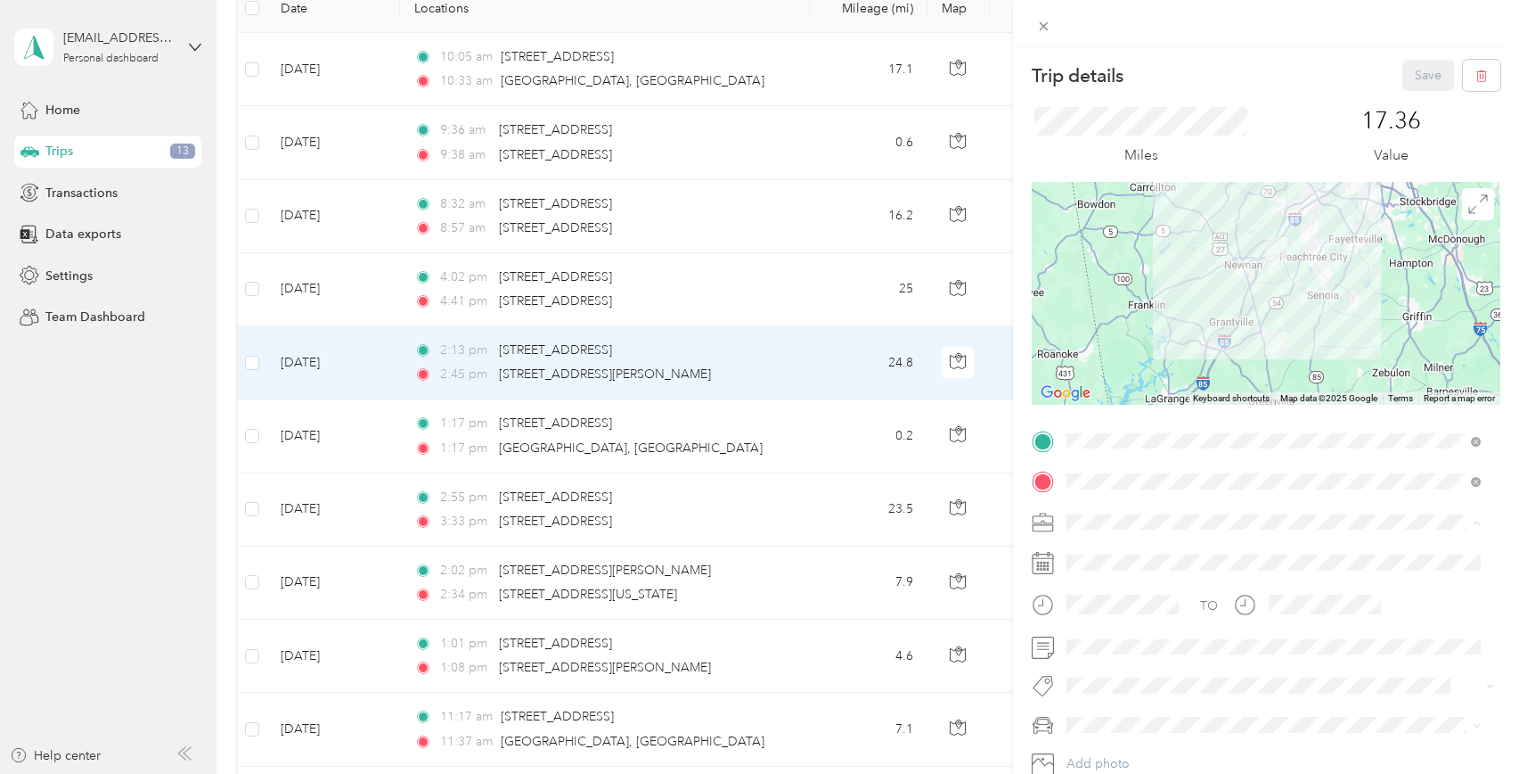
click at [1109, 679] on div "Medical" at bounding box center [1274, 677] width 402 height 19
click at [1121, 638] on li "Ford New F150" at bounding box center [1273, 630] width 427 height 31
click at [1403, 81] on button "Save" at bounding box center [1429, 75] width 52 height 31
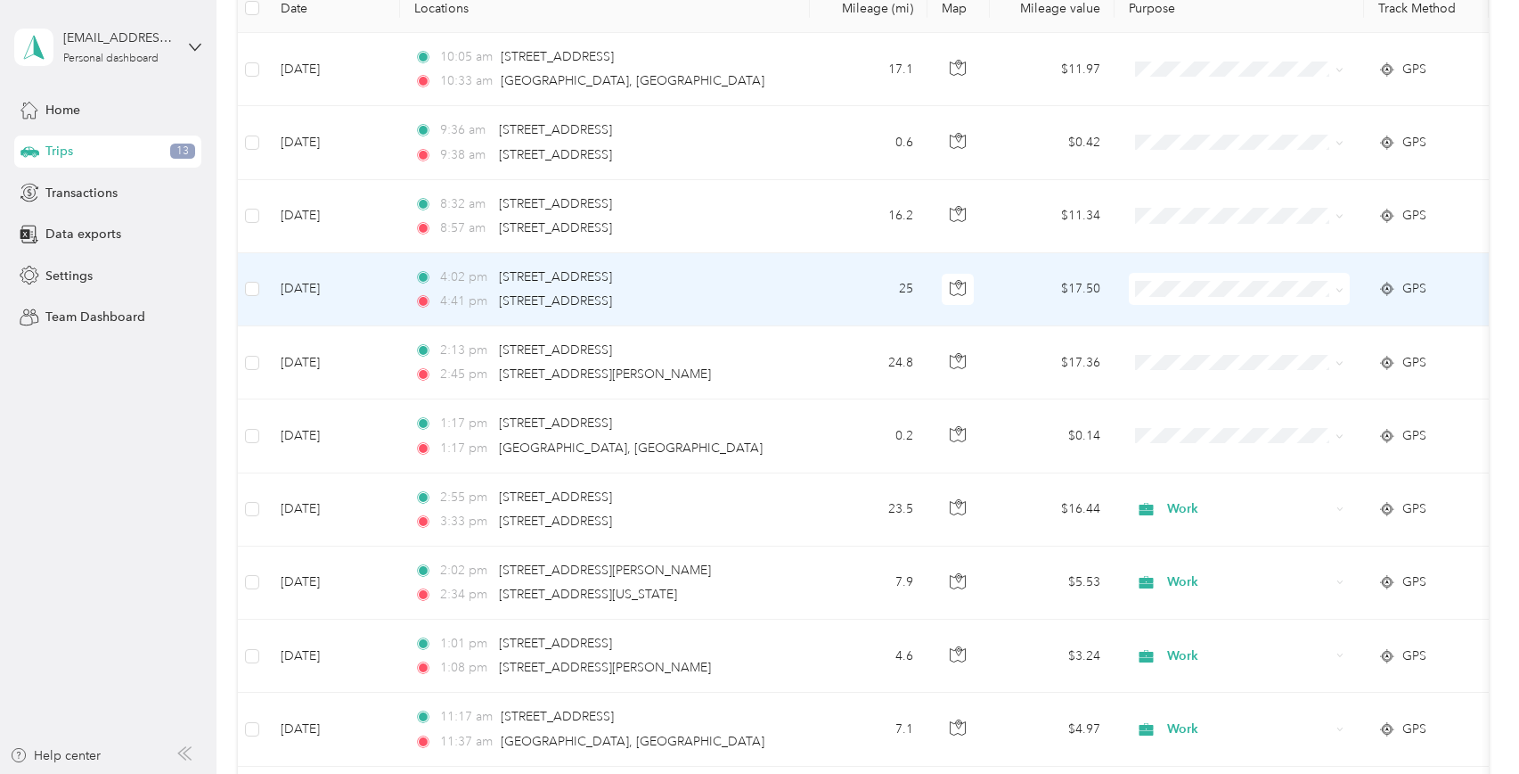
click at [338, 287] on td "Oct 2, 2025" at bounding box center [333, 289] width 134 height 73
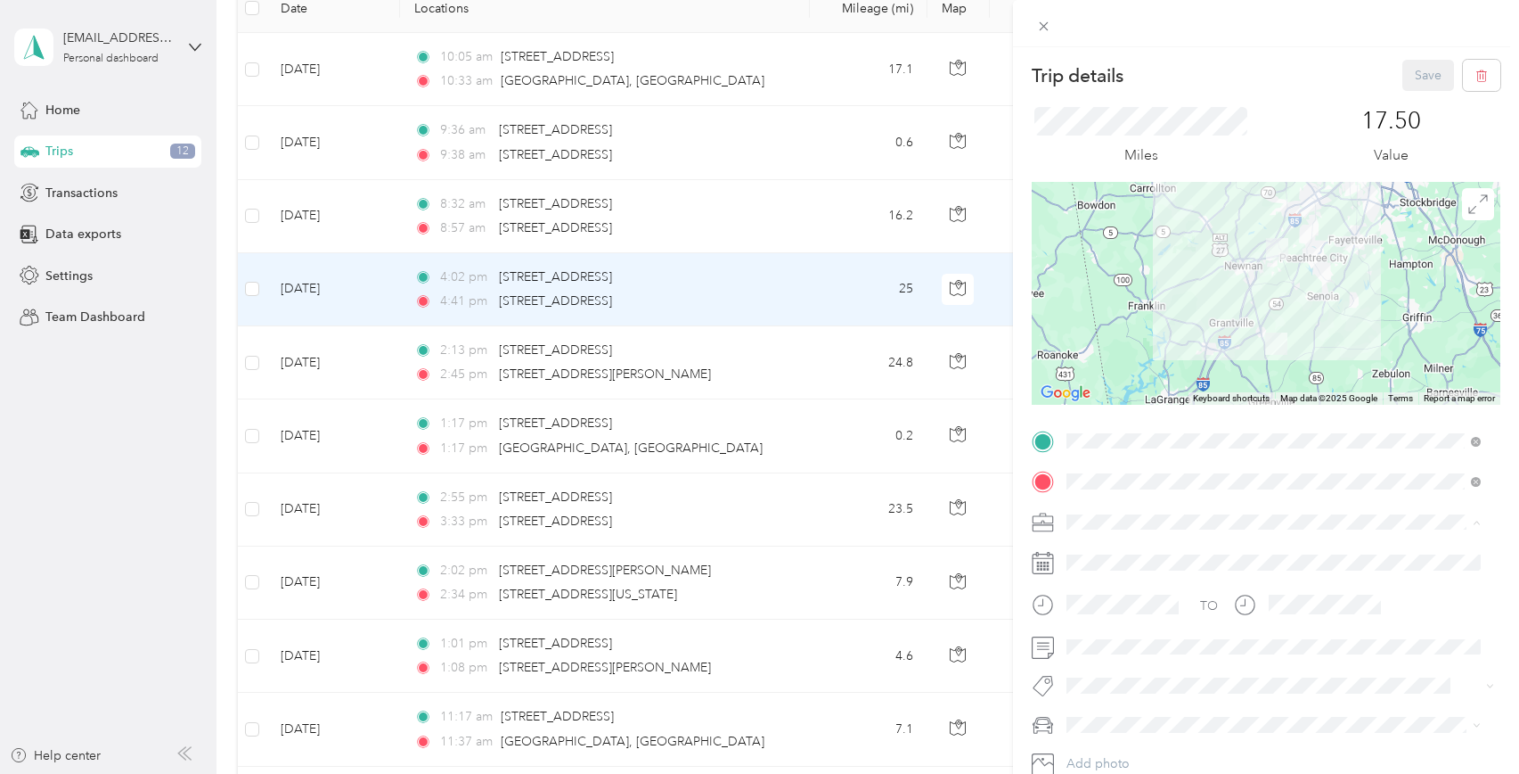
click at [1109, 549] on div "Work" at bounding box center [1274, 553] width 402 height 19
click at [1117, 638] on li "Ford New F150" at bounding box center [1273, 630] width 427 height 31
click at [1411, 73] on button "Save" at bounding box center [1429, 75] width 52 height 31
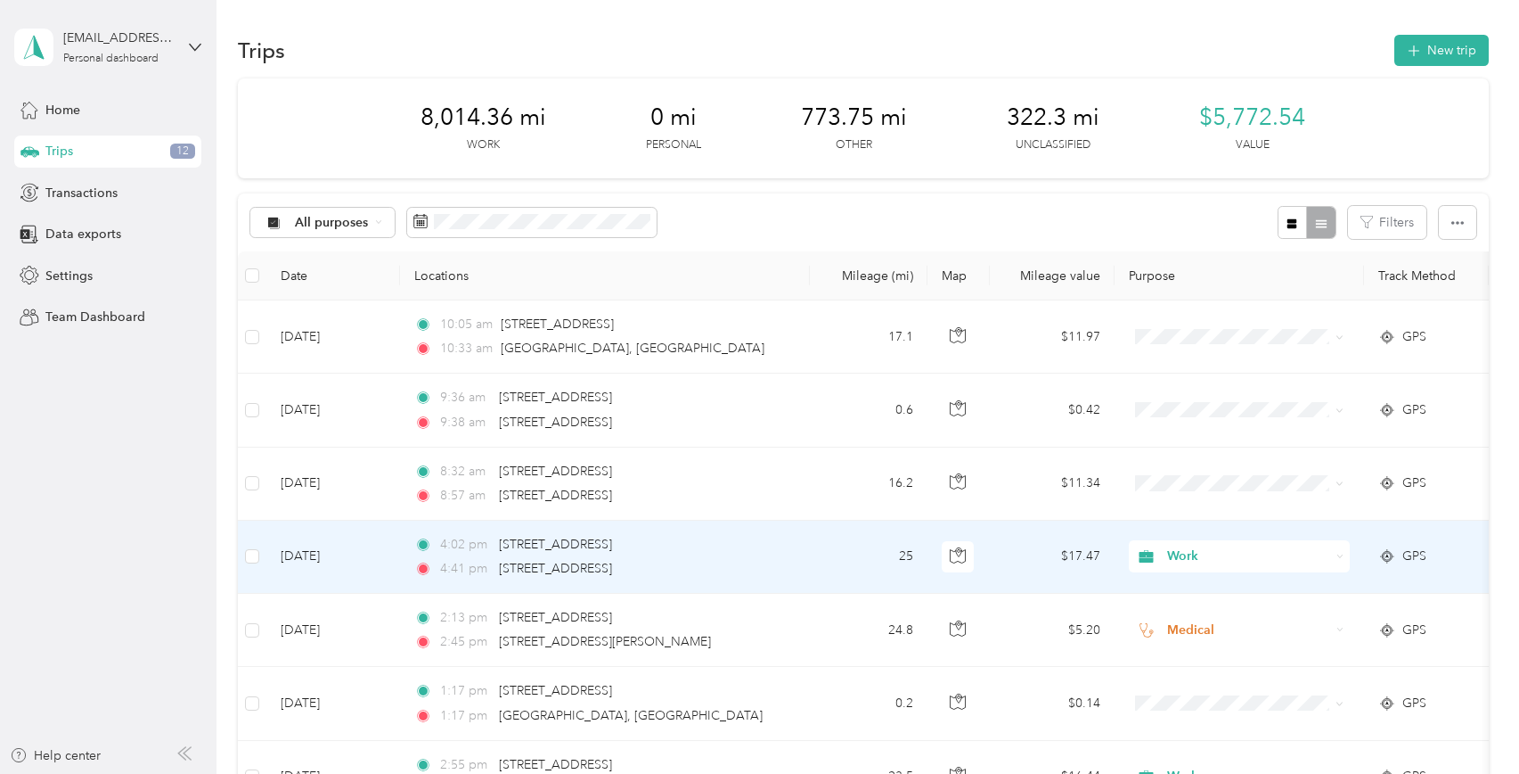
click at [327, 549] on td "Oct 2, 2025" at bounding box center [333, 556] width 134 height 73
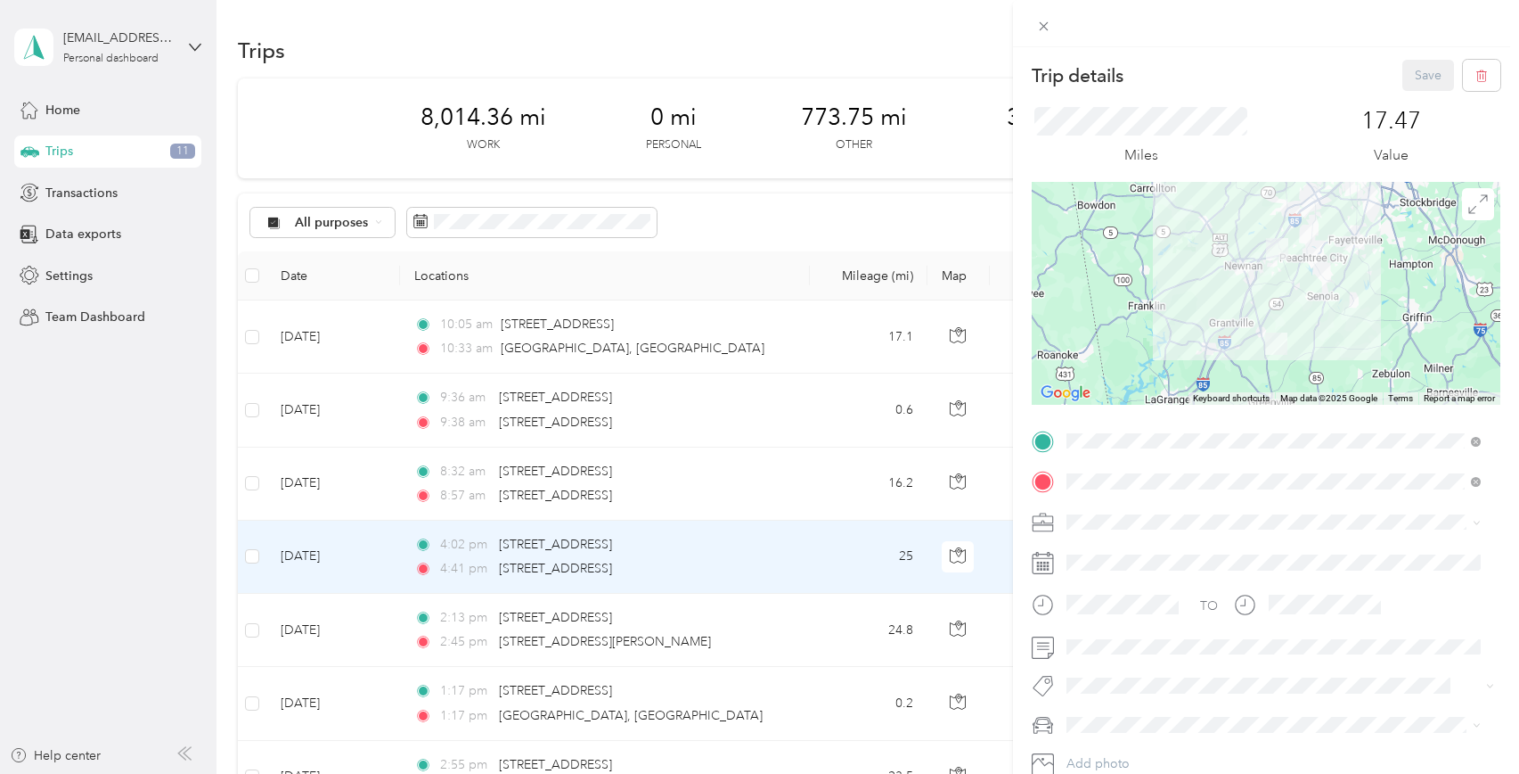
click at [1096, 675] on span "Medical" at bounding box center [1095, 676] width 44 height 15
click at [1422, 80] on button "Save" at bounding box center [1429, 75] width 52 height 31
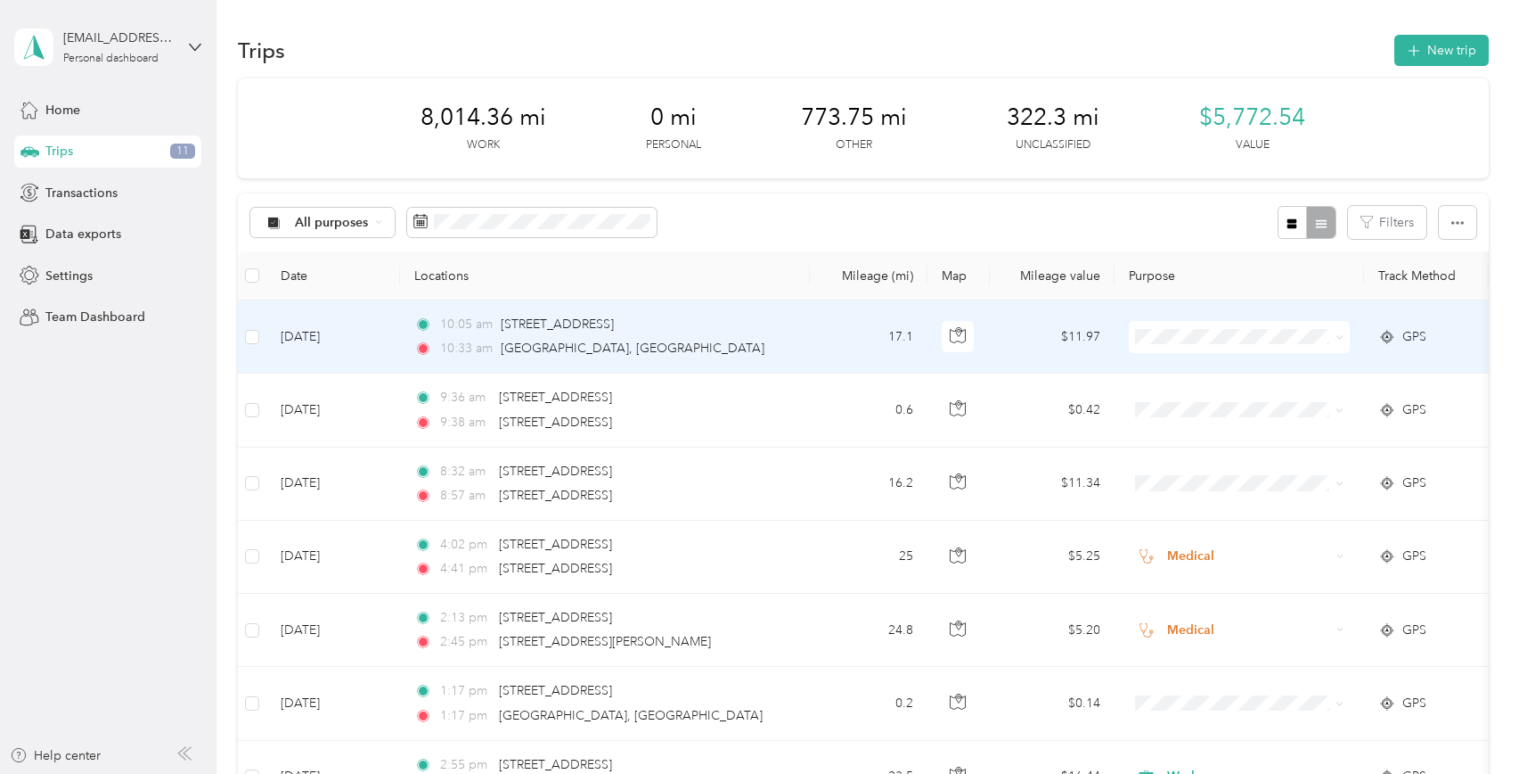
click at [342, 345] on td "Oct 3, 2025" at bounding box center [333, 336] width 134 height 73
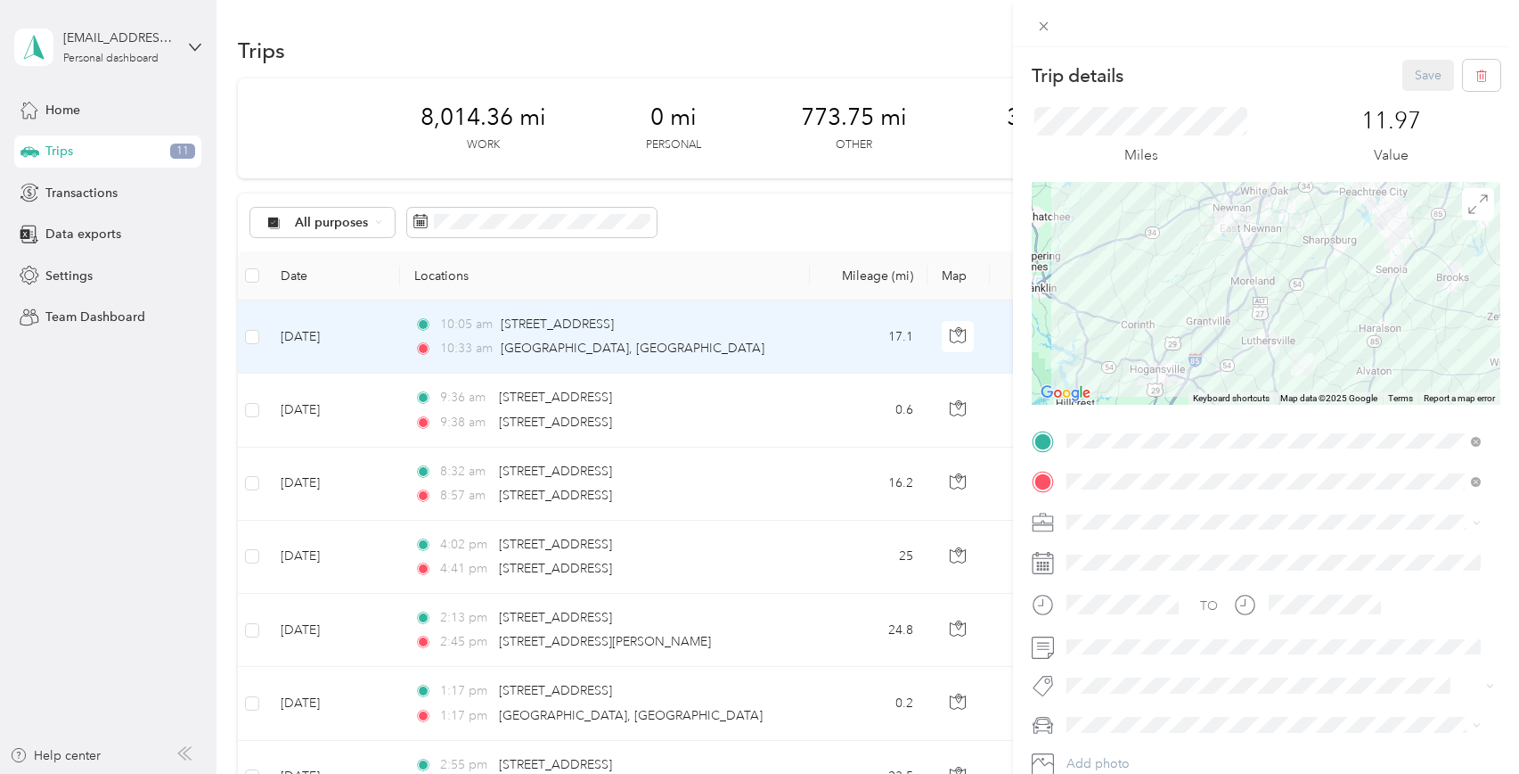
click at [1091, 553] on span "Work" at bounding box center [1088, 552] width 30 height 15
click at [1131, 635] on li "Ford New F150" at bounding box center [1273, 630] width 427 height 31
click at [1420, 75] on button "Save" at bounding box center [1429, 75] width 52 height 31
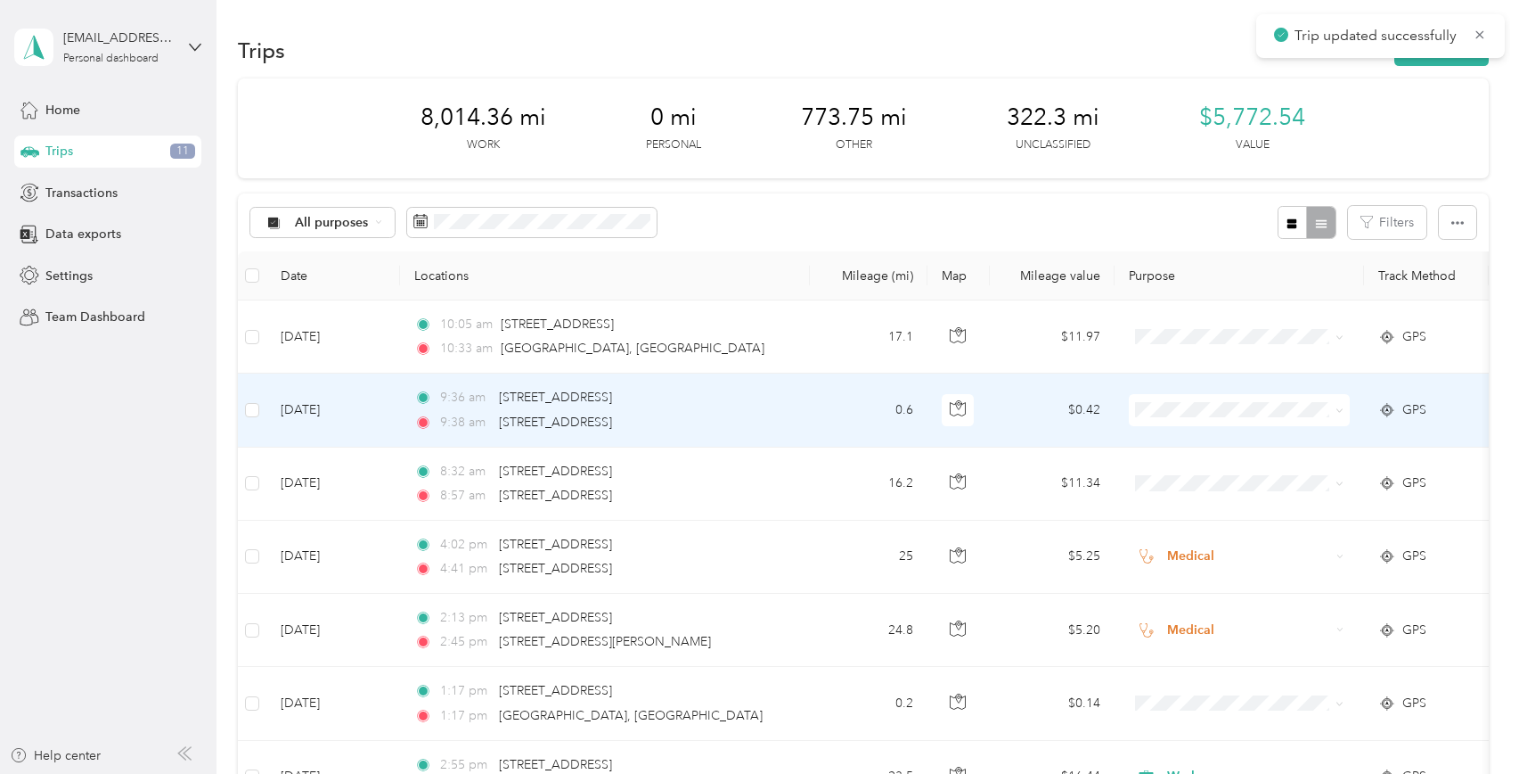
click at [319, 406] on td "Oct 3, 2025" at bounding box center [333, 409] width 134 height 73
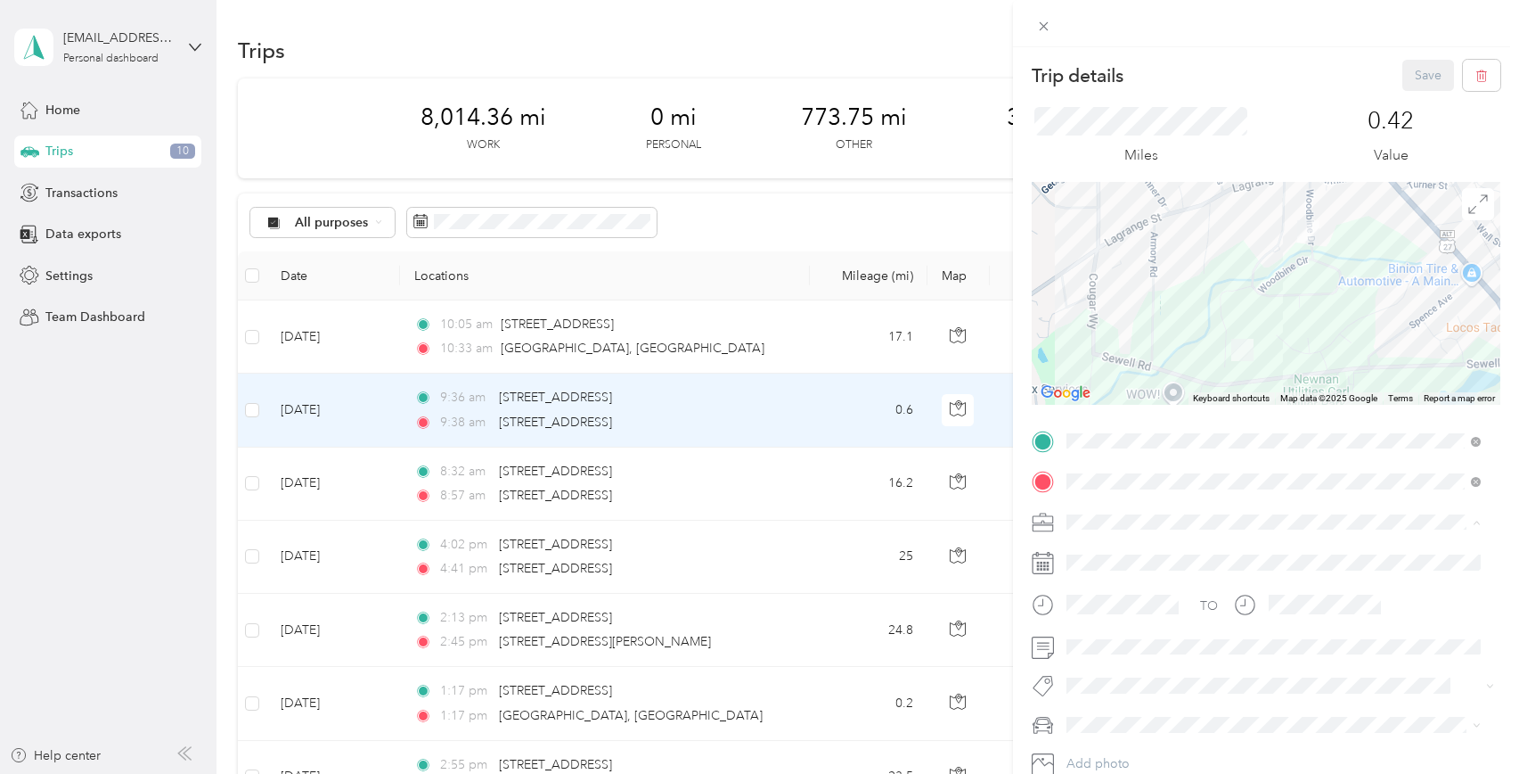
click at [1098, 546] on span "Work" at bounding box center [1088, 552] width 30 height 15
click at [1129, 626] on span "Ford New F150" at bounding box center [1117, 630] width 88 height 15
click at [1407, 80] on button "Save" at bounding box center [1429, 75] width 52 height 31
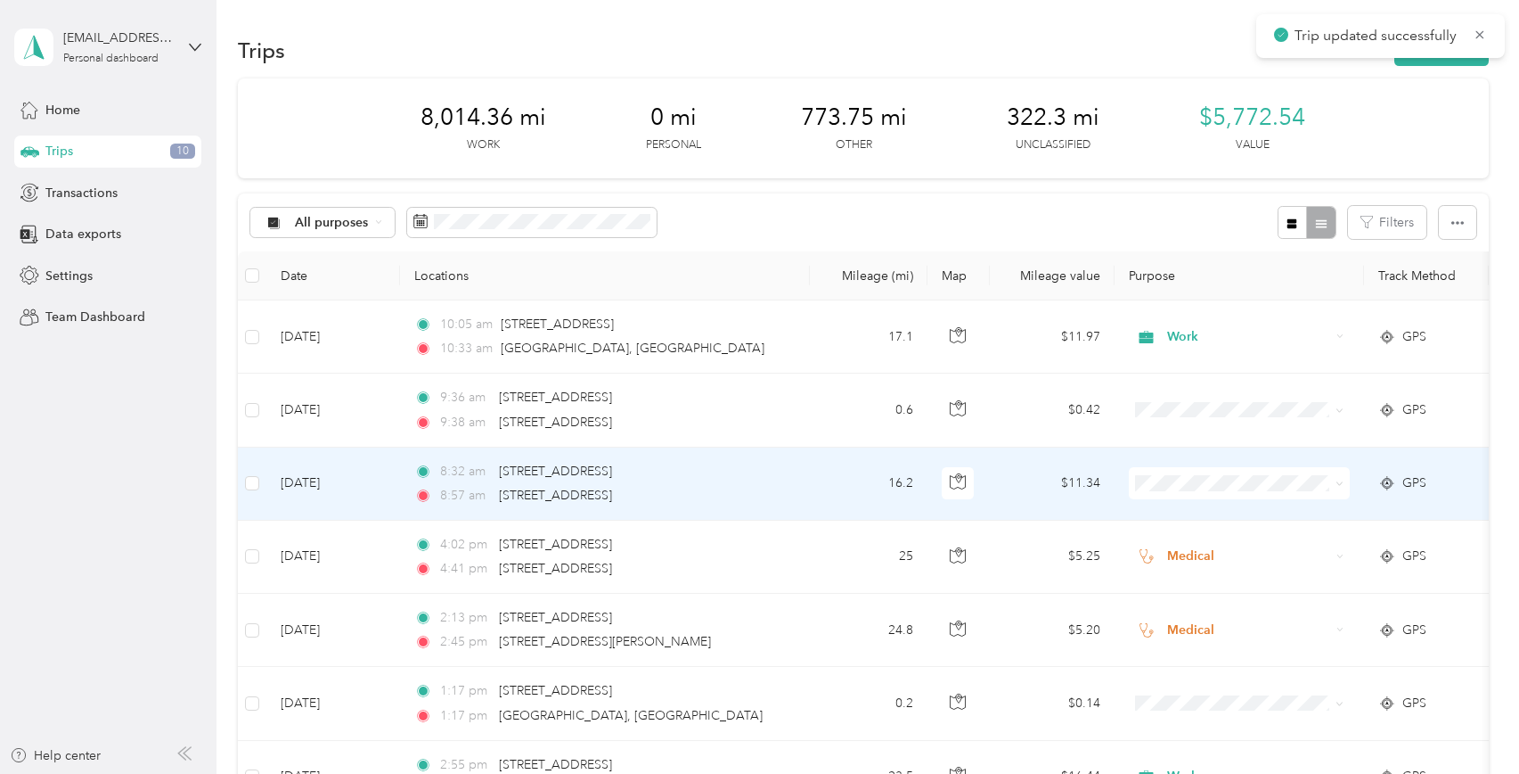
click at [314, 482] on td "Oct 3, 2025" at bounding box center [333, 483] width 134 height 73
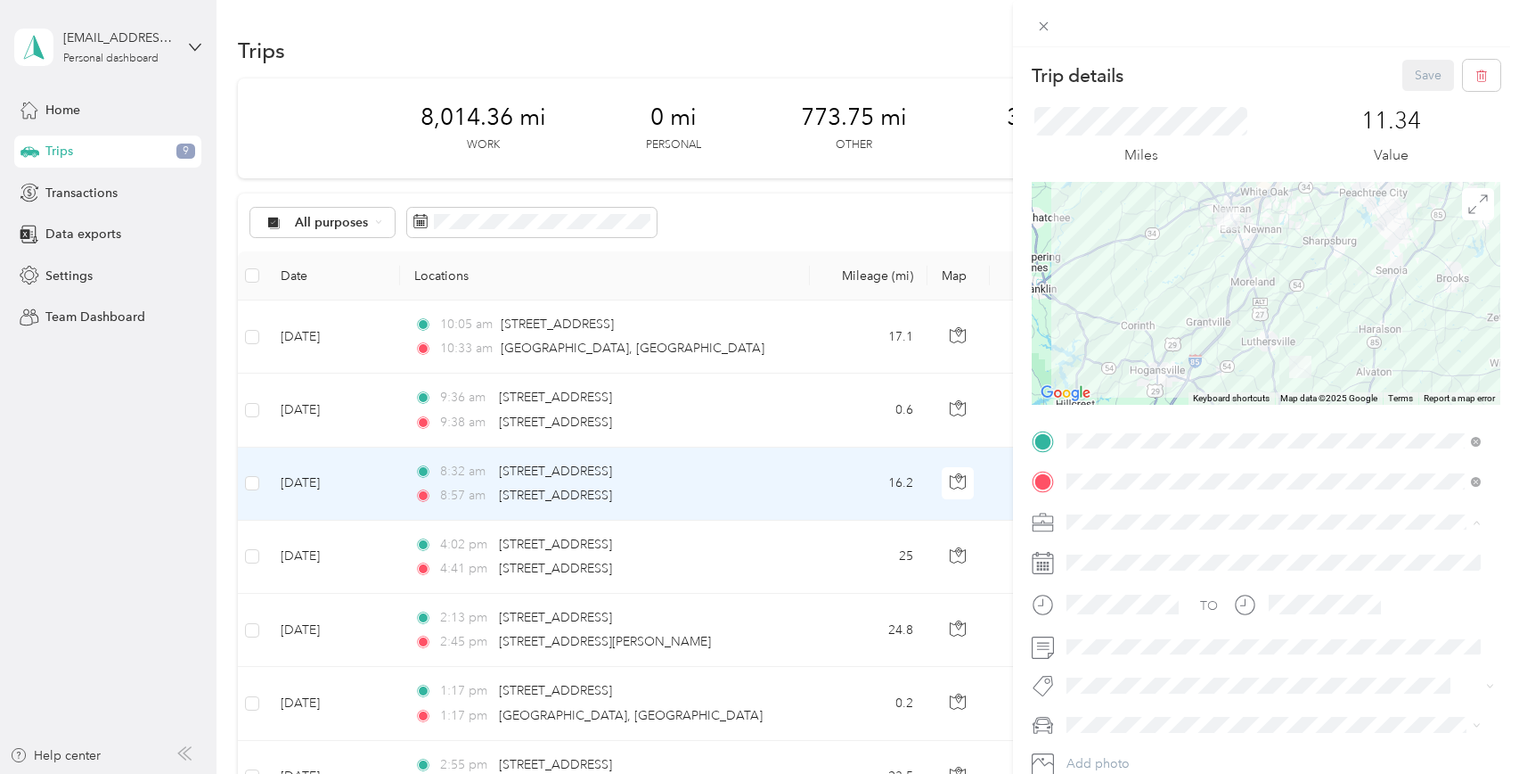
click at [1118, 556] on li "Work" at bounding box center [1273, 552] width 427 height 31
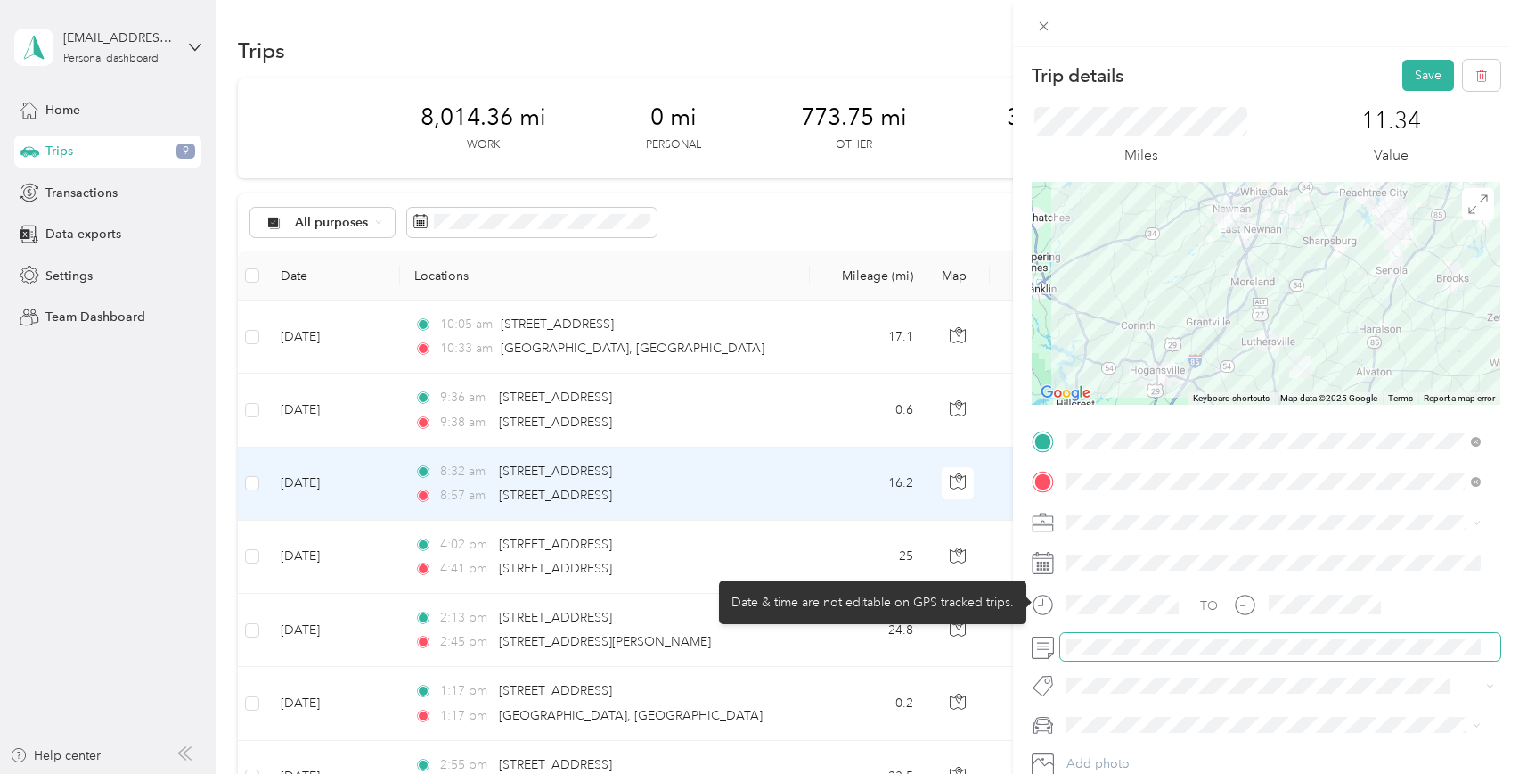
click at [1134, 636] on span at bounding box center [1280, 647] width 440 height 29
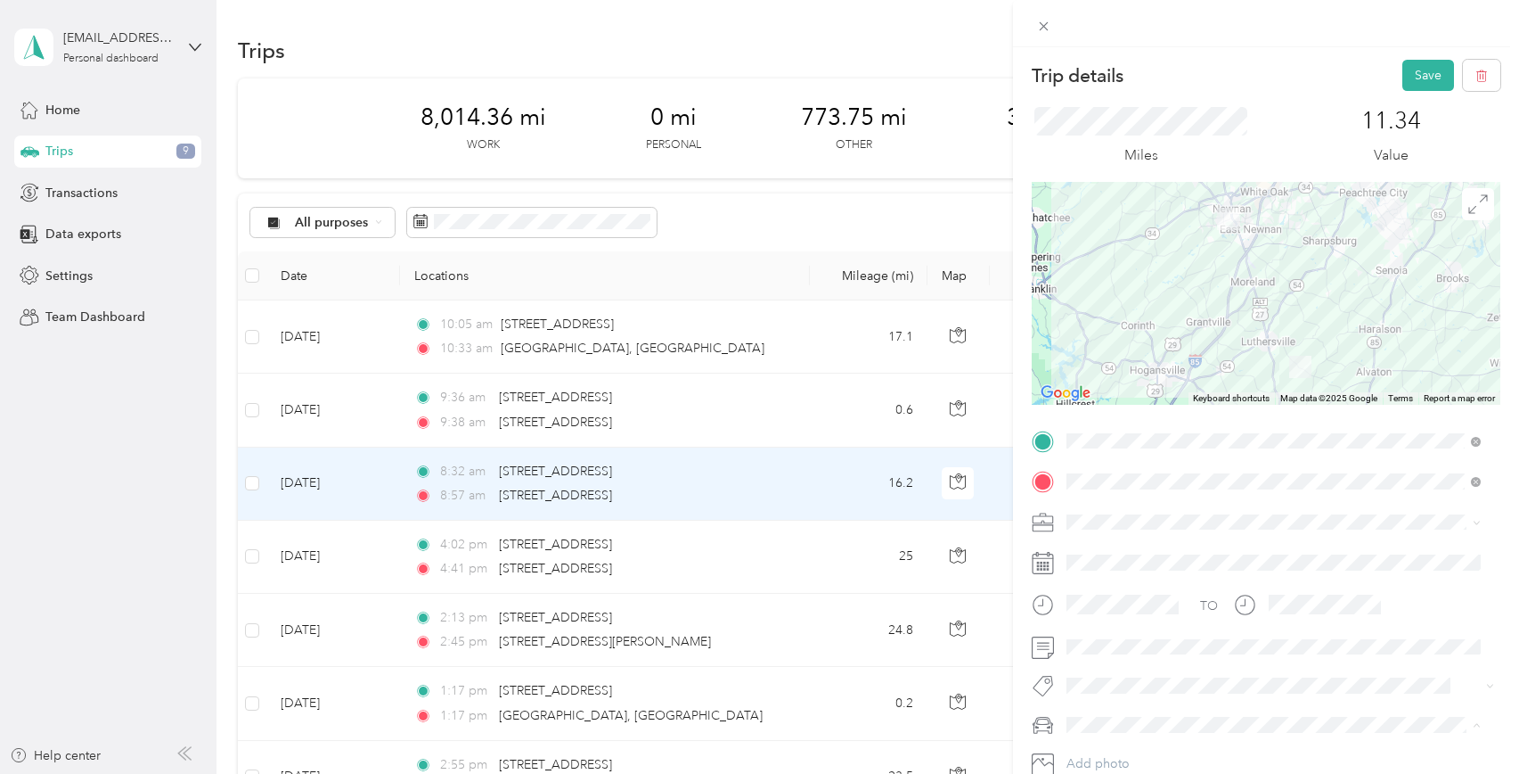
click at [1135, 629] on span "Ford New F150" at bounding box center [1117, 630] width 88 height 15
click at [1409, 77] on button "Save" at bounding box center [1429, 75] width 52 height 31
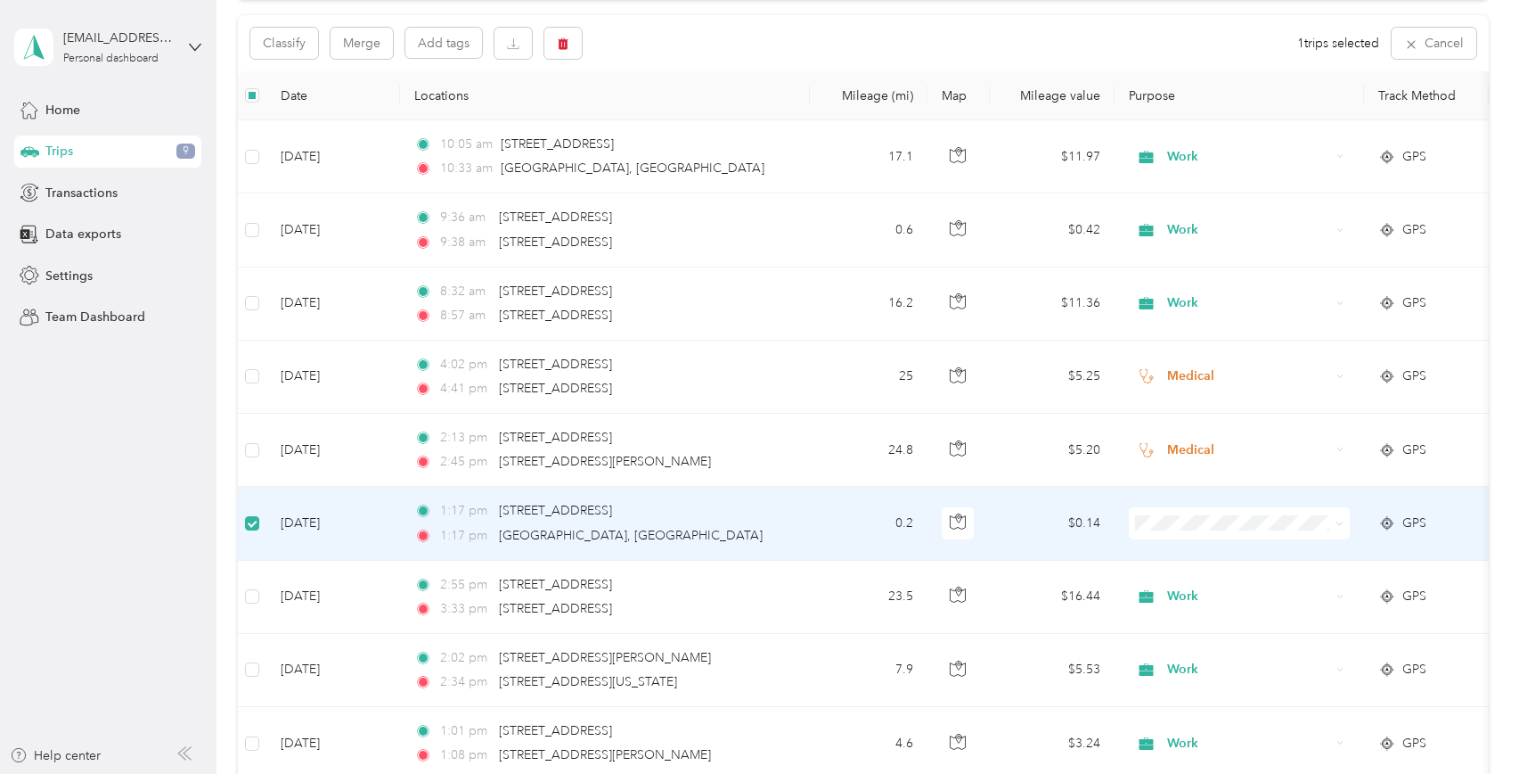
scroll to position [176, 0]
click at [565, 48] on icon "button" at bounding box center [563, 45] width 12 height 12
click at [695, 116] on button "Yes" at bounding box center [696, 119] width 35 height 29
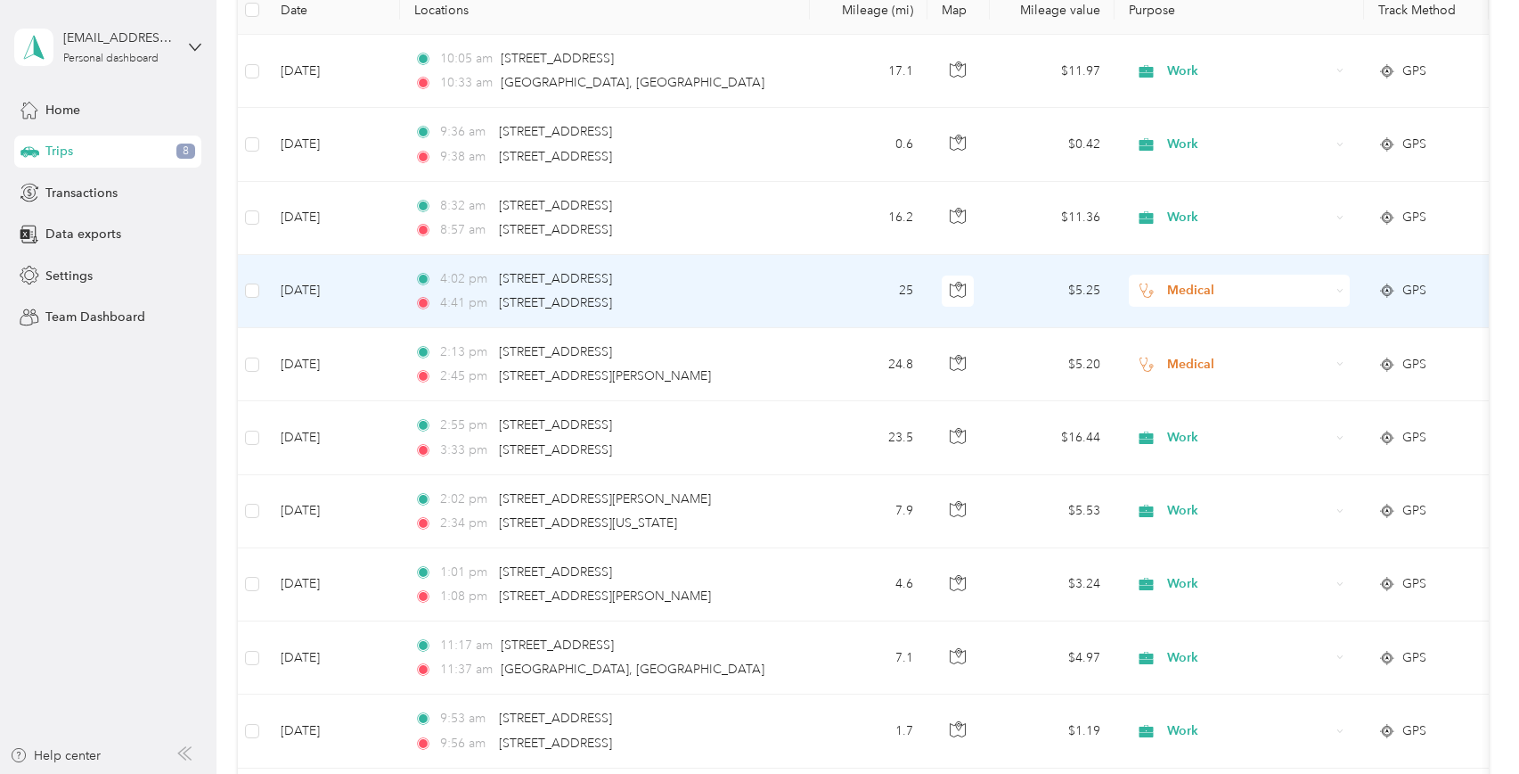
scroll to position [0, 0]
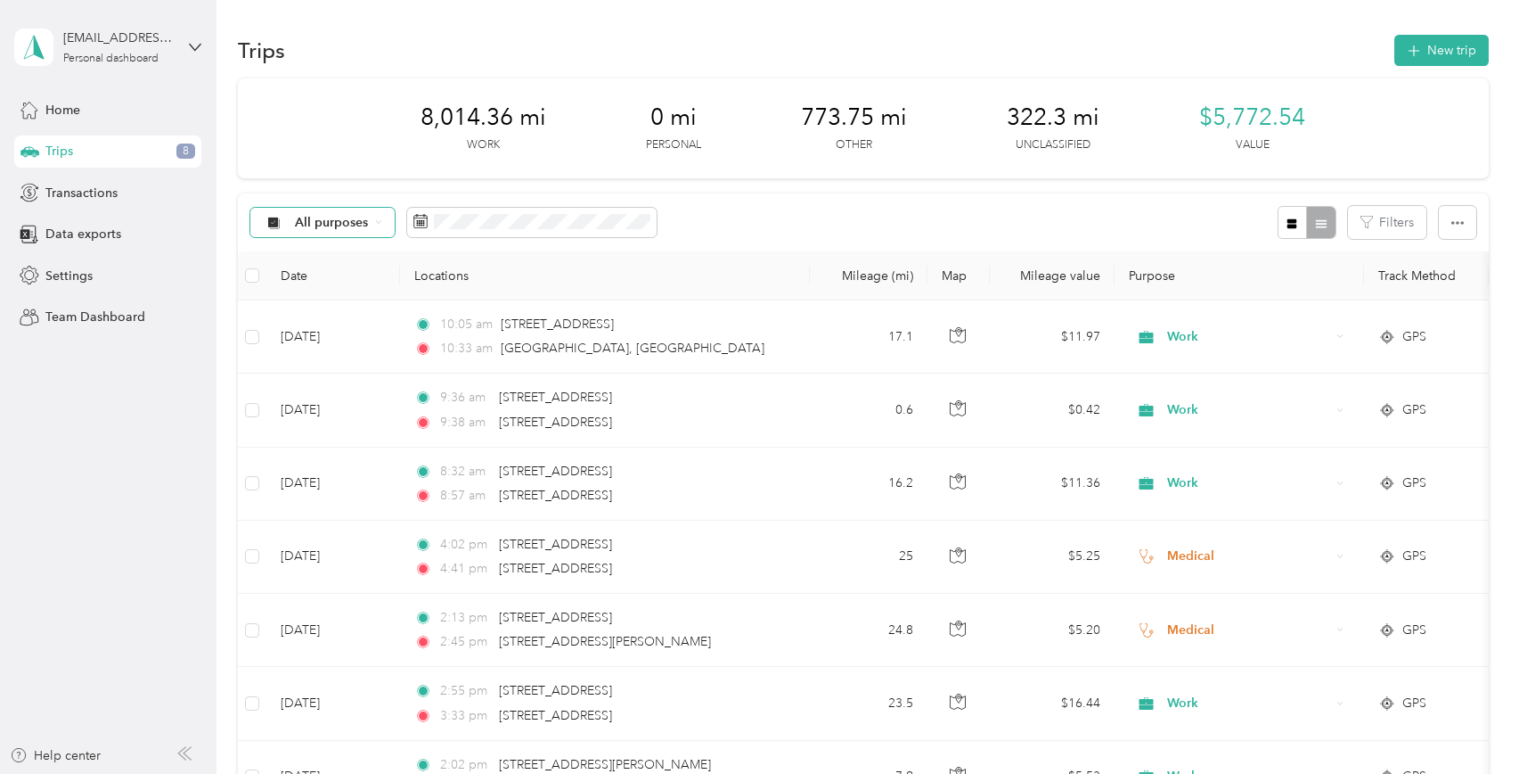
click at [380, 222] on icon at bounding box center [378, 222] width 4 height 3
click at [328, 283] on span "Unclassified" at bounding box center [338, 285] width 86 height 19
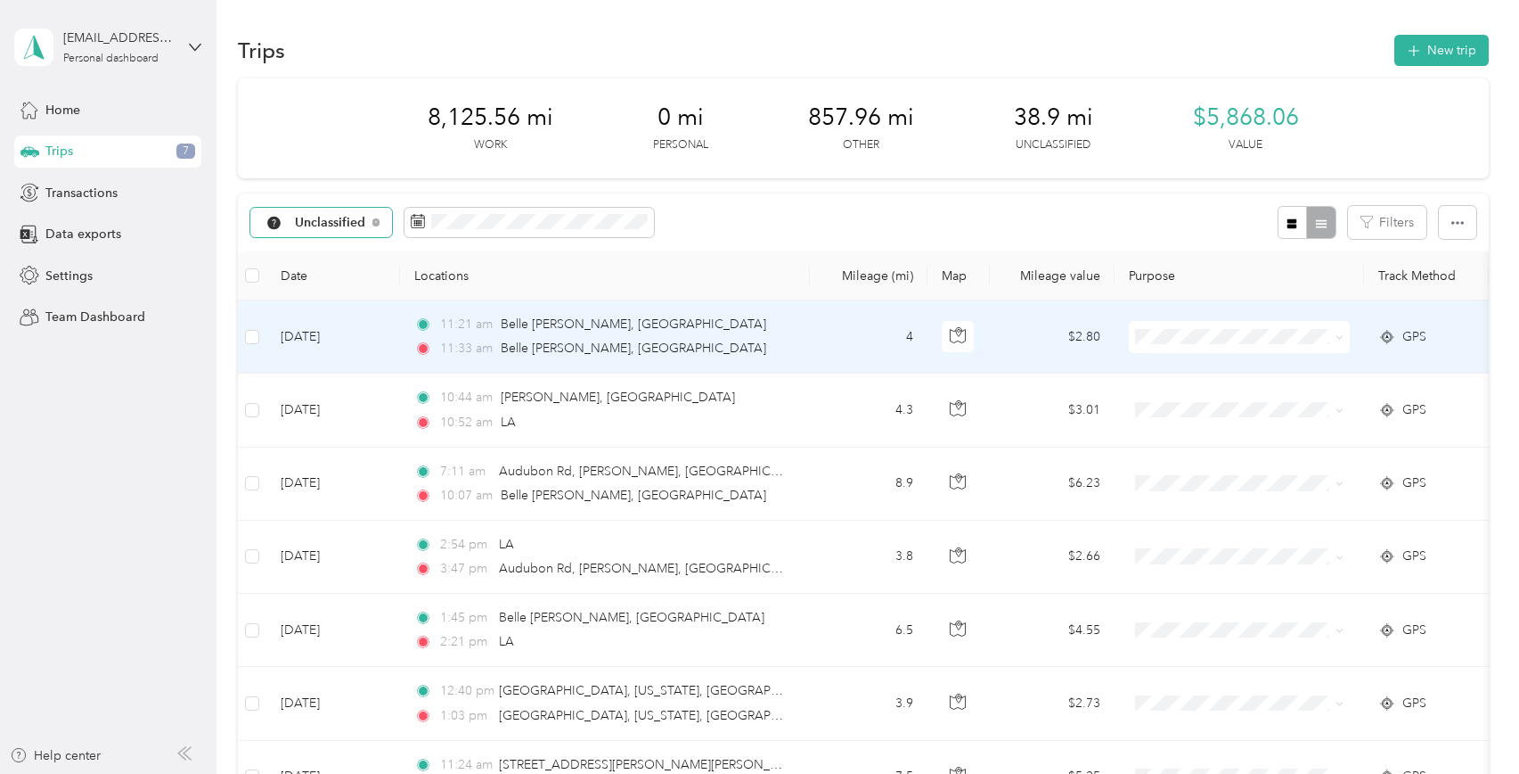
click at [1198, 394] on span "Personal" at bounding box center [1256, 397] width 165 height 19
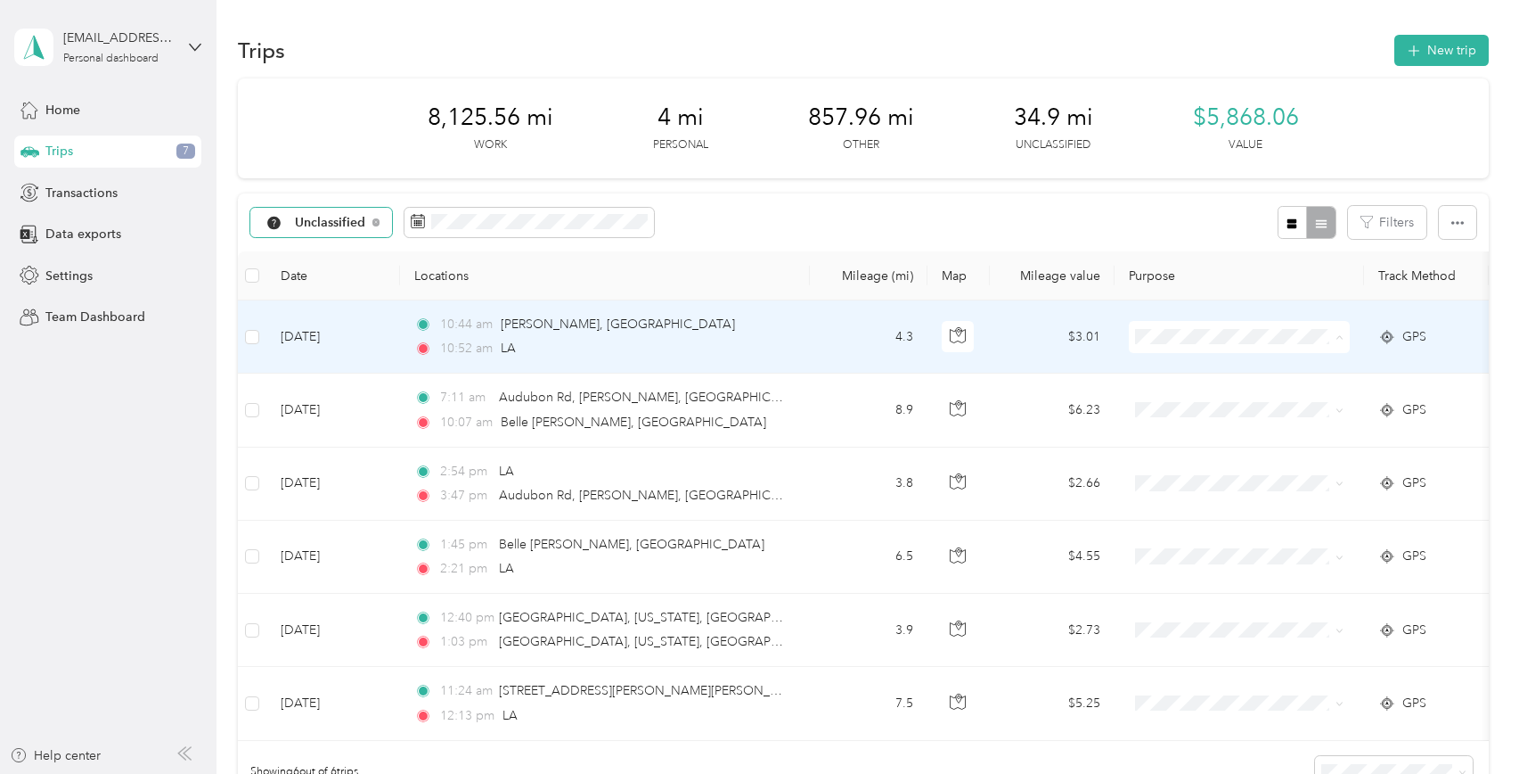
click at [1193, 403] on span "Personal" at bounding box center [1256, 401] width 165 height 19
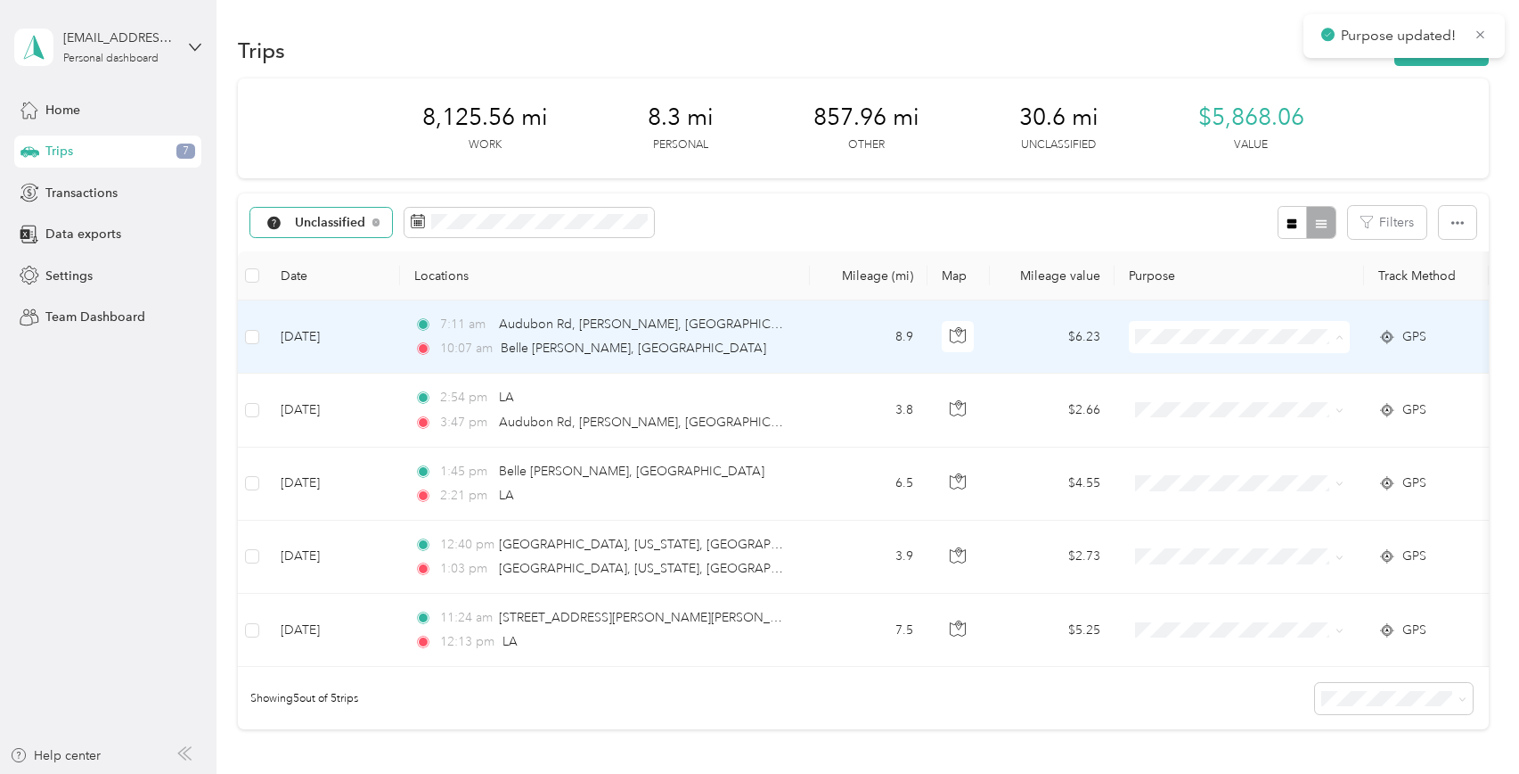
click at [1191, 397] on span "Personal" at bounding box center [1256, 401] width 165 height 19
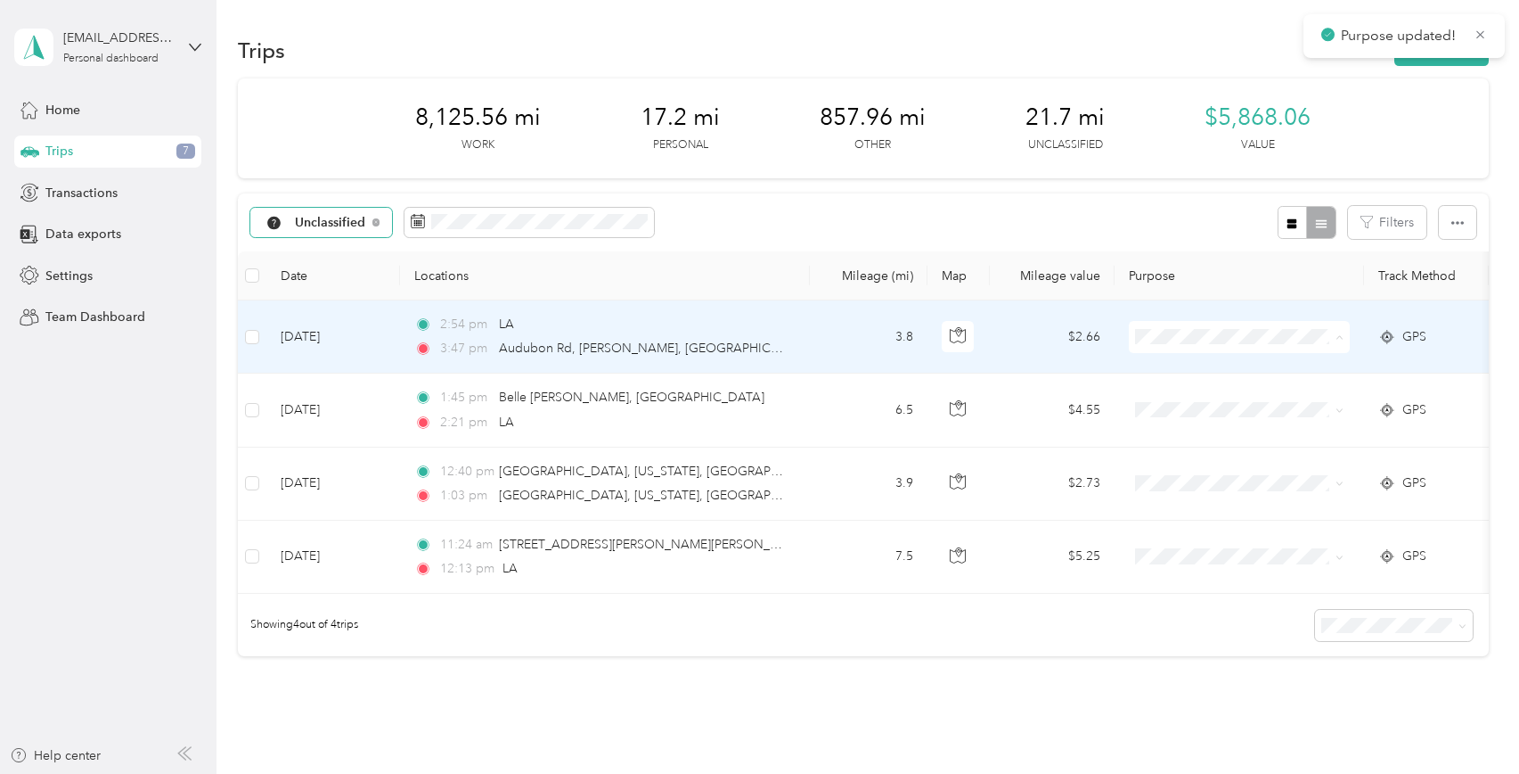
click at [1188, 395] on span "Personal" at bounding box center [1256, 401] width 165 height 19
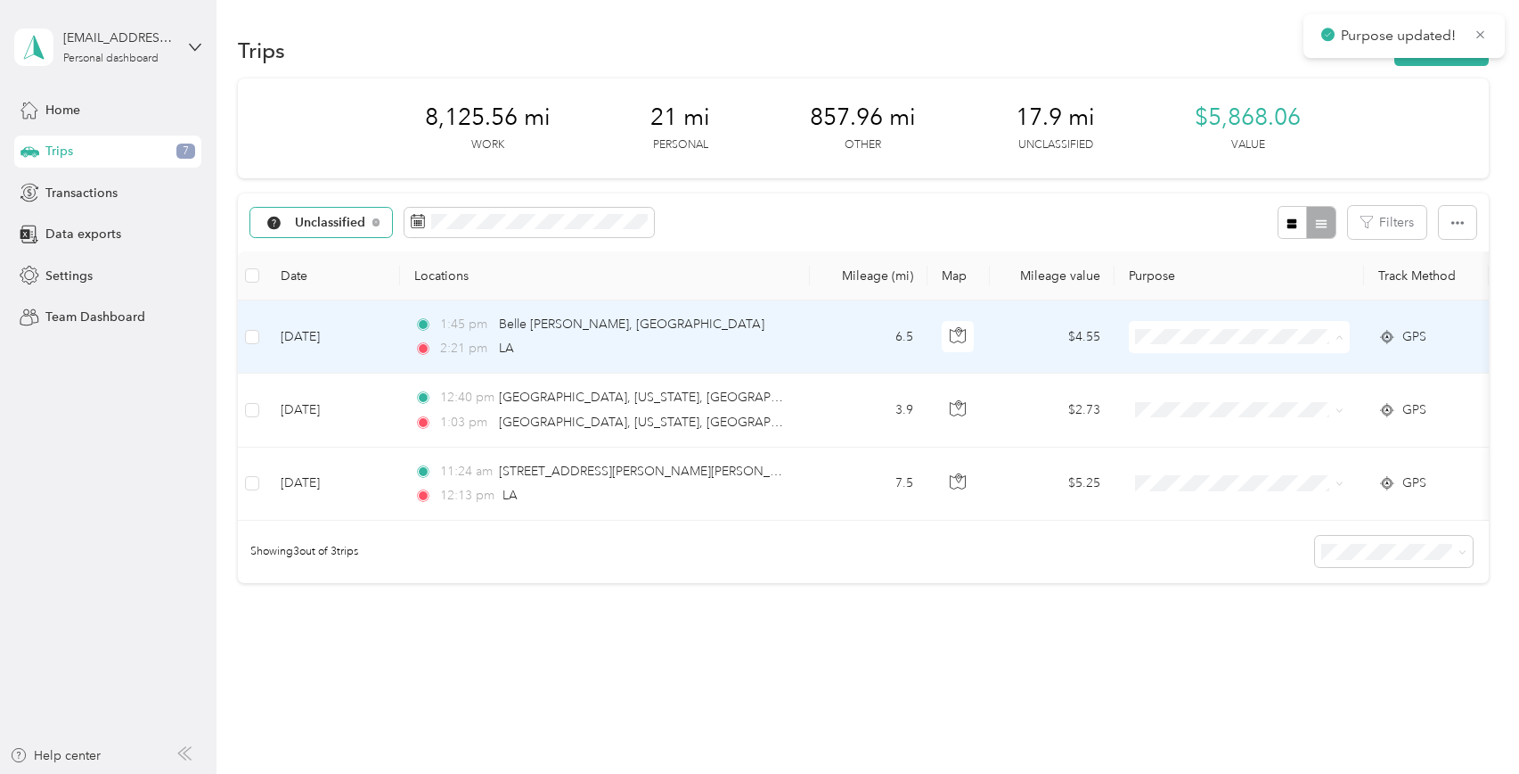
click at [1183, 396] on span "Personal" at bounding box center [1256, 401] width 165 height 19
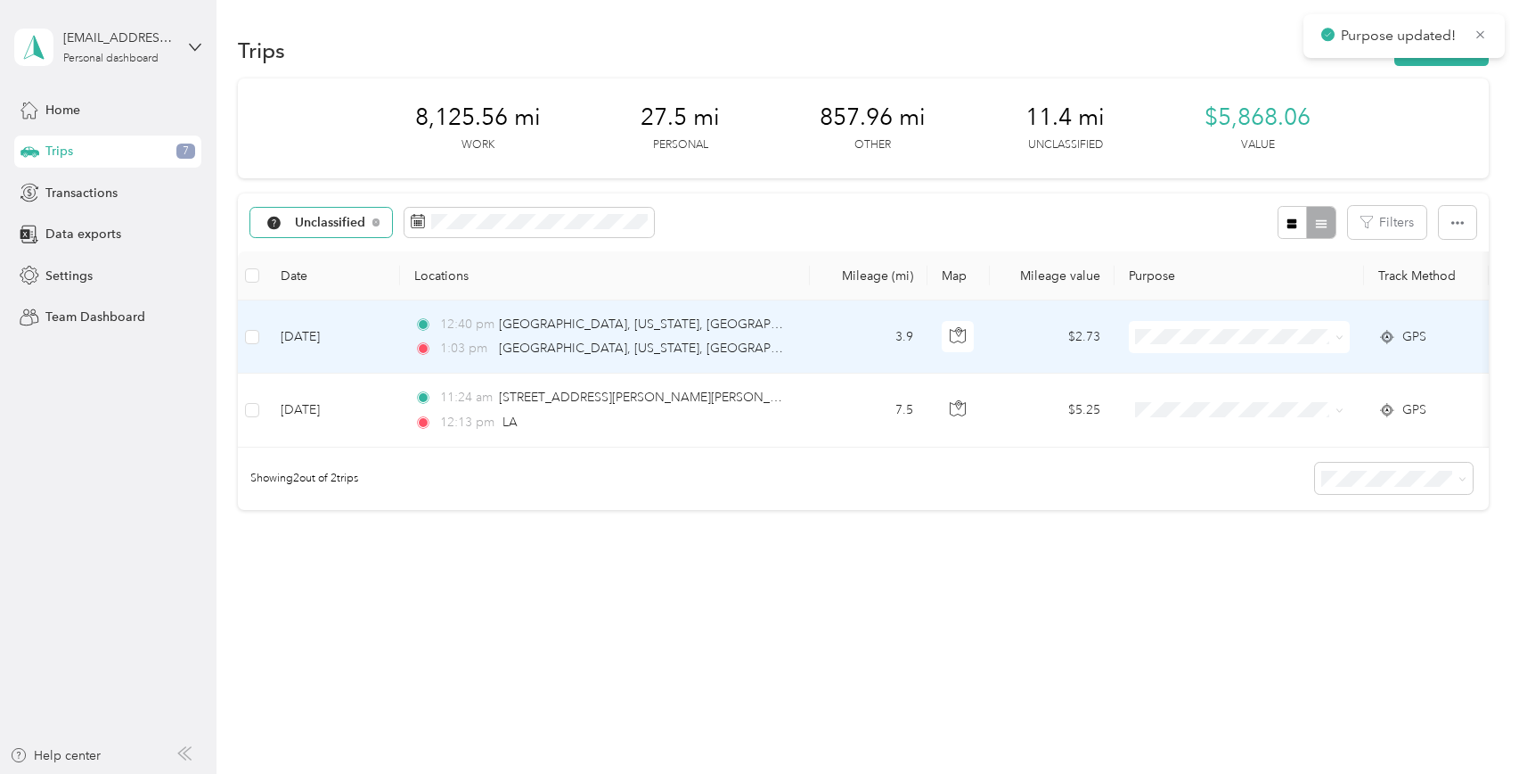
click at [1187, 392] on span "Personal" at bounding box center [1256, 399] width 165 height 19
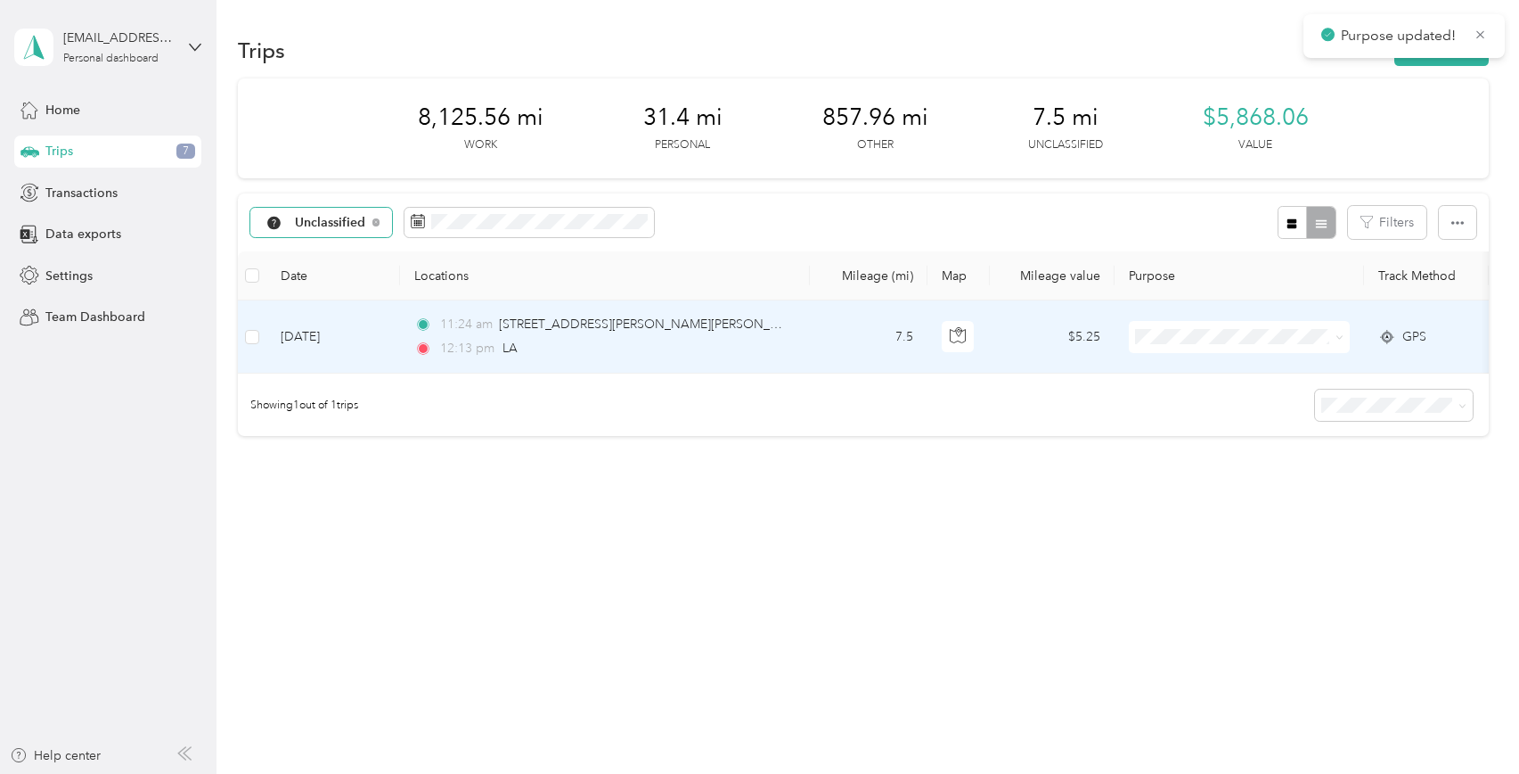
click at [1185, 394] on span "Personal" at bounding box center [1256, 400] width 165 height 19
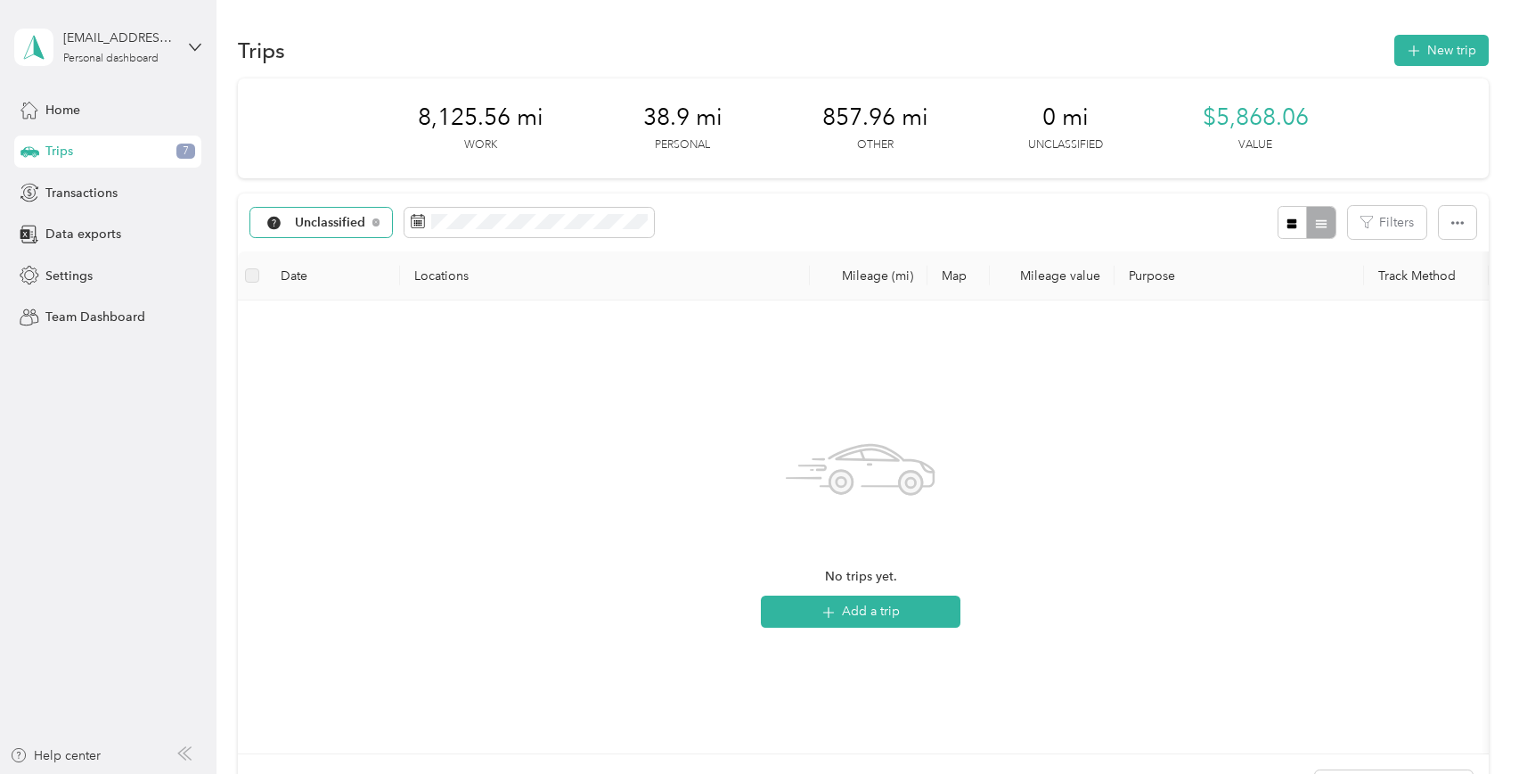
click at [352, 219] on span "Unclassified" at bounding box center [330, 223] width 71 height 12
click at [336, 252] on span "All purposes" at bounding box center [341, 254] width 93 height 19
